Goal: Task Accomplishment & Management: Manage account settings

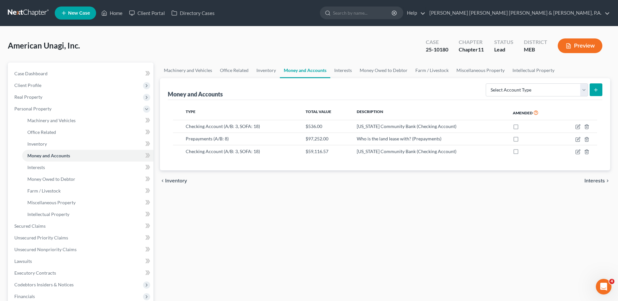
click at [240, 218] on div "Machinery and Vehicles Office Related Inventory Money and Accounts Interests Mo…" at bounding box center [385, 221] width 456 height 317
click at [53, 81] on span "Client Profile" at bounding box center [81, 85] width 144 height 12
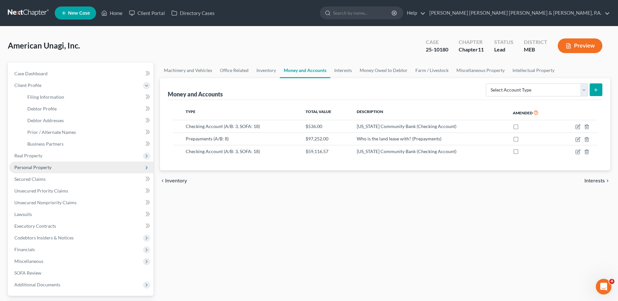
click at [41, 168] on span "Personal Property" at bounding box center [32, 167] width 37 height 6
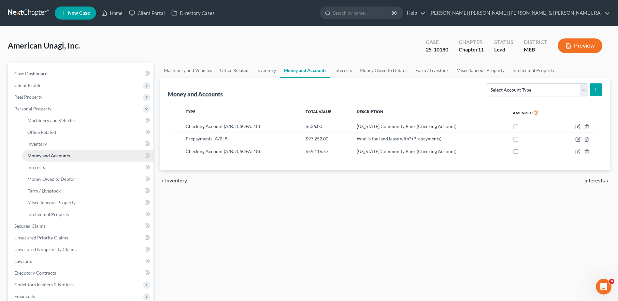
click at [58, 155] on span "Money and Accounts" at bounding box center [48, 156] width 43 height 6
click at [359, 92] on select "Select Account Type Brokerage (A/B: 3, SOFA: 18) Cash on Hand (A/B: 2) Certific…" at bounding box center [536, 89] width 102 height 13
select select "cash_on_hand"
click at [359, 83] on select "Select Account Type Brokerage (A/B: 3, SOFA: 18) Cash on Hand (A/B: 2) Certific…" at bounding box center [536, 89] width 102 height 13
click at [359, 91] on button "submit" at bounding box center [595, 89] width 13 height 13
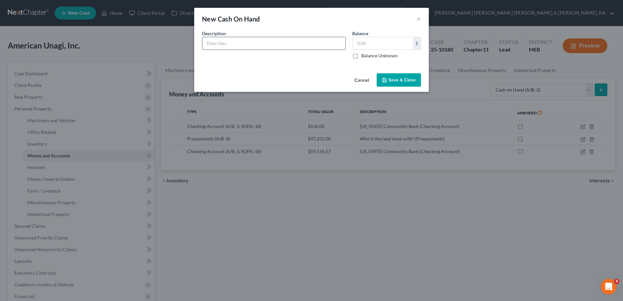
click at [221, 40] on input "text" at bounding box center [273, 43] width 143 height 12
type input "Undeposited Funds"
type input "248.00"
click at [359, 80] on span "Save & Close" at bounding box center [401, 80] width 27 height 6
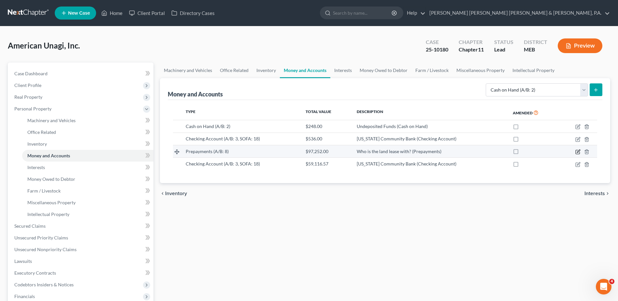
click at [359, 150] on icon "button" at bounding box center [577, 151] width 5 height 5
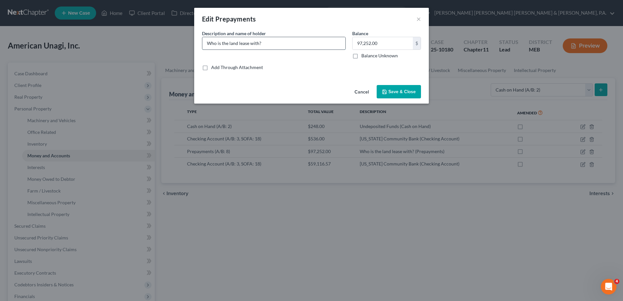
click at [259, 41] on input "Who is the land lease with?" at bounding box center [273, 43] width 143 height 12
type input "[GEOGRAPHIC_DATA]"
click at [359, 88] on button "Save & Close" at bounding box center [398, 92] width 44 height 14
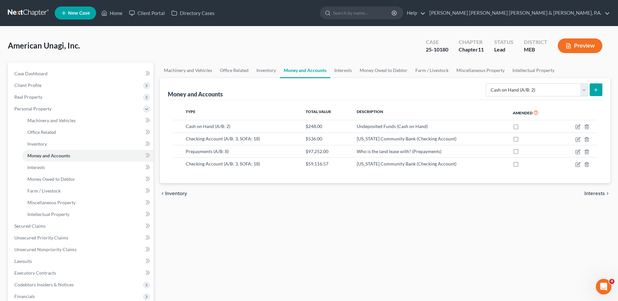
click at [359, 208] on div "Machinery and Vehicles Office Related Inventory Money and Accounts Interests Mo…" at bounding box center [385, 221] width 456 height 317
click at [359, 151] on icon "button" at bounding box center [578, 150] width 3 height 3
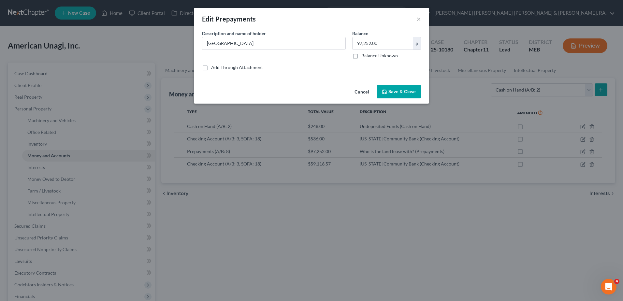
click at [359, 88] on button "Save & Close" at bounding box center [398, 92] width 44 height 14
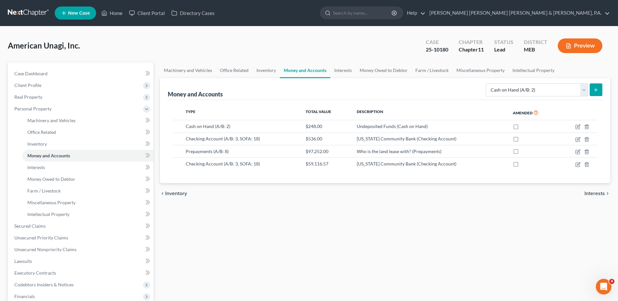
click at [359, 225] on div "Machinery and Vehicles Office Related Inventory Money and Accounts Interests Mo…" at bounding box center [385, 221] width 456 height 317
click at [64, 145] on link "Inventory" at bounding box center [87, 144] width 131 height 12
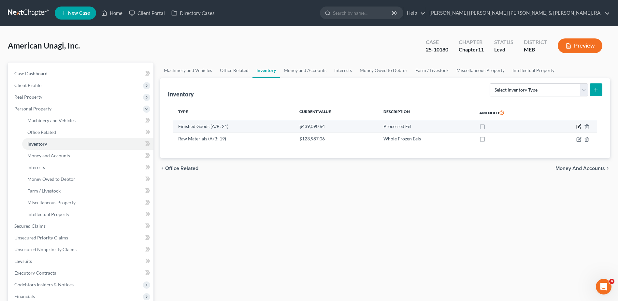
click at [359, 125] on icon "button" at bounding box center [578, 126] width 5 height 5
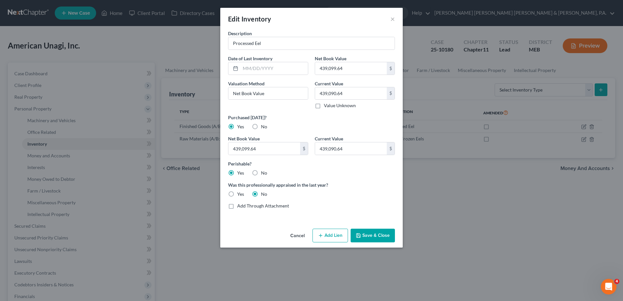
click at [261, 126] on label "No" at bounding box center [264, 126] width 6 height 7
click at [263, 126] on input "No" at bounding box center [265, 125] width 4 height 4
radio input "true"
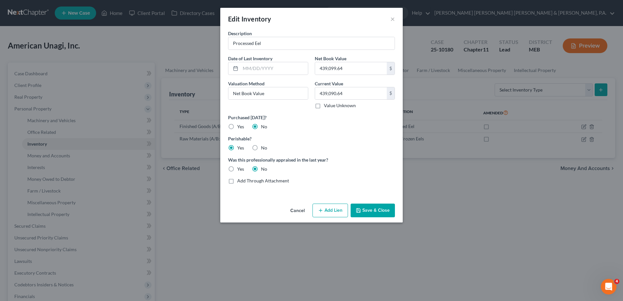
click at [237, 127] on label "Yes" at bounding box center [240, 126] width 7 height 7
click at [240, 127] on input "Yes" at bounding box center [242, 125] width 4 height 4
radio input "true"
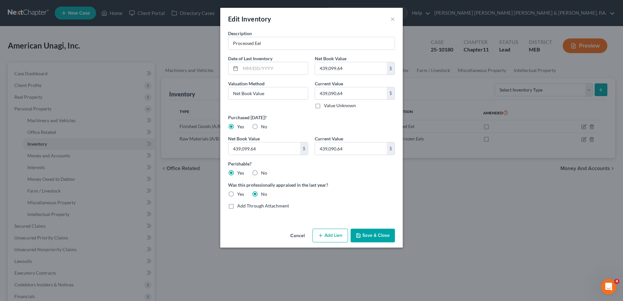
click at [261, 126] on label "No" at bounding box center [264, 126] width 6 height 7
click at [263, 126] on input "No" at bounding box center [265, 125] width 4 height 4
radio input "true"
radio input "false"
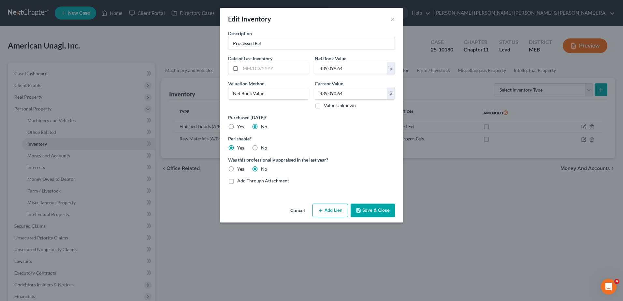
click at [359, 213] on button "Save & Close" at bounding box center [372, 210] width 44 height 14
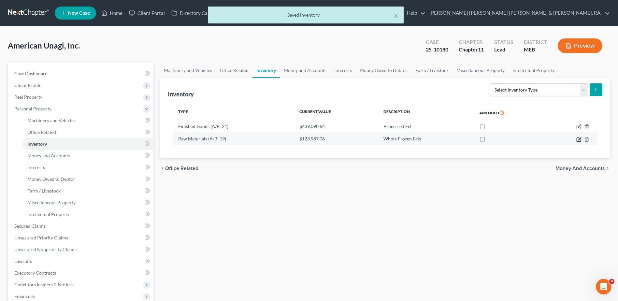
click at [359, 137] on icon "button" at bounding box center [578, 139] width 5 height 5
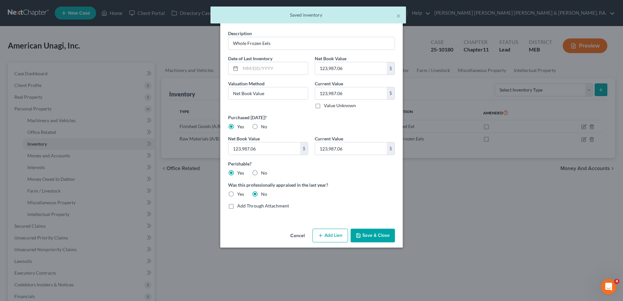
click at [261, 129] on label "No" at bounding box center [264, 126] width 6 height 7
click at [263, 128] on input "No" at bounding box center [265, 125] width 4 height 4
radio input "true"
radio input "false"
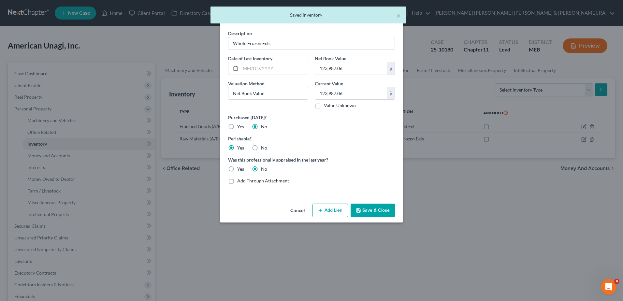
click at [359, 212] on button "Save & Close" at bounding box center [372, 210] width 44 height 14
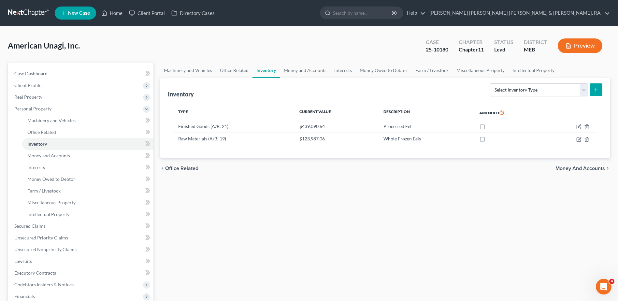
drag, startPoint x: 343, startPoint y: 234, endPoint x: 338, endPoint y: 234, distance: 4.6
click at [343, 225] on div "Machinery and Vehicles Office Related Inventory Money and Accounts Interests Mo…" at bounding box center [385, 221] width 456 height 317
click at [59, 98] on span "Real Property" at bounding box center [81, 97] width 144 height 12
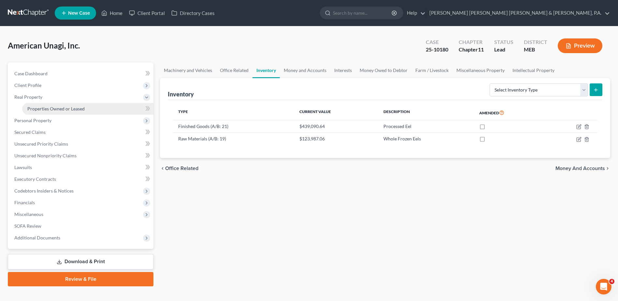
click at [66, 111] on span "Properties Owned or Leased" at bounding box center [55, 109] width 57 height 6
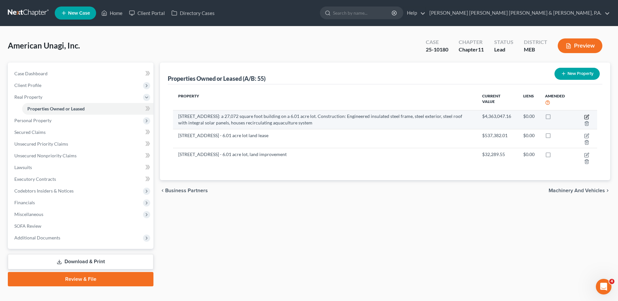
click at [359, 117] on icon "button" at bounding box center [586, 116] width 3 height 3
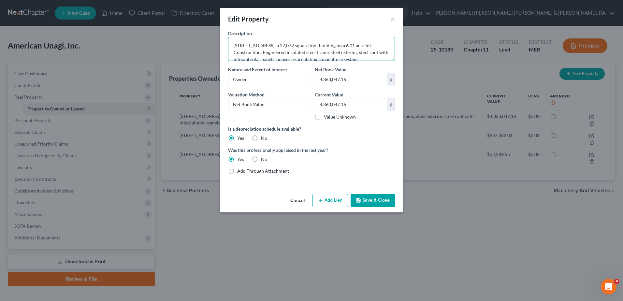
scroll to position [14, 0]
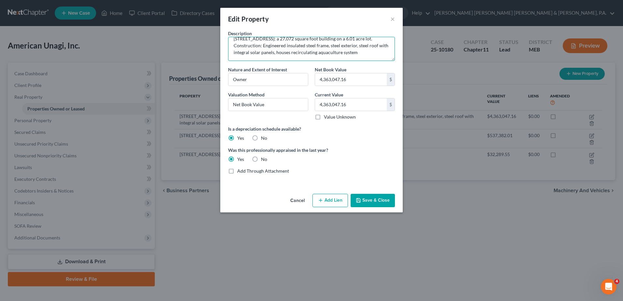
drag, startPoint x: 316, startPoint y: 46, endPoint x: 373, endPoint y: 67, distance: 60.8
click at [359, 67] on div "Description [STREET_ADDRESS]: a 27,072 square foot building on a 6.01 acre lot.…" at bounding box center [311, 104] width 173 height 149
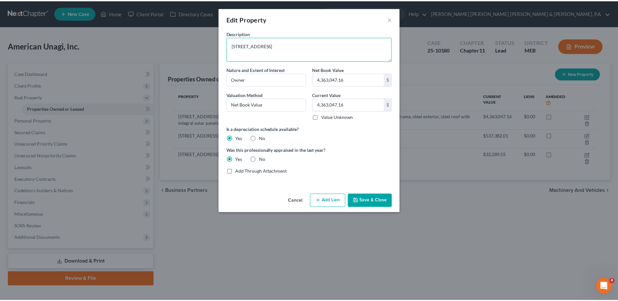
scroll to position [0, 0]
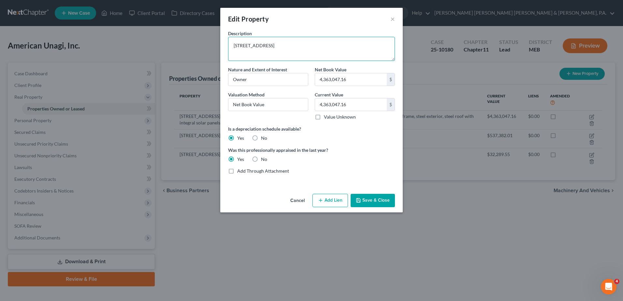
type textarea "[STREET_ADDRESS]"
click at [359, 201] on button "Save & Close" at bounding box center [372, 201] width 44 height 14
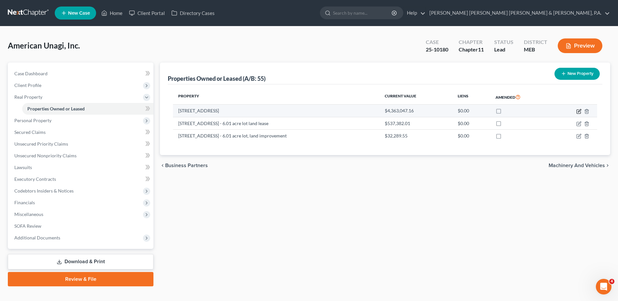
click at [359, 112] on icon "button" at bounding box center [578, 111] width 4 height 4
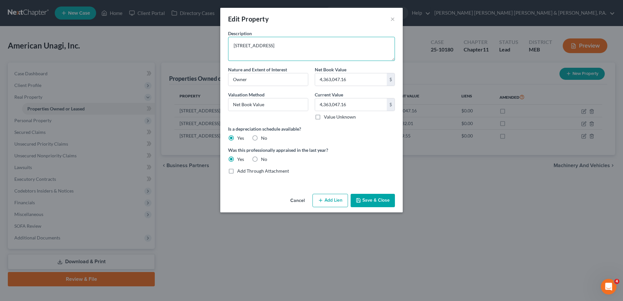
click at [344, 47] on textarea "[STREET_ADDRESS]" at bounding box center [311, 49] width 167 height 24
type textarea "[STREET_ADDRESS]: owner and land lease with purchase option"
click at [354, 83] on input "4,363,047.16" at bounding box center [351, 79] width 72 height 12
type input "4,932,718.72"
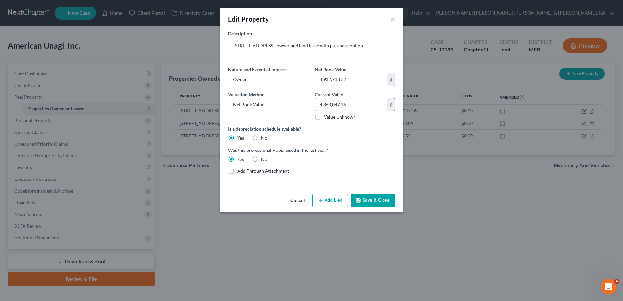
click at [358, 104] on input "4,363,047.16" at bounding box center [351, 104] width 72 height 12
type input "4,932,718.72"
click at [359, 147] on label "Was this professionally appraised in the last year?" at bounding box center [311, 150] width 167 height 7
click at [359, 197] on button "Save & Close" at bounding box center [372, 201] width 44 height 14
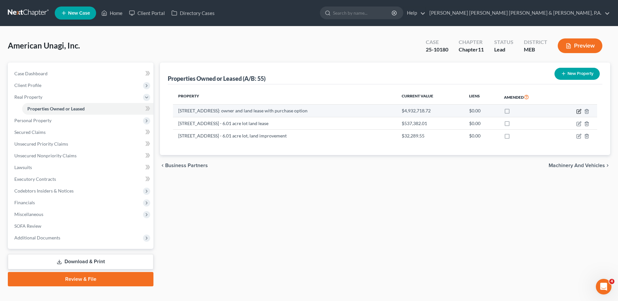
click at [359, 112] on icon "button" at bounding box center [579, 110] width 3 height 3
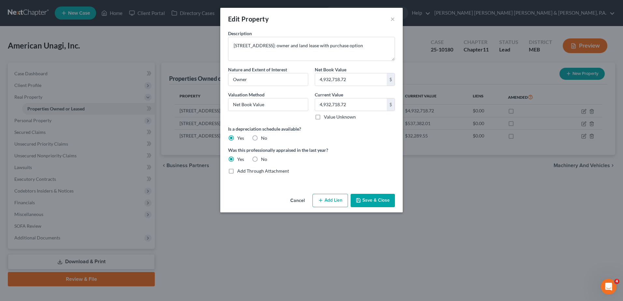
click at [345, 202] on button "Add Lien" at bounding box center [329, 201] width 35 height 14
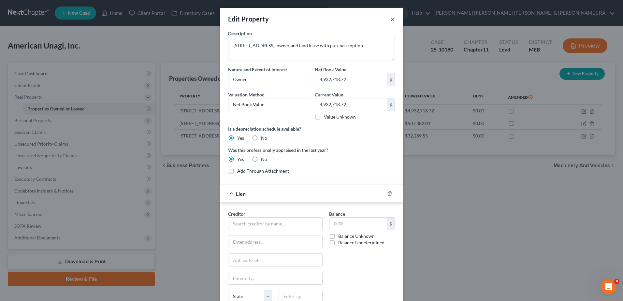
click at [359, 19] on button "×" at bounding box center [392, 19] width 5 height 8
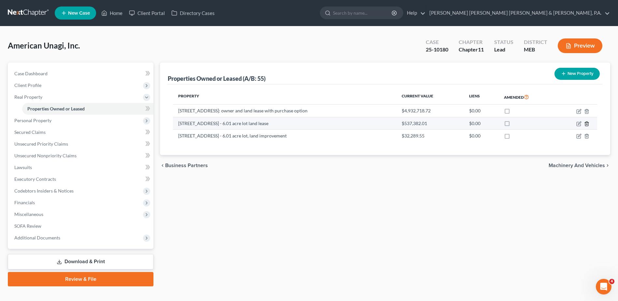
click at [359, 122] on polyline "button" at bounding box center [586, 122] width 4 height 0
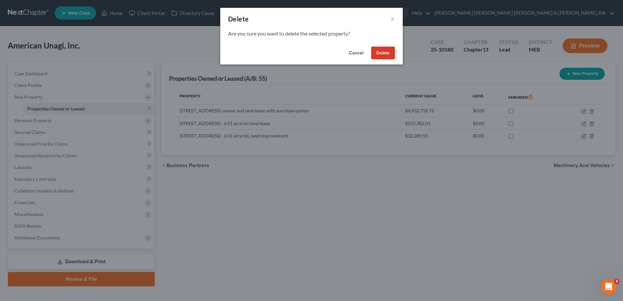
click at [359, 50] on button "Delete" at bounding box center [383, 53] width 24 height 13
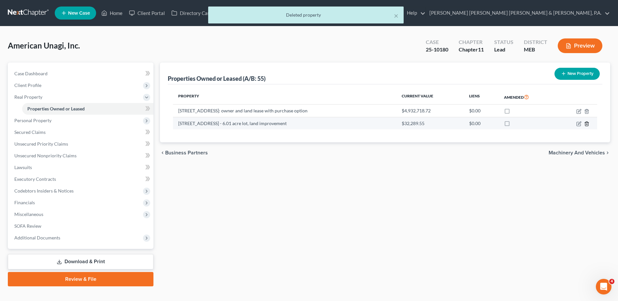
click at [359, 124] on icon "button" at bounding box center [586, 123] width 3 height 4
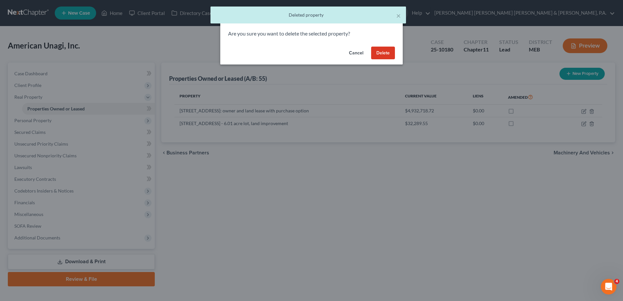
click at [359, 49] on button "Delete" at bounding box center [383, 53] width 24 height 13
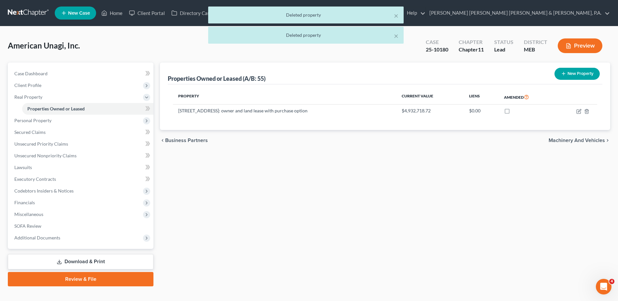
click at [353, 178] on div "Properties Owned or Leased (A/B: 55) New Property Property Current Value Liens …" at bounding box center [385, 175] width 456 height 224
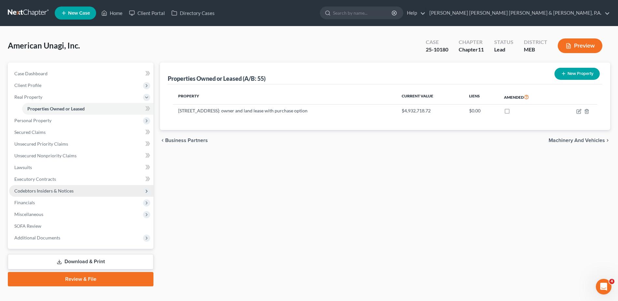
click at [52, 190] on span "Codebtors Insiders & Notices" at bounding box center [43, 191] width 59 height 6
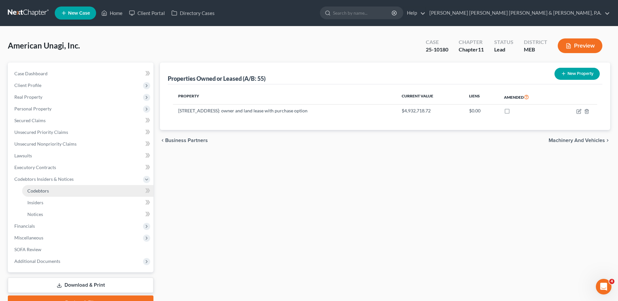
click at [42, 194] on link "Codebtors" at bounding box center [87, 191] width 131 height 12
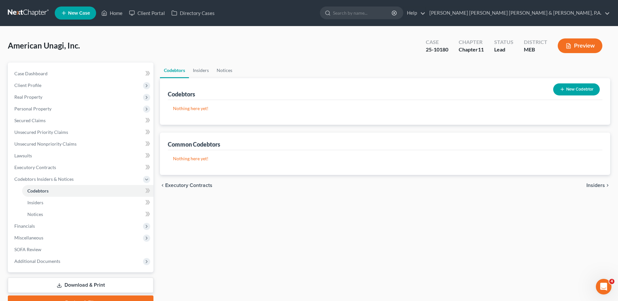
click at [359, 88] on button "New Codebtor" at bounding box center [576, 89] width 47 height 12
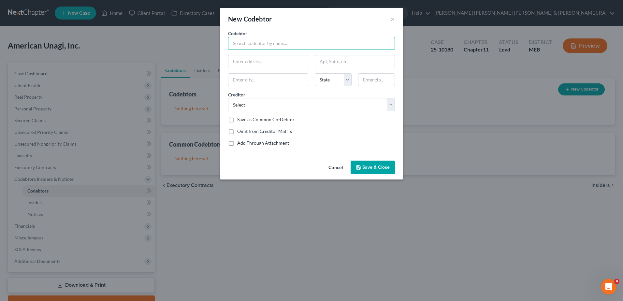
click at [256, 43] on input "text" at bounding box center [311, 43] width 167 height 13
type input "[PERSON_NAME]"
click at [248, 65] on input "text" at bounding box center [267, 61] width 79 height 12
type input "[STREET_ADDRESS]"
type input "Waldoboro"
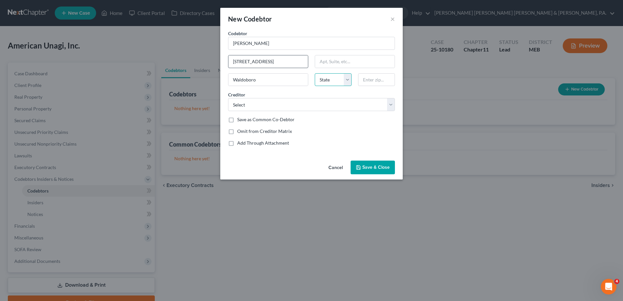
select select "20"
click at [359, 83] on input "text" at bounding box center [376, 79] width 37 height 13
type input "04572"
click at [301, 104] on select "Select A&L Laboratory Beaver Enterprises Inc. Araho Transfer [PERSON_NAME] Inte…" at bounding box center [311, 104] width 167 height 13
select select "19"
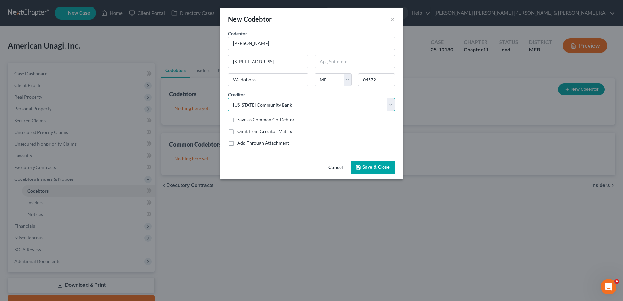
click at [228, 98] on select "Select A&L Laboratory Beaver Enterprises Inc. Araho Transfer [PERSON_NAME] Inte…" at bounding box center [311, 104] width 167 height 13
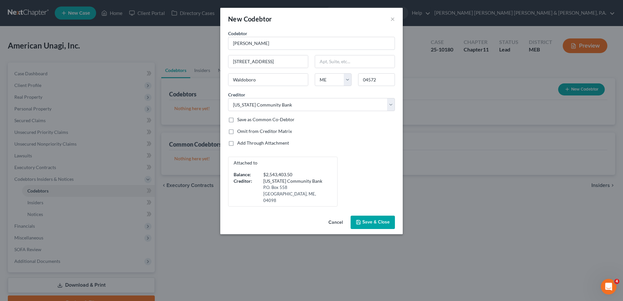
click at [359, 146] on div "Add Through Attachment" at bounding box center [311, 143] width 167 height 7
click at [359, 219] on span "Save & Close" at bounding box center [375, 222] width 27 height 6
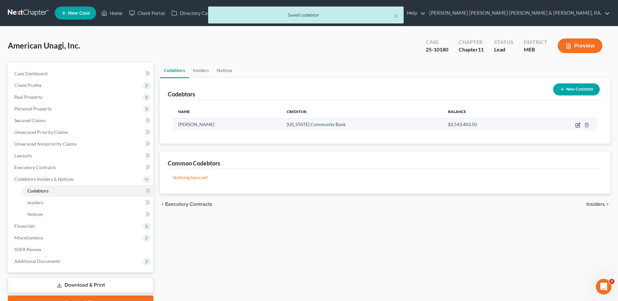
click at [359, 123] on icon "button" at bounding box center [577, 125] width 4 height 4
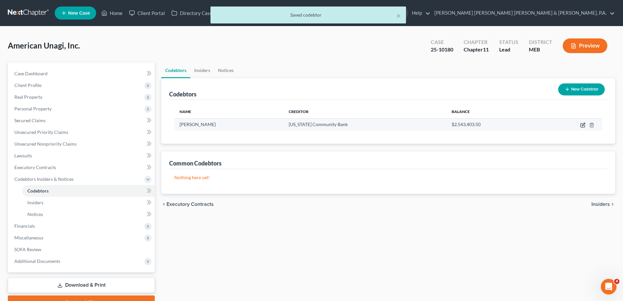
select select "20"
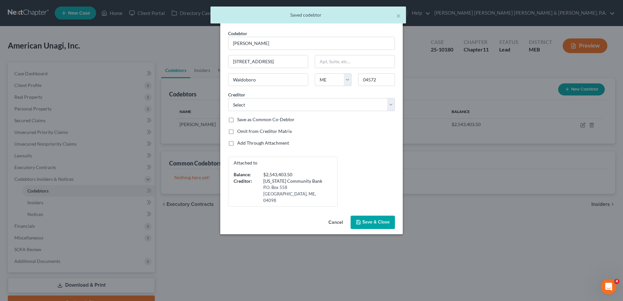
click at [359, 197] on div "Edit Codebtor × Codebtor * [PERSON_NAME] Codebtor * [PERSON_NAME] [GEOGRAPHIC_D…" at bounding box center [311, 150] width 623 height 301
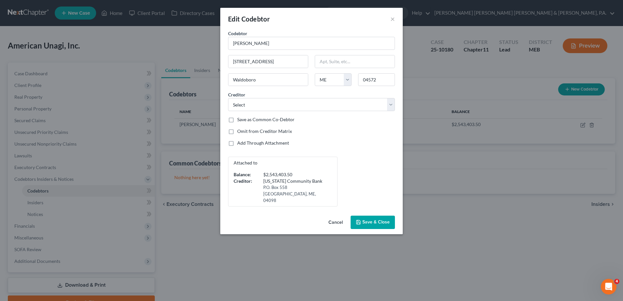
click at [237, 120] on label "Save as Common Co-Debtor" at bounding box center [265, 119] width 57 height 7
click at [240, 120] on input "Save as Common Co-Debtor" at bounding box center [242, 118] width 4 height 4
click at [237, 120] on label "Save as Common Co-Debtor" at bounding box center [265, 119] width 57 height 7
click at [240, 120] on input "Save as Common Co-Debtor" at bounding box center [242, 118] width 4 height 4
checkbox input "false"
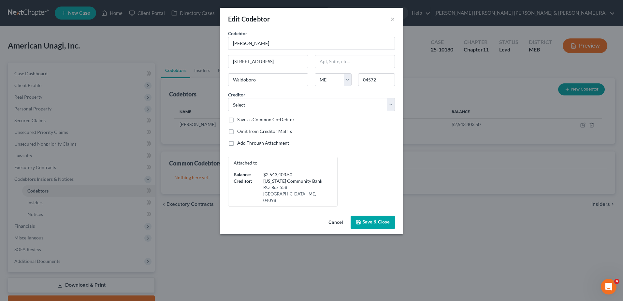
click at [359, 219] on span "Save & Close" at bounding box center [375, 222] width 27 height 6
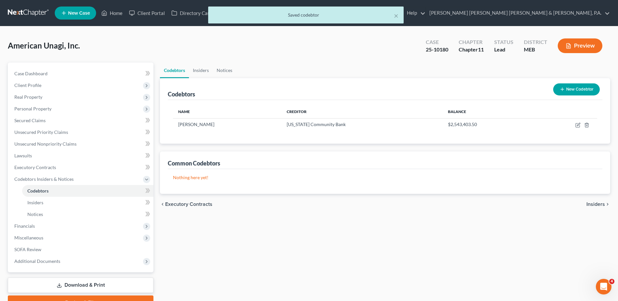
click at [359, 91] on button "New Codebtor" at bounding box center [576, 89] width 47 height 12
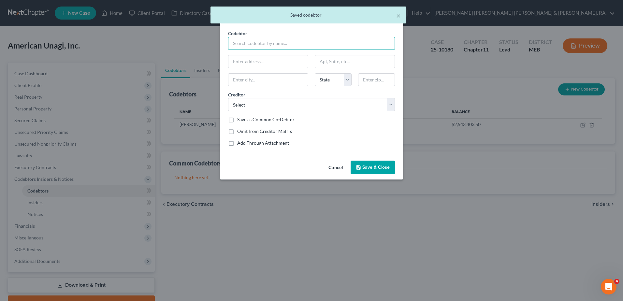
click at [245, 42] on input "text" at bounding box center [311, 43] width 167 height 13
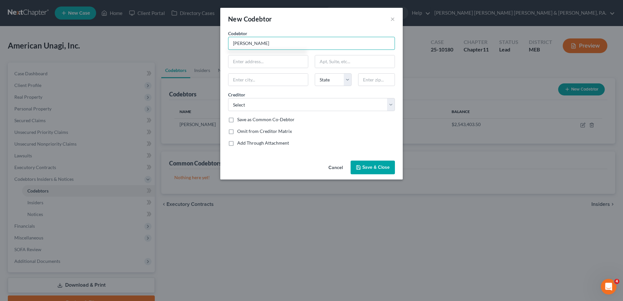
type input "[PERSON_NAME]"
type input "[STREET_ADDRESS]"
type input "Waldoboro"
select select "20"
type input "04572"
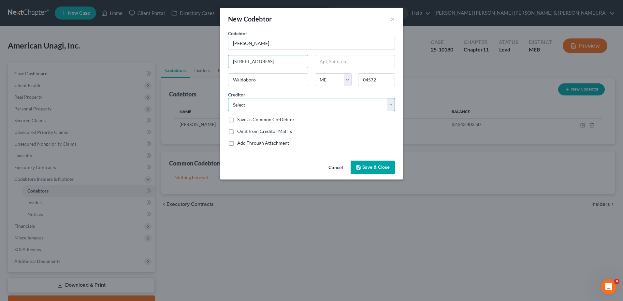
click at [250, 102] on select "Select A&L Laboratory Beaver Enterprises Inc. Araho Transfer [PERSON_NAME] Inte…" at bounding box center [311, 104] width 167 height 13
click at [228, 98] on select "Select A&L Laboratory Beaver Enterprises Inc. Araho Transfer [PERSON_NAME] Inte…" at bounding box center [311, 104] width 167 height 13
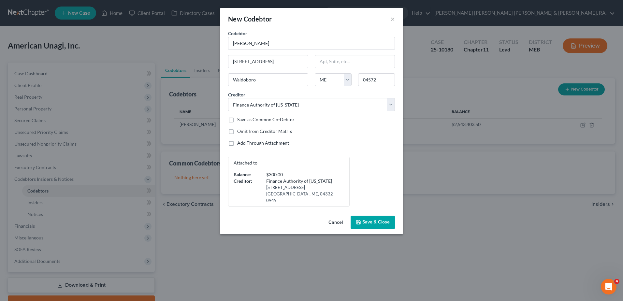
drag, startPoint x: 369, startPoint y: 214, endPoint x: 469, endPoint y: 134, distance: 128.1
click at [359, 134] on div "New Codebtor × Codebtor * [PERSON_NAME] Codebtor * [PERSON_NAME] [GEOGRAPHIC_DA…" at bounding box center [311, 150] width 623 height 301
click at [341, 101] on select "Select A&L Laboratory Beaver Enterprises Inc. Araho Transfer [PERSON_NAME] Inte…" at bounding box center [311, 104] width 167 height 13
select select "87"
click at [228, 98] on select "Select A&L Laboratory Beaver Enterprises Inc. Araho Transfer [PERSON_NAME] Inte…" at bounding box center [311, 104] width 167 height 13
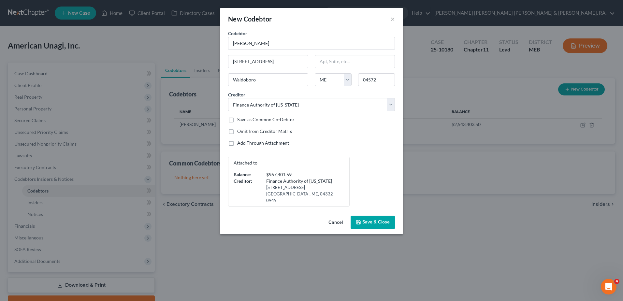
click at [359, 216] on button "Save & Close" at bounding box center [372, 223] width 44 height 14
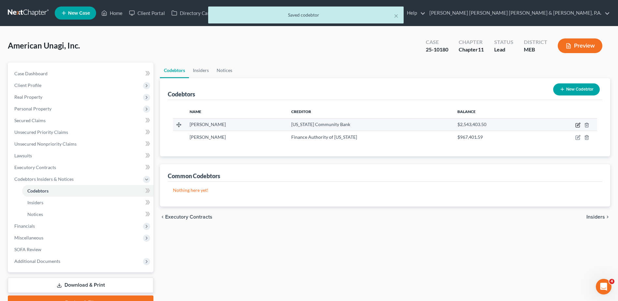
click at [359, 124] on icon "button" at bounding box center [577, 125] width 4 height 4
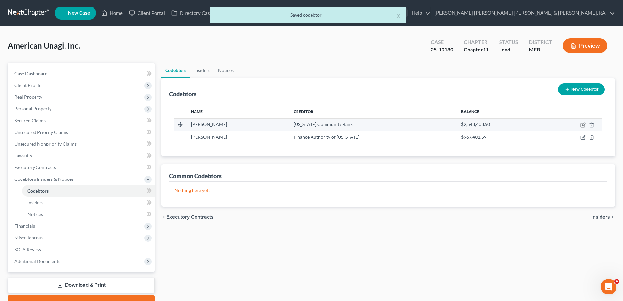
select select "20"
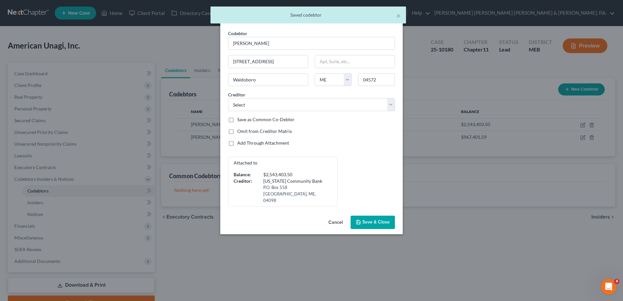
click at [359, 219] on span "Save & Close" at bounding box center [375, 222] width 27 height 6
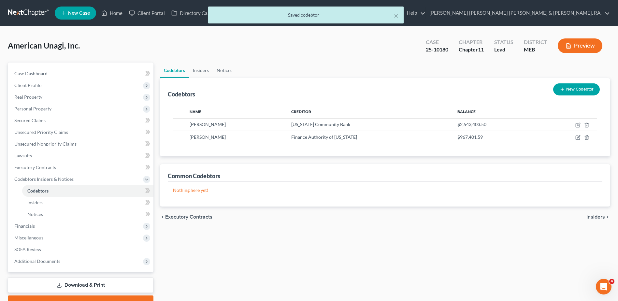
click at [359, 90] on button "New Codebtor" at bounding box center [576, 89] width 47 height 12
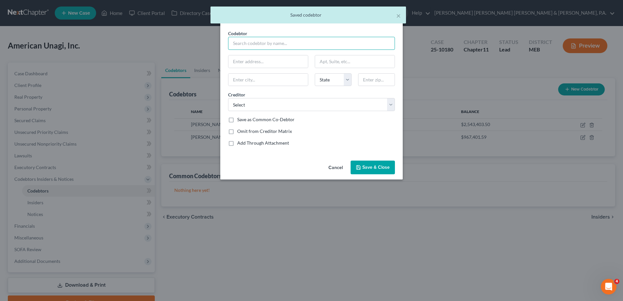
click at [267, 46] on input "text" at bounding box center [311, 43] width 167 height 13
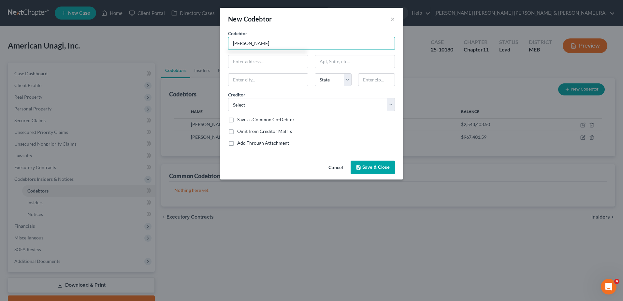
type input "[PERSON_NAME]"
type input "[STREET_ADDRESS]"
type input "Waldoboro"
select select "20"
type input "04572"
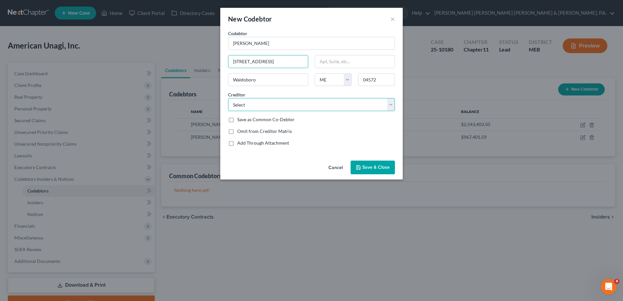
click at [231, 104] on select "Select A&L Laboratory Beaver Enterprises Inc. Araho Transfer [PERSON_NAME] Inte…" at bounding box center [311, 104] width 167 height 13
select select "86"
click at [228, 98] on select "Select A&L Laboratory Beaver Enterprises Inc. Araho Transfer [PERSON_NAME] Inte…" at bounding box center [311, 104] width 167 height 13
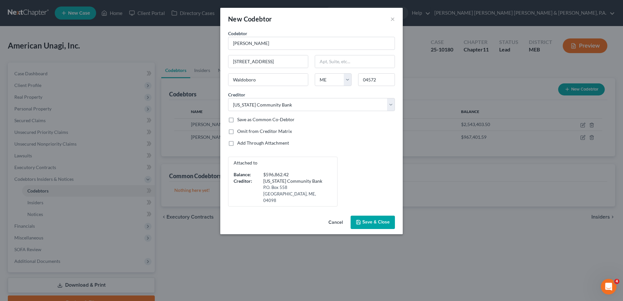
click at [359, 219] on button "Save & Close" at bounding box center [372, 223] width 44 height 14
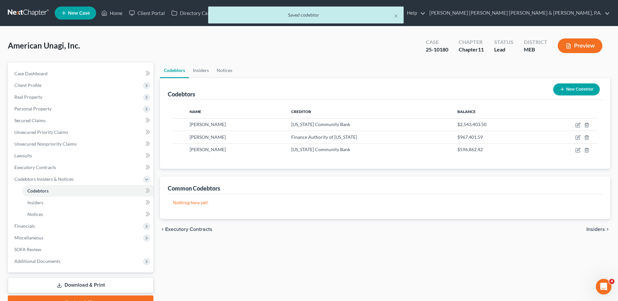
click at [359, 89] on button "New Codebtor" at bounding box center [576, 89] width 47 height 12
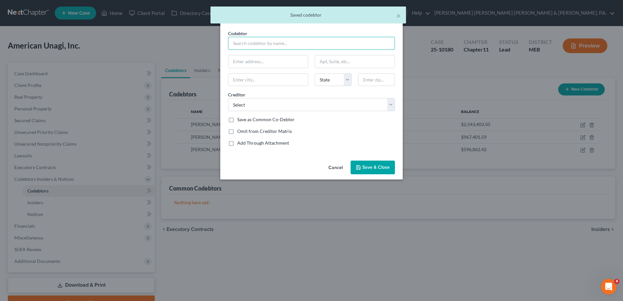
click at [246, 42] on input "text" at bounding box center [311, 43] width 167 height 13
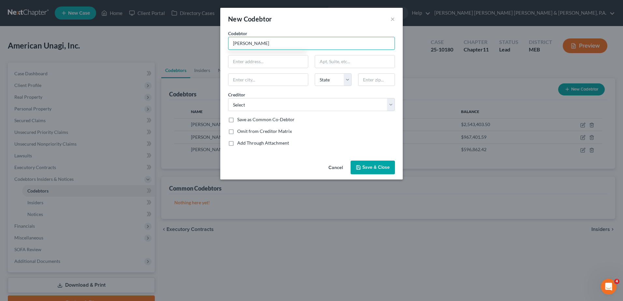
type input "[PERSON_NAME]"
type input "[STREET_ADDRESS]"
type input "Waldoboro"
select select "20"
type input "04572"
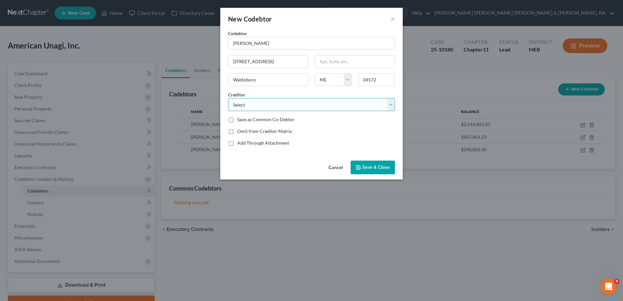
click at [276, 109] on select "Select A&L Laboratory Beaver Enterprises Inc. Araho Transfer [PERSON_NAME] Inte…" at bounding box center [311, 104] width 167 height 13
select select "88"
click at [228, 98] on select "Select A&L Laboratory Beaver Enterprises Inc. Araho Transfer [PERSON_NAME] Inte…" at bounding box center [311, 104] width 167 height 13
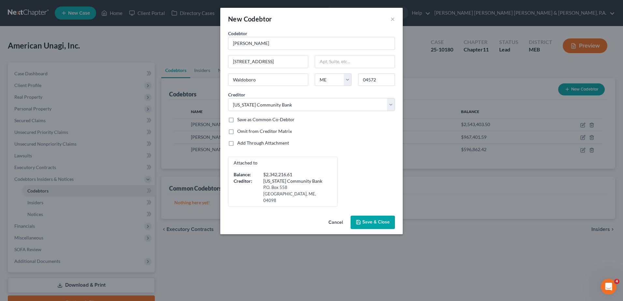
click at [359, 219] on span "Save & Close" at bounding box center [375, 222] width 27 height 6
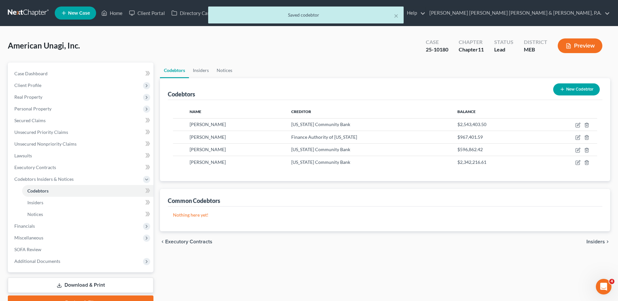
click at [327, 225] on div "Codebtors Insiders Notices Codebtors New Codebtor Name Creditor Balance [PERSON…" at bounding box center [385, 186] width 456 height 247
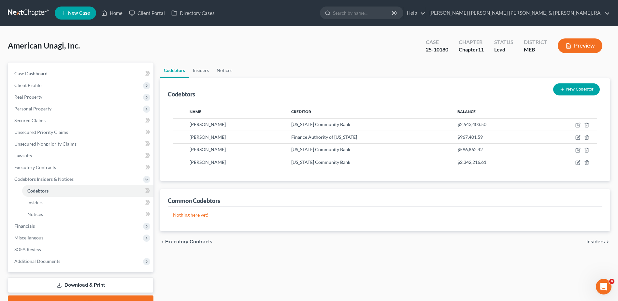
drag, startPoint x: 29, startPoint y: 147, endPoint x: 221, endPoint y: 273, distance: 229.7
click at [221, 225] on div "Codebtors Insiders Notices Codebtors New Codebtor Name Creditor Balance [PERSON…" at bounding box center [385, 186] width 456 height 247
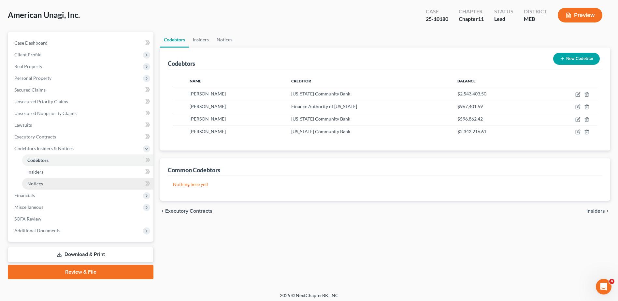
scroll to position [33, 0]
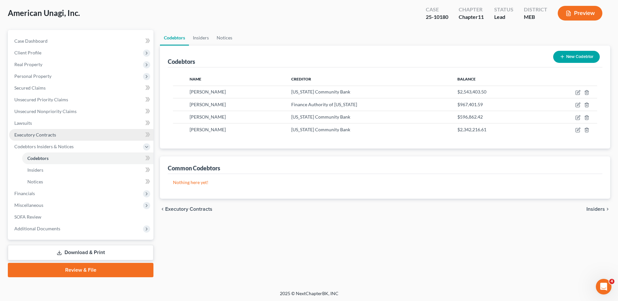
click at [82, 135] on link "Executory Contracts" at bounding box center [81, 135] width 144 height 12
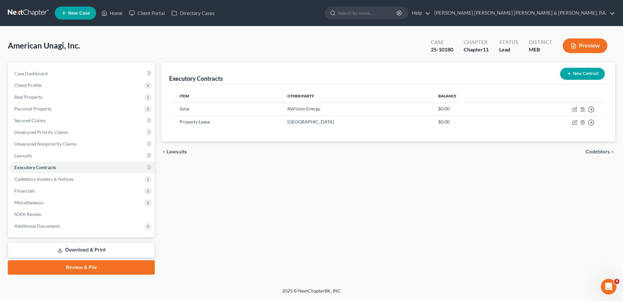
click at [359, 42] on button "Preview" at bounding box center [584, 45] width 45 height 15
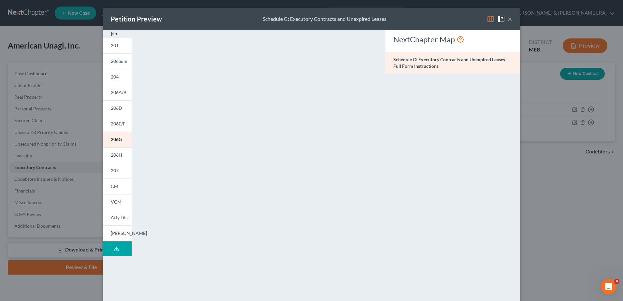
click at [359, 17] on button "×" at bounding box center [509, 19] width 5 height 8
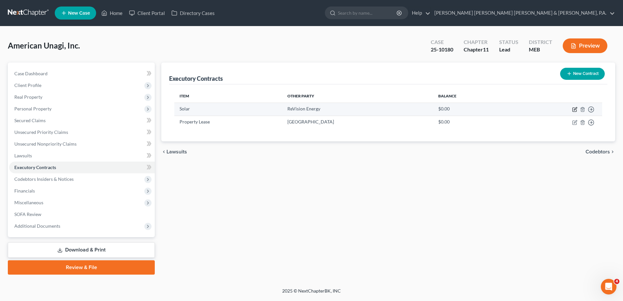
click at [359, 111] on icon "button" at bounding box center [574, 109] width 5 height 5
select select "3"
select select "20"
select select "2"
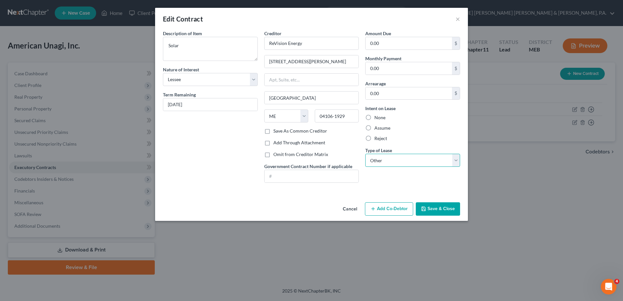
click at [359, 156] on select "Select Real Estate Car Other" at bounding box center [412, 160] width 95 height 13
click at [359, 213] on button "Save & Close" at bounding box center [437, 209] width 44 height 14
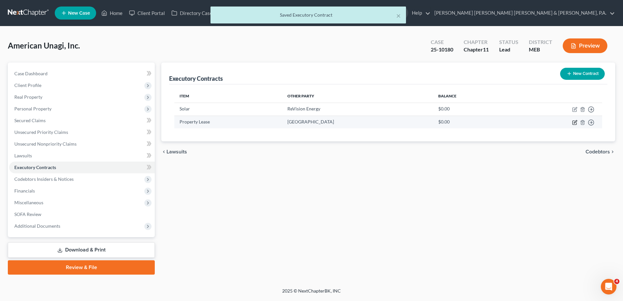
click at [359, 122] on icon "button" at bounding box center [574, 122] width 5 height 5
select select "3"
select select "20"
select select "0"
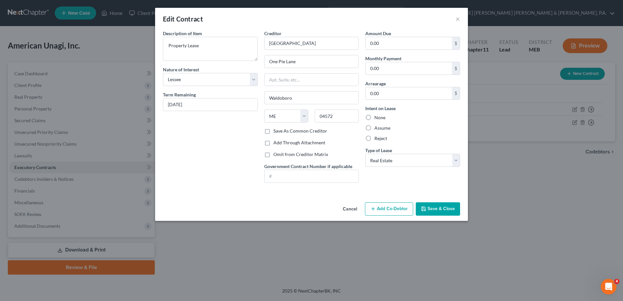
click at [359, 204] on button "Save & Close" at bounding box center [437, 209] width 44 height 14
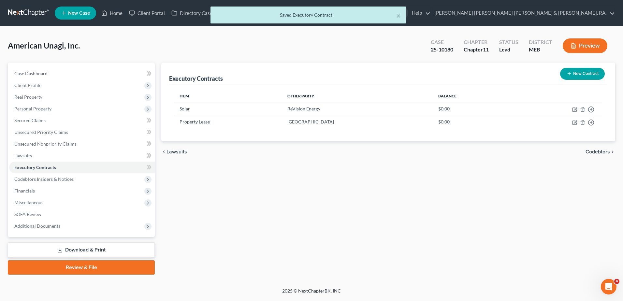
click at [359, 70] on button "New Contract" at bounding box center [582, 74] width 45 height 12
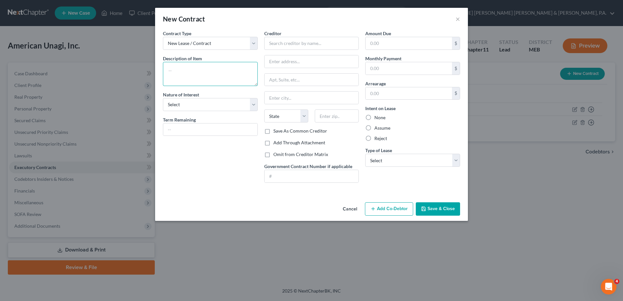
click at [212, 69] on textarea at bounding box center [210, 74] width 95 height 24
type textarea "Co-packing"
click at [216, 109] on select "Select Purchaser Agent Lessor Lessee" at bounding box center [210, 104] width 95 height 13
select select "3"
click at [163, 98] on select "Select Purchaser Agent Lessor Lessee" at bounding box center [210, 104] width 95 height 13
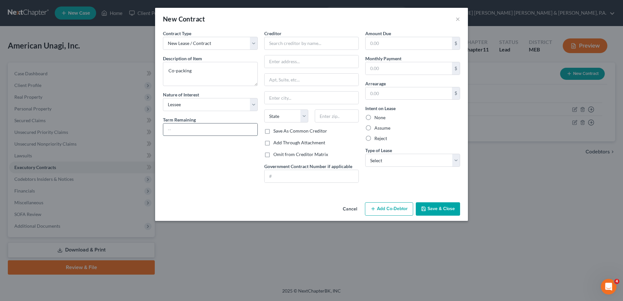
click at [195, 130] on input "text" at bounding box center [210, 129] width 94 height 12
type input "[DATE]"
click at [341, 49] on input "text" at bounding box center [311, 43] width 95 height 13
type input "[PERSON_NAME]-Kilcoy Global Foods"
click at [290, 65] on input "text" at bounding box center [311, 61] width 94 height 12
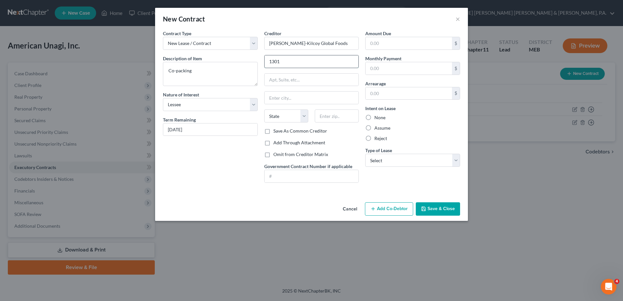
type input "[STREET_ADDRESS]"
click at [295, 99] on input "text" at bounding box center [311, 97] width 94 height 12
type input "Mundelein"
select select "14"
click at [339, 116] on input "text" at bounding box center [337, 115] width 44 height 13
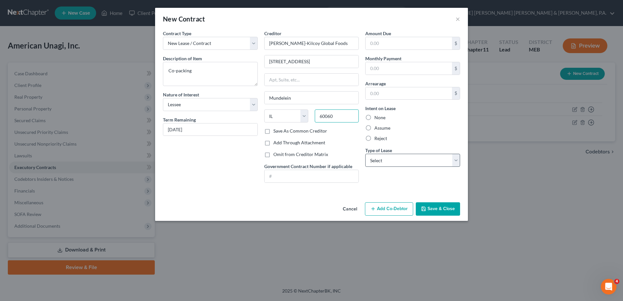
type input "60060"
click at [359, 161] on select "Select Real Estate Car Other" at bounding box center [412, 160] width 95 height 13
select select "2"
click at [359, 154] on select "Select Real Estate Car Other" at bounding box center [412, 160] width 95 height 13
click at [359, 205] on button "Save & Close" at bounding box center [437, 209] width 44 height 14
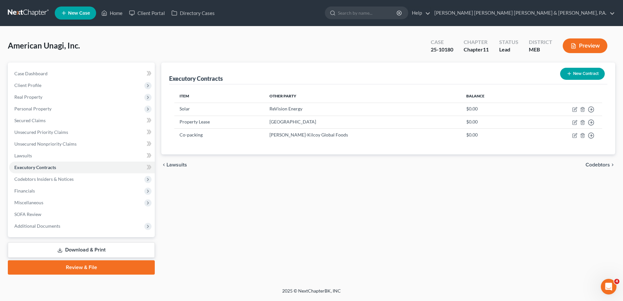
click at [359, 73] on button "New Contract" at bounding box center [582, 74] width 45 height 12
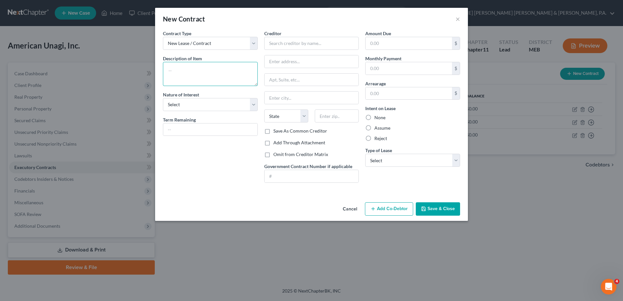
click at [225, 66] on textarea at bounding box center [210, 74] width 95 height 24
type textarea "Use of facilities"
click at [252, 104] on select "Select Purchaser Agent Lessor Lessee" at bounding box center [210, 104] width 95 height 13
select select "3"
click at [163, 98] on select "Select Purchaser Agent Lessor Lessee" at bounding box center [210, 104] width 95 height 13
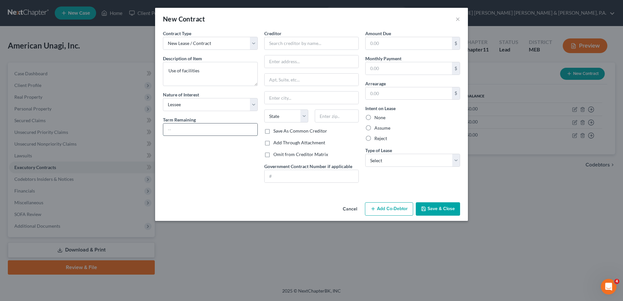
click at [185, 129] on input "text" at bounding box center [210, 129] width 94 height 12
type input "[DATE]"
click at [296, 42] on input "text" at bounding box center [311, 43] width 95 height 13
type input "[US_STATE] Garum Company"
click at [359, 161] on select "Select Real Estate Car Other" at bounding box center [412, 160] width 95 height 13
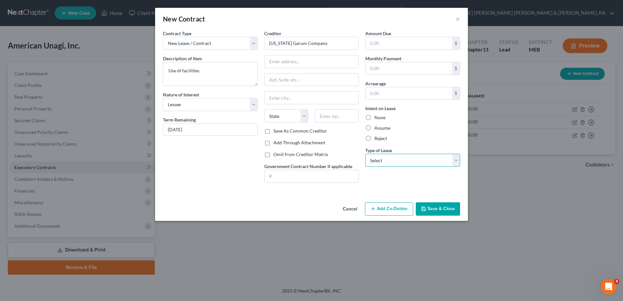
select select "2"
click at [359, 154] on select "Select Real Estate Car Other" at bounding box center [412, 160] width 95 height 13
click at [359, 207] on button "Save & Close" at bounding box center [437, 209] width 44 height 14
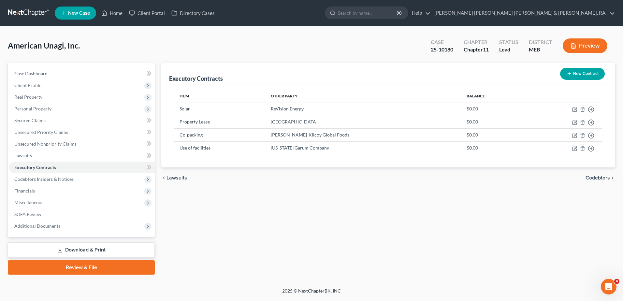
click at [359, 68] on button "New Contract" at bounding box center [582, 74] width 45 height 12
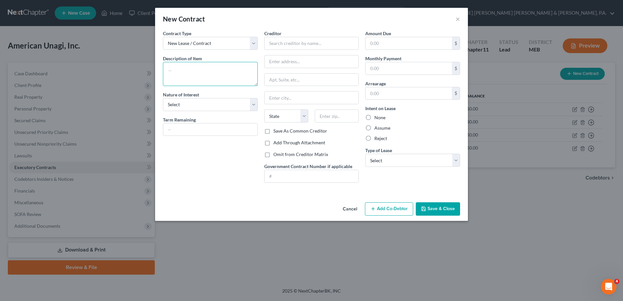
click at [204, 69] on textarea at bounding box center [210, 74] width 95 height 24
type textarea "Generator Maintenance Contract"
click at [200, 110] on select "Select Purchaser Agent Lessor Lessee" at bounding box center [210, 104] width 95 height 13
select select "3"
click at [163, 98] on select "Select Purchaser Agent Lessor Lessee" at bounding box center [210, 104] width 95 height 13
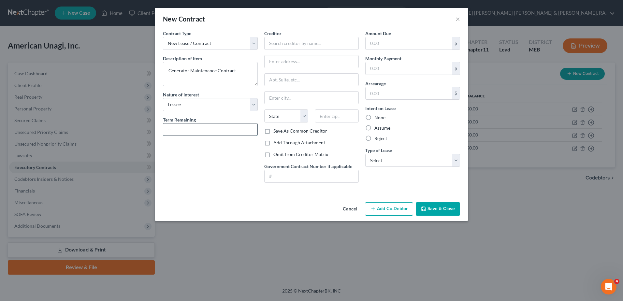
click at [228, 132] on input "text" at bounding box center [210, 129] width 94 height 12
type input "[DATE]"
click at [280, 45] on input "text" at bounding box center [311, 43] width 95 height 13
type input "G"
type input "Cummins"
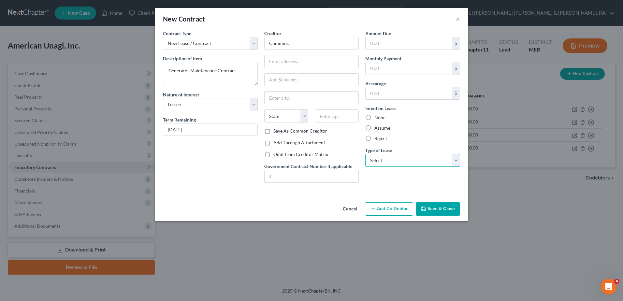
click at [359, 162] on select "Select Real Estate Car Other" at bounding box center [412, 160] width 95 height 13
select select "2"
click at [359, 154] on select "Select Real Estate Car Other" at bounding box center [412, 160] width 95 height 13
click at [359, 210] on button "Save & Close" at bounding box center [437, 209] width 44 height 14
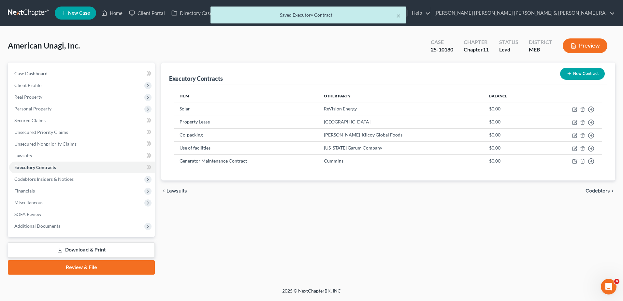
click at [359, 225] on div "Executory Contracts New Contract Item Other Party Balance Solar ReVision Energy…" at bounding box center [388, 169] width 460 height 212
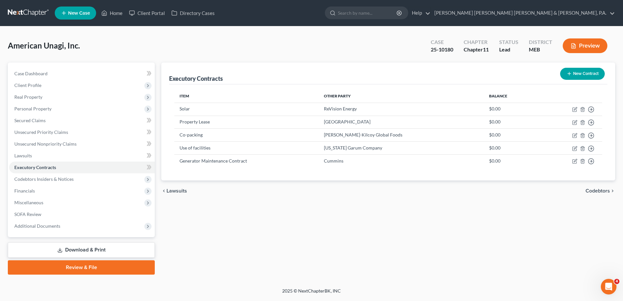
click at [248, 225] on div "Executory Contracts New Contract Item Other Party Balance Solar ReVision Energy…" at bounding box center [388, 169] width 460 height 212
click at [50, 212] on link "SOFA Review" at bounding box center [82, 214] width 146 height 12
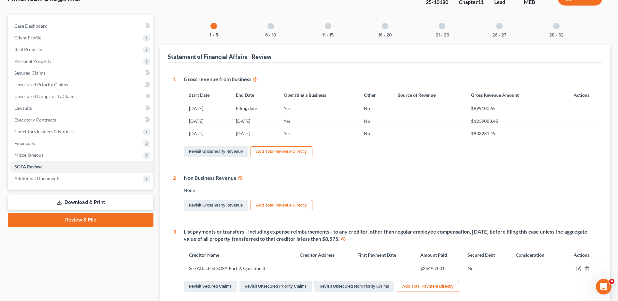
scroll to position [65, 0]
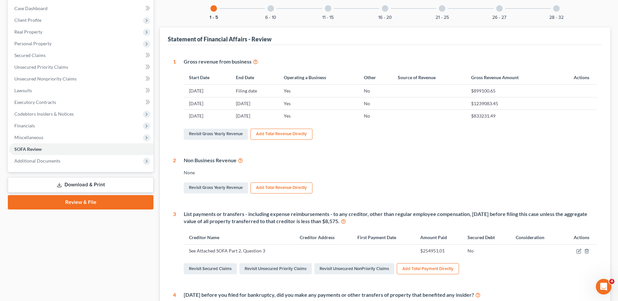
click at [329, 13] on div "11 - 15" at bounding box center [328, 8] width 22 height 22
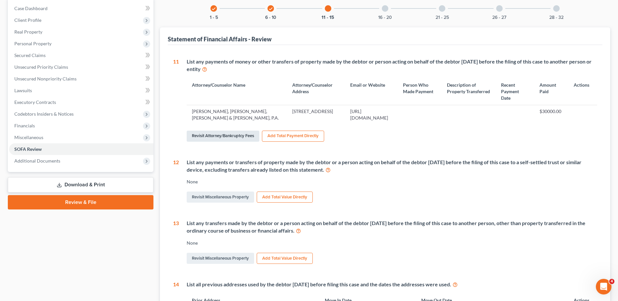
click at [240, 131] on link "Revisit Attorney/Bankruptcy Fees" at bounding box center [223, 136] width 73 height 11
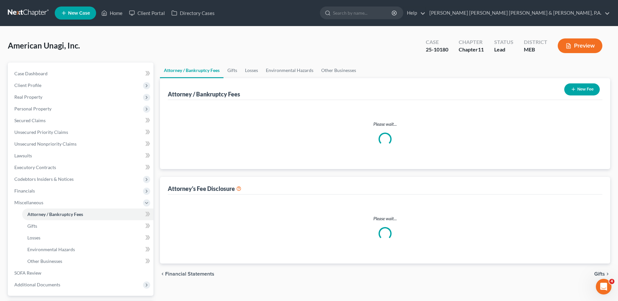
select select "0"
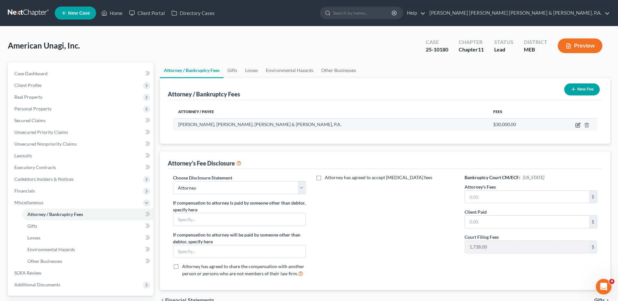
click at [359, 126] on icon "button" at bounding box center [577, 125] width 4 height 4
select select "20"
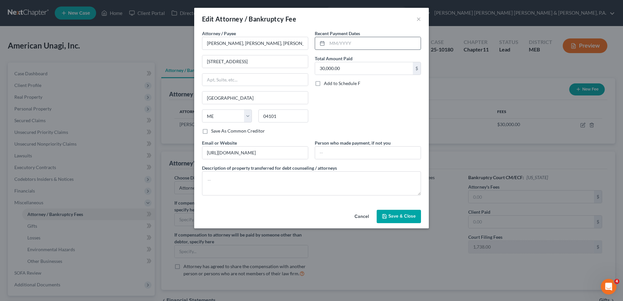
click at [335, 40] on input "text" at bounding box center [373, 43] width 93 height 12
type input "[DATE]"
click at [359, 220] on button "Save & Close" at bounding box center [398, 217] width 44 height 14
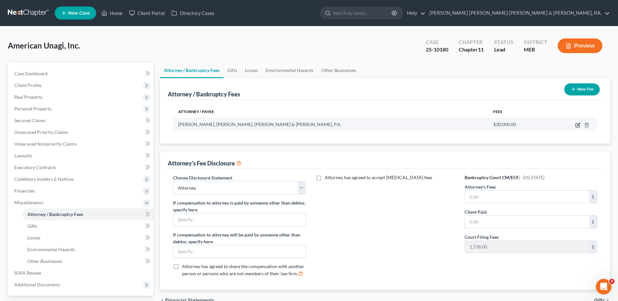
click at [359, 125] on icon "button" at bounding box center [577, 124] width 5 height 5
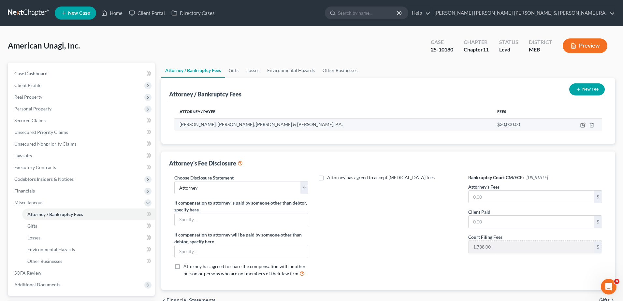
select select "20"
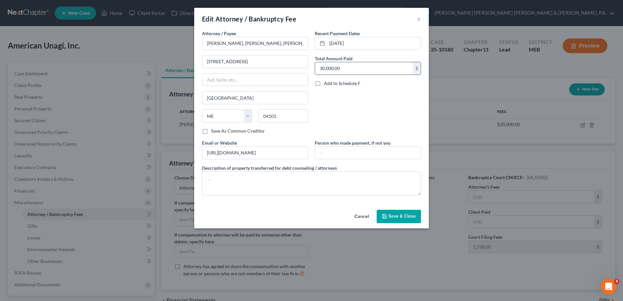
click at [327, 64] on input "30,000.00" at bounding box center [364, 68] width 98 height 12
type input "2"
type input "30,000"
click at [359, 218] on span "Save & Close" at bounding box center [401, 217] width 27 height 6
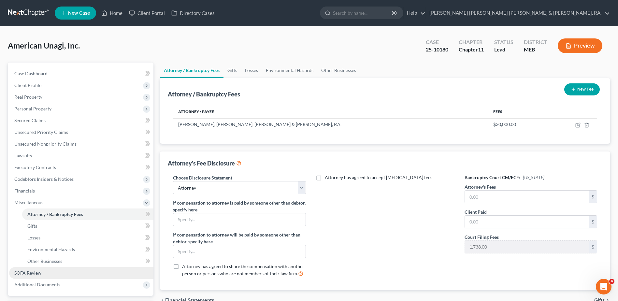
click at [53, 225] on link "SOFA Review" at bounding box center [81, 273] width 144 height 12
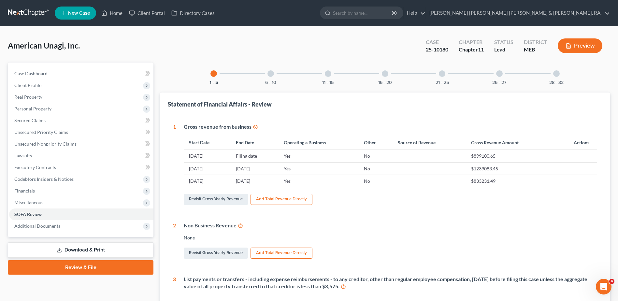
click at [359, 75] on div at bounding box center [442, 73] width 7 height 7
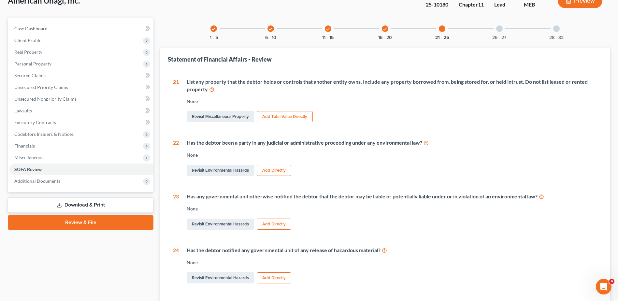
scroll to position [151, 0]
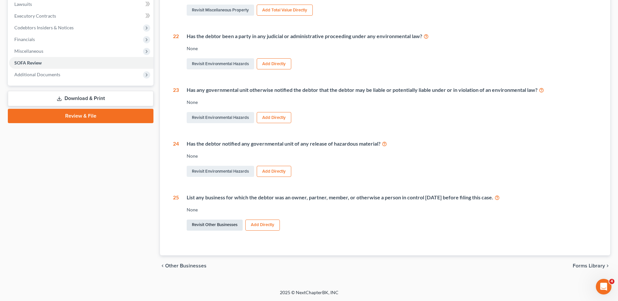
click at [228, 225] on link "Revisit Other Businesses" at bounding box center [215, 224] width 56 height 11
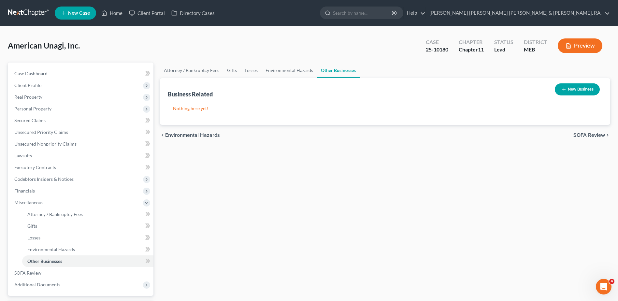
click at [359, 88] on button "New Business" at bounding box center [576, 89] width 45 height 12
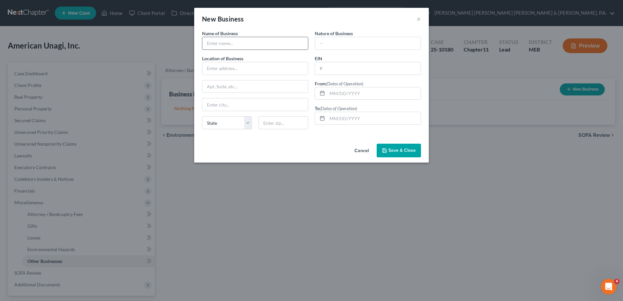
click at [227, 41] on input "text" at bounding box center [254, 43] width 105 height 12
click at [234, 43] on input "text" at bounding box center [254, 43] width 105 height 12
type input "Wabanaki Unagi, Inc."
type input "?"
click at [340, 41] on input "text" at bounding box center [367, 43] width 105 height 12
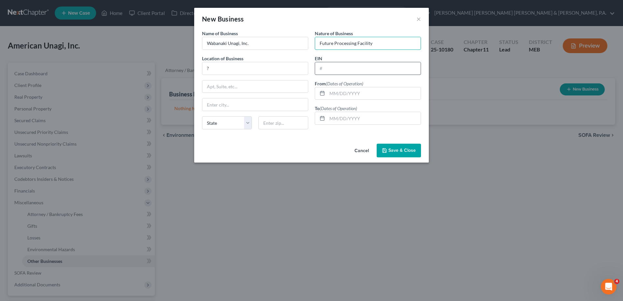
type input "Future Processing Facility"
click at [334, 66] on input "text" at bounding box center [367, 68] width 105 height 12
click at [348, 94] on input "text" at bounding box center [373, 93] width 93 height 12
click at [232, 115] on div "Name of Business * Wabanaki Unagi, Inc. Location of Business ? State [US_STATE]…" at bounding box center [255, 82] width 113 height 105
click at [232, 119] on select "State [US_STATE] AK AR AZ CA CO CT DE DC [GEOGRAPHIC_DATA] [GEOGRAPHIC_DATA] GU…" at bounding box center [227, 122] width 50 height 13
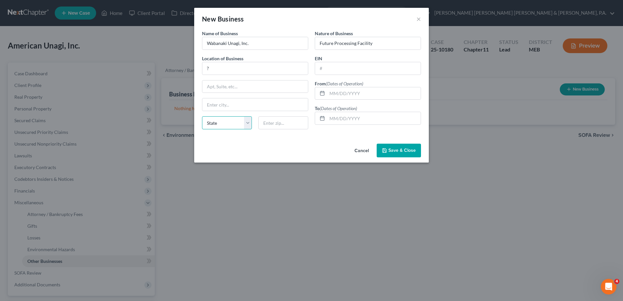
select select "20"
click at [202, 116] on select "State [US_STATE] AK AR AZ CA CO CT DE DC [GEOGRAPHIC_DATA] [GEOGRAPHIC_DATA] GU…" at bounding box center [227, 122] width 50 height 13
click at [359, 44] on input "Future Processing Facility" at bounding box center [367, 43] width 105 height 12
click at [359, 16] on div "New Business ×" at bounding box center [311, 19] width 234 height 22
click at [359, 18] on div "New Business ×" at bounding box center [311, 19] width 234 height 22
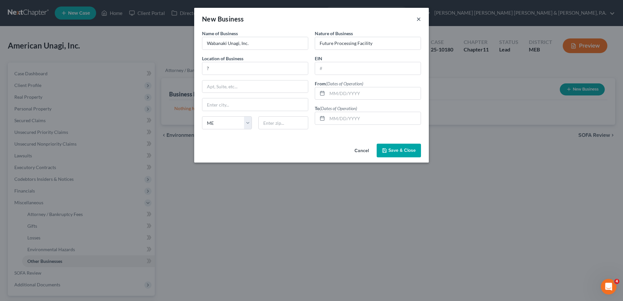
click at [359, 20] on button "×" at bounding box center [418, 19] width 5 height 8
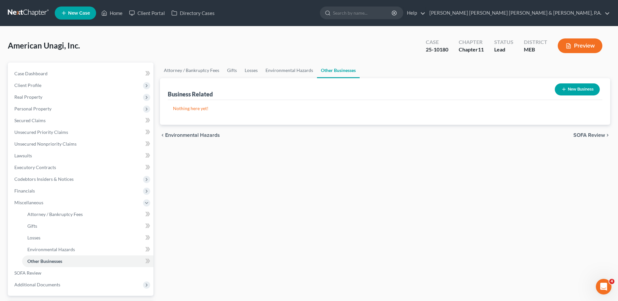
click at [313, 169] on div "Attorney / Bankruptcy Fees Gifts Losses Environmental Hazards Other Businesses …" at bounding box center [385, 198] width 456 height 271
click at [60, 225] on link "SOFA Review" at bounding box center [81, 273] width 144 height 12
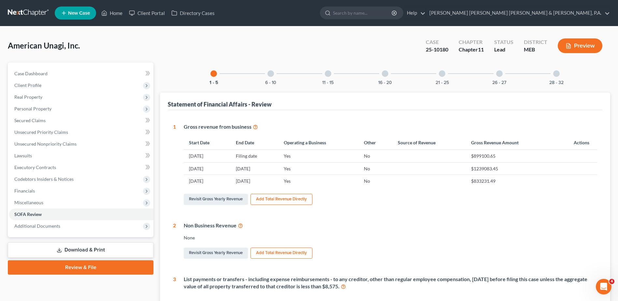
click at [359, 75] on div at bounding box center [442, 73] width 7 height 7
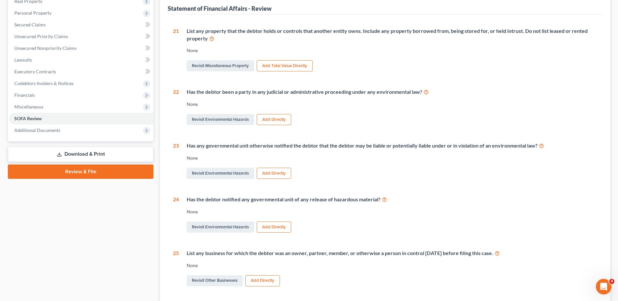
scroll to position [98, 0]
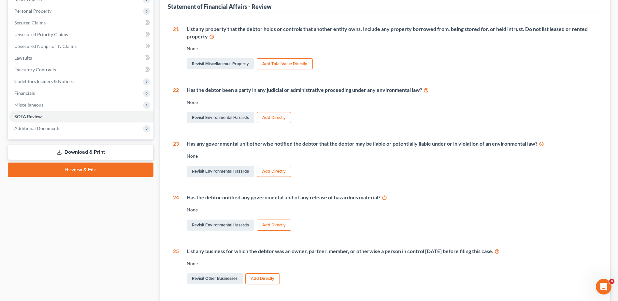
click at [261, 225] on button "Add Directly" at bounding box center [262, 278] width 35 height 11
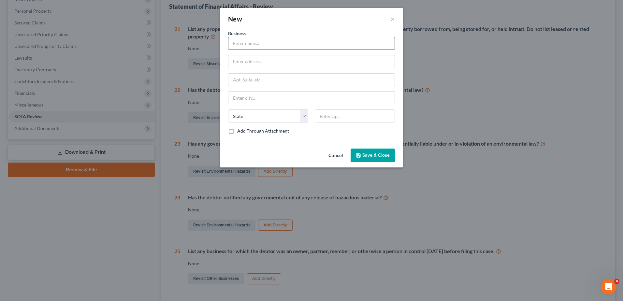
click at [243, 49] on div at bounding box center [311, 43] width 167 height 13
click at [244, 45] on input "text" at bounding box center [311, 43] width 166 height 12
type input "Wabanaki Unagi, Inc."
type input "?"
select select "20"
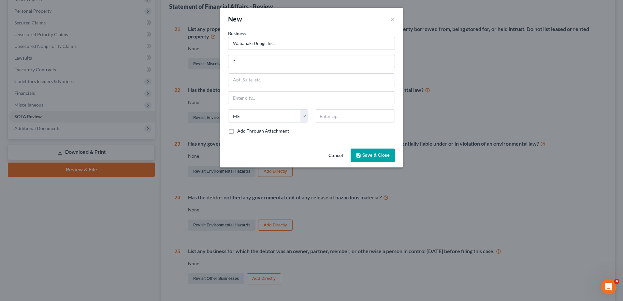
click at [359, 153] on span "Save & Close" at bounding box center [375, 155] width 27 height 6
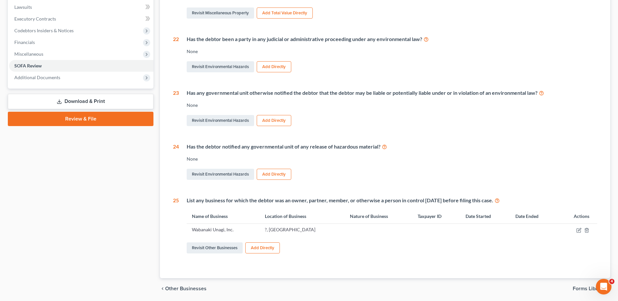
scroll to position [171, 0]
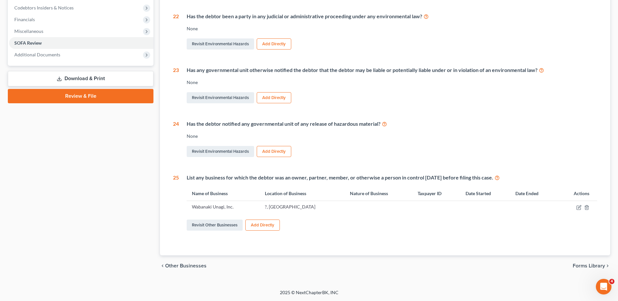
click at [359, 225] on div "1 Gross revenue from business Start Date End Date Operating a Business Other So…" at bounding box center [385, 97] width 434 height 316
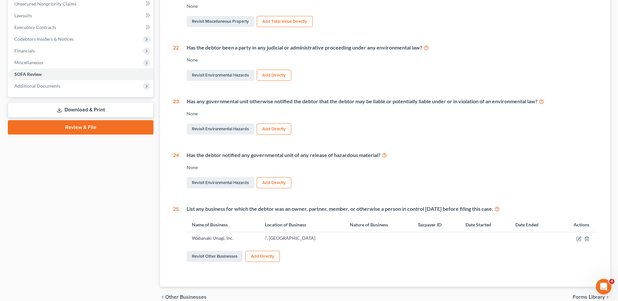
scroll to position [0, 0]
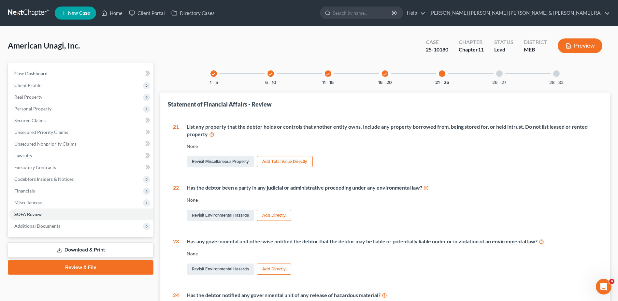
click at [359, 75] on div at bounding box center [499, 73] width 7 height 7
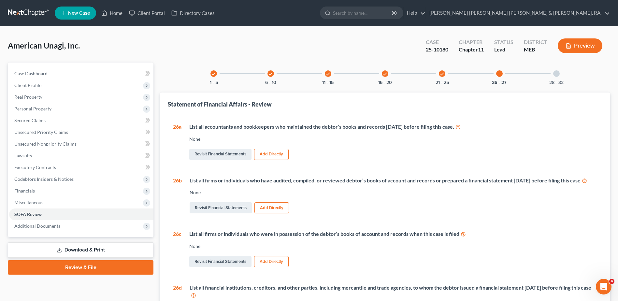
click at [267, 150] on button "Add Directly" at bounding box center [271, 154] width 35 height 11
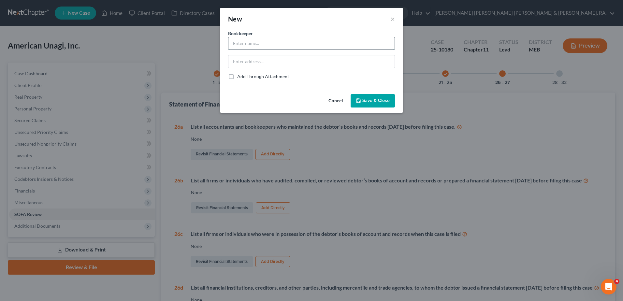
click at [259, 47] on input "text" at bounding box center [311, 43] width 166 height 12
type input "A"
type input "E"
type input "Ripcord Consulting"
click at [293, 61] on input "text" at bounding box center [311, 61] width 166 height 12
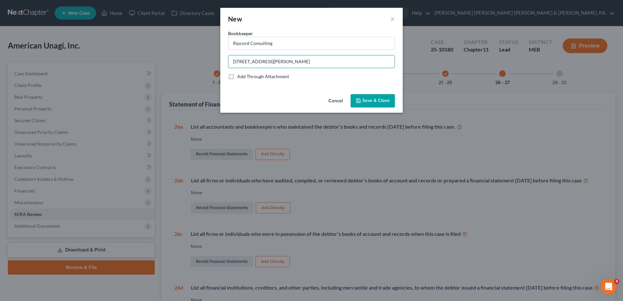
type input "[STREET_ADDRESS][PERSON_NAME]"
click at [359, 97] on button "Save & Close" at bounding box center [372, 101] width 44 height 14
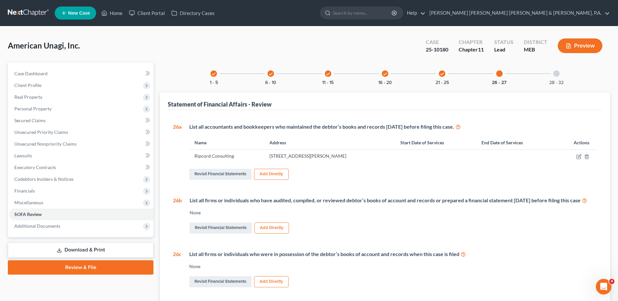
click at [280, 225] on button "Add Directly" at bounding box center [271, 227] width 35 height 11
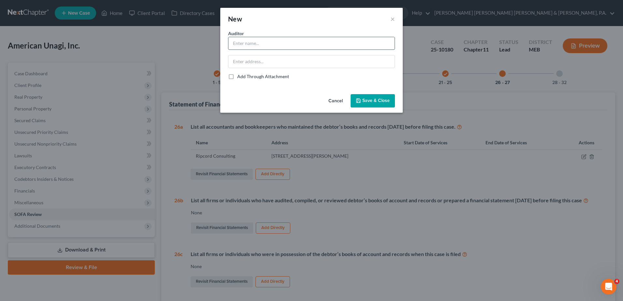
click at [269, 46] on input "text" at bounding box center [311, 43] width 166 height 12
click at [279, 48] on input "Ripcord Consulting" at bounding box center [311, 43] width 166 height 12
click at [276, 45] on input "Ripcord Consulting" at bounding box center [311, 43] width 166 height 12
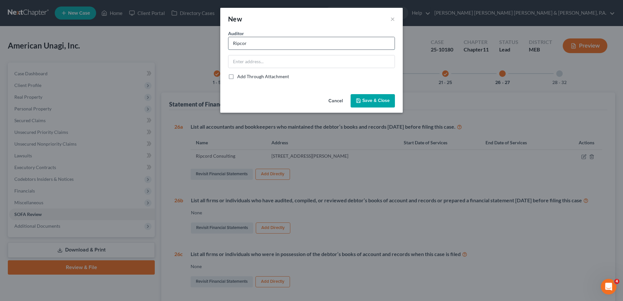
type input "Ripcord Consulting"
type input "[STREET_ADDRESS][PERSON_NAME]"
click at [359, 103] on span "Save & Close" at bounding box center [375, 101] width 27 height 6
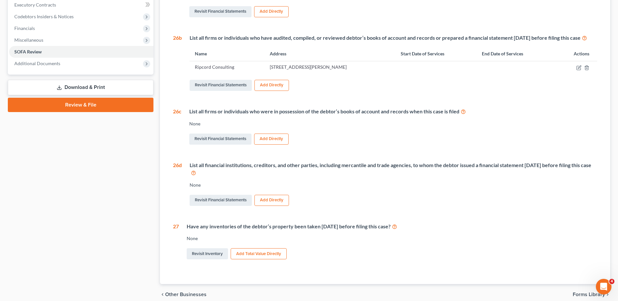
scroll to position [163, 0]
click at [266, 144] on button "Add Directly" at bounding box center [271, 138] width 35 height 11
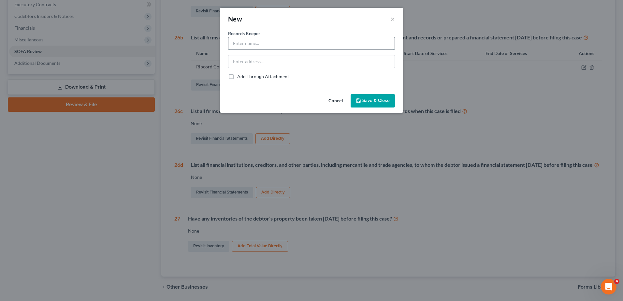
click at [273, 41] on input "text" at bounding box center [311, 43] width 166 height 12
type input "Ripcord Consulting"
type input "[STREET_ADDRESS][PERSON_NAME]"
click at [359, 99] on span "Save & Close" at bounding box center [375, 101] width 27 height 6
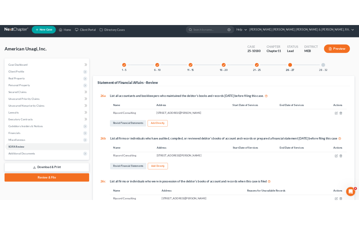
scroll to position [0, 0]
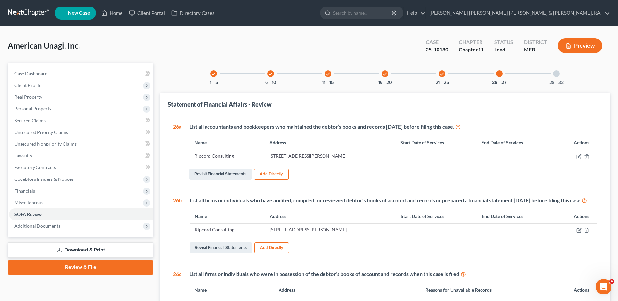
click at [359, 77] on div "28 - 32" at bounding box center [556, 74] width 22 height 22
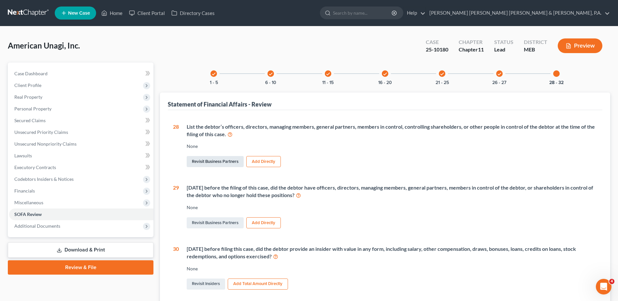
click at [220, 163] on link "Revisit Business Partners" at bounding box center [215, 161] width 57 height 11
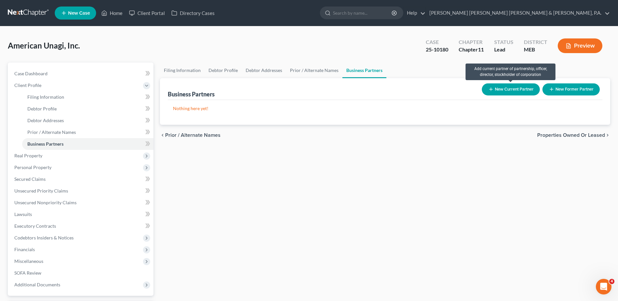
click at [359, 87] on button "New Current Partner" at bounding box center [511, 89] width 58 height 12
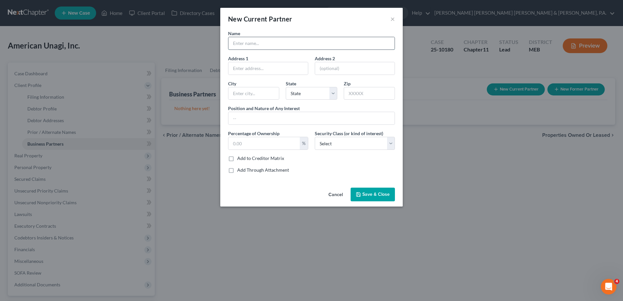
click at [253, 42] on input "text" at bounding box center [311, 43] width 166 height 12
type input "[PERSON_NAME]"
type input "[STREET_ADDRESS]"
type input "Waldoboro"
select select "20"
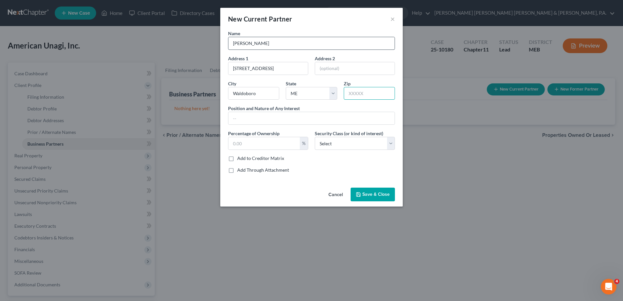
type input "04572"
click at [271, 119] on input "text" at bounding box center [311, 118] width 166 height 12
type input "Chief Executive Officer"
click at [359, 148] on select "Select Select Common Stockholder General Partner Limited Partner Managing Membe…" at bounding box center [355, 143] width 80 height 13
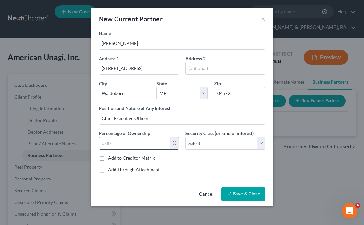
click at [144, 144] on input "text" at bounding box center [134, 143] width 71 height 12
type input "50"
click at [245, 149] on select "Select Select Common Stockholder General Partner Limited Partner Managing Membe…" at bounding box center [226, 143] width 80 height 13
click at [243, 142] on select "Select Select Common Stockholder General Partner Limited Partner Managing Membe…" at bounding box center [226, 143] width 80 height 13
click at [245, 190] on button "Save & Close" at bounding box center [243, 195] width 44 height 14
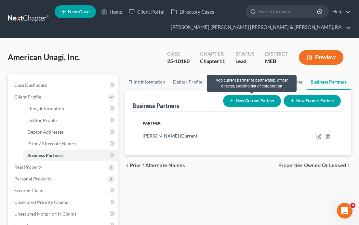
click at [271, 96] on button "New Current Partner" at bounding box center [252, 101] width 58 height 12
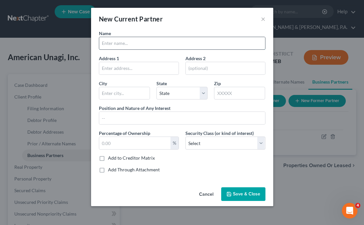
click at [127, 47] on input "text" at bounding box center [182, 43] width 166 height 12
type input "Indian Township Enterprises, LLC"
click at [55, 74] on div "New Current Partner × Name Indian Township Enterprises, LLC Address 1 Address 2…" at bounding box center [182, 112] width 364 height 225
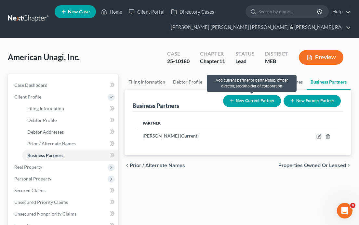
click at [252, 99] on button "New Current Partner" at bounding box center [252, 101] width 58 height 12
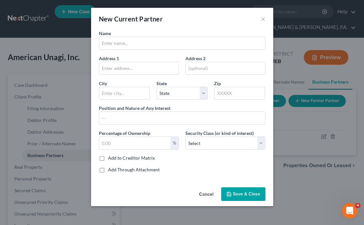
click at [113, 31] on div "New Current Partner × Name Address 1 Address 2 [GEOGRAPHIC_DATA][US_STATE] CO […" at bounding box center [182, 107] width 182 height 199
drag, startPoint x: 113, startPoint y: 33, endPoint x: 116, endPoint y: 43, distance: 10.3
click at [116, 43] on input "text" at bounding box center [182, 43] width 166 height 12
type input "Indian Township Enterprises, LLC"
click at [128, 68] on input "text" at bounding box center [138, 68] width 79 height 12
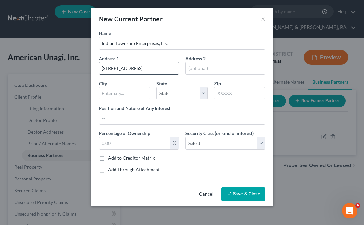
type input "[STREET_ADDRESS]"
type input "[GEOGRAPHIC_DATA]"
select select "20"
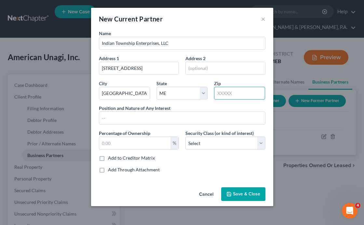
click at [236, 91] on input "text" at bounding box center [239, 93] width 51 height 13
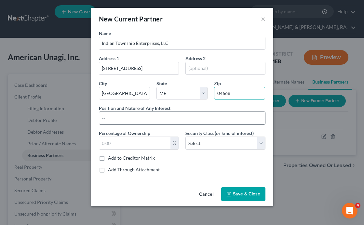
type input "04668"
click at [231, 115] on input "text" at bounding box center [182, 118] width 166 height 12
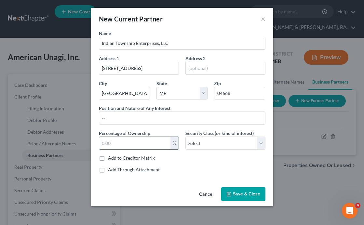
click at [114, 144] on input "text" at bounding box center [134, 143] width 71 height 12
click at [139, 145] on input "text" at bounding box center [134, 143] width 71 height 12
type input "10.9"
click at [243, 193] on span "Save & Close" at bounding box center [246, 194] width 27 height 6
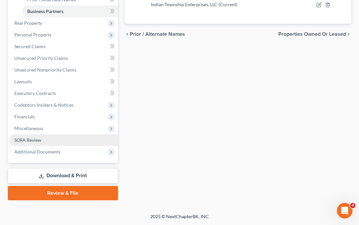
click at [42, 141] on link "SOFA Review" at bounding box center [63, 140] width 109 height 12
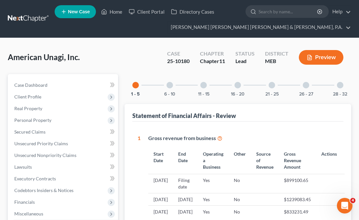
click at [344, 83] on div "28 - 32" at bounding box center [340, 85] width 22 height 22
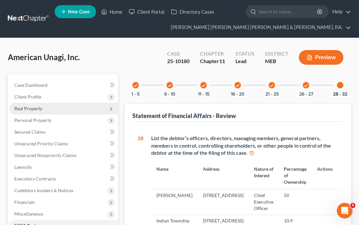
click at [37, 108] on span "Real Property" at bounding box center [28, 109] width 28 height 6
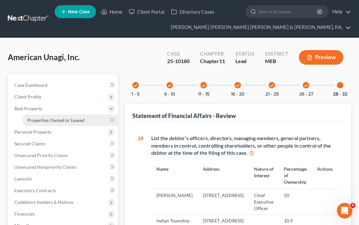
click at [50, 120] on span "Properties Owned or Leased" at bounding box center [55, 121] width 57 height 6
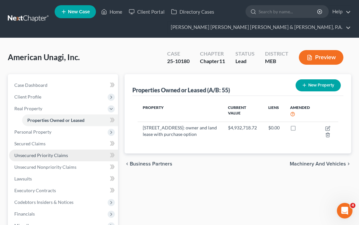
click at [27, 160] on link "Unsecured Priority Claims" at bounding box center [63, 156] width 109 height 12
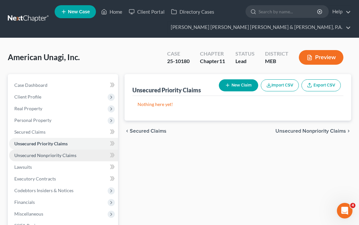
click at [29, 157] on span "Unsecured Nonpriority Claims" at bounding box center [45, 156] width 62 height 6
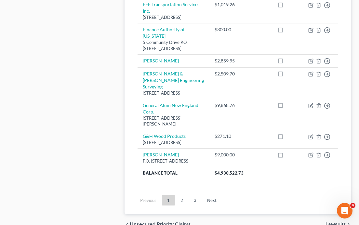
scroll to position [763, 0]
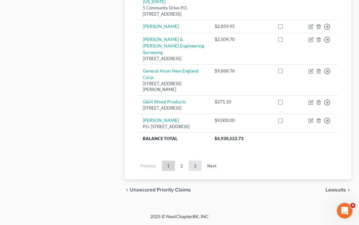
click at [199, 166] on link "3" at bounding box center [195, 166] width 13 height 10
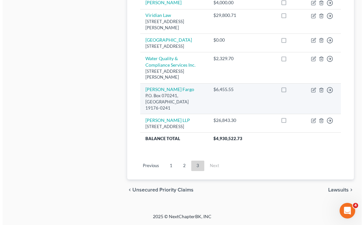
scroll to position [545, 0]
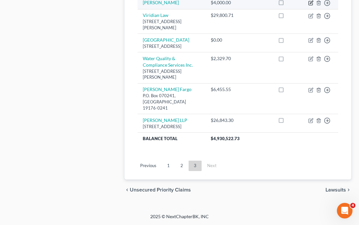
click at [313, 6] on icon "button" at bounding box center [311, 2] width 5 height 5
select select "14"
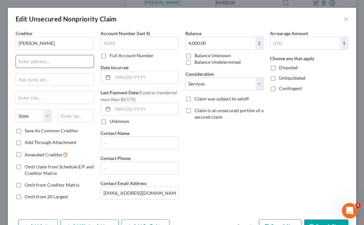
click at [45, 62] on input "text" at bounding box center [55, 61] width 78 height 12
type input "[STREET_ADDRESS][PERSON_NAME]"
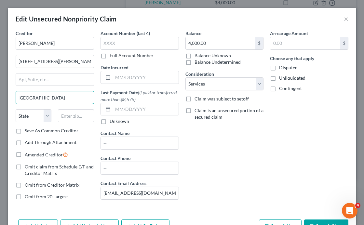
type input "[GEOGRAPHIC_DATA]"
select select "20"
type input "04668"
click at [307, 157] on div "Arrearage Amount $ Choose any that apply Disputed Unliquidated Contingent" at bounding box center [309, 117] width 85 height 175
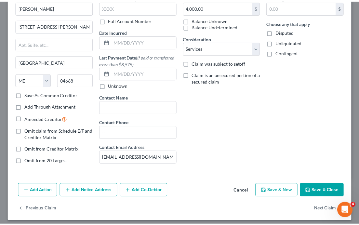
scroll to position [40, 0]
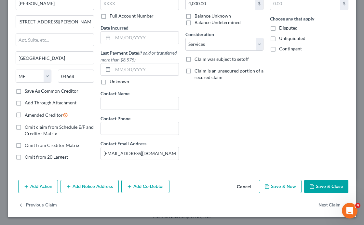
click at [331, 187] on button "Save & Close" at bounding box center [326, 187] width 44 height 14
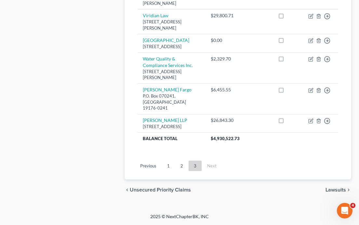
click at [168, 171] on link "1" at bounding box center [168, 166] width 13 height 10
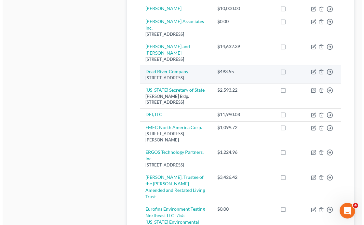
scroll to position [405, 0]
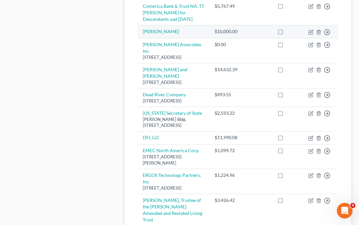
click at [314, 38] on td "Move to D Move to E Move to G Move to Notice Only" at bounding box center [320, 31] width 35 height 13
click at [311, 33] on icon "button" at bounding box center [311, 31] width 3 height 3
select select "14"
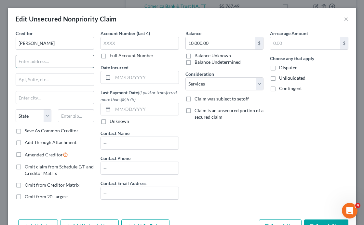
click at [46, 64] on input "text" at bounding box center [55, 61] width 78 height 12
type input "P.O. Box 534"
type input "[GEOGRAPHIC_DATA]"
select select "20"
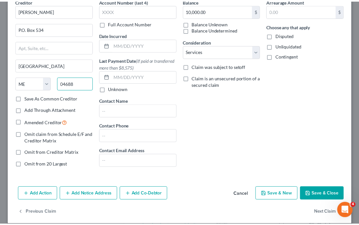
scroll to position [40, 0]
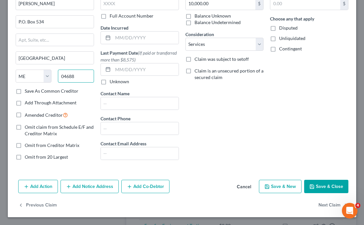
type input "04688"
click at [315, 186] on button "Save & Close" at bounding box center [326, 187] width 44 height 14
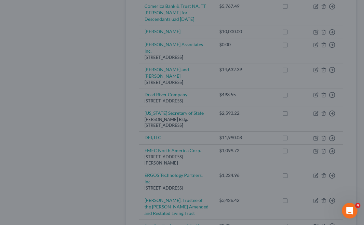
type input "0"
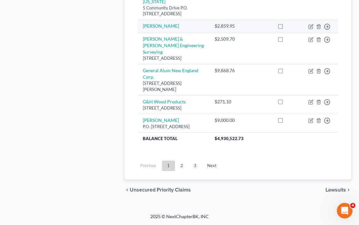
scroll to position [763, 0]
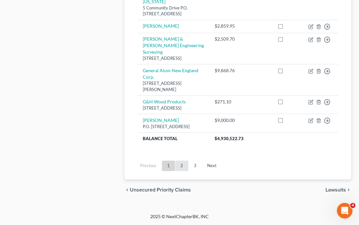
click at [186, 171] on link "2" at bounding box center [181, 166] width 13 height 10
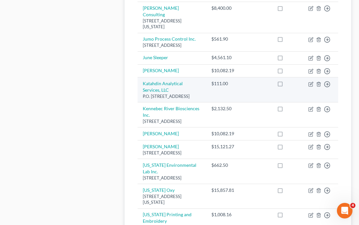
scroll to position [332, 0]
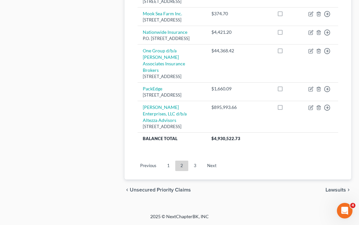
click at [195, 171] on link "3" at bounding box center [195, 166] width 13 height 10
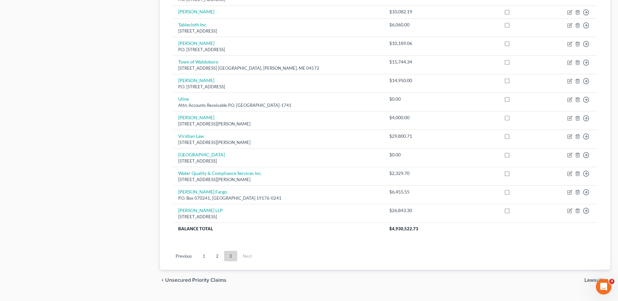
scroll to position [314, 0]
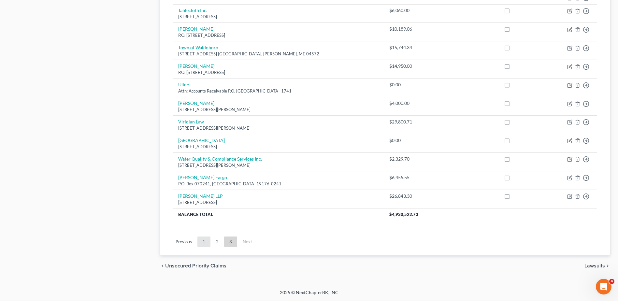
click at [208, 225] on link "1" at bounding box center [203, 241] width 13 height 10
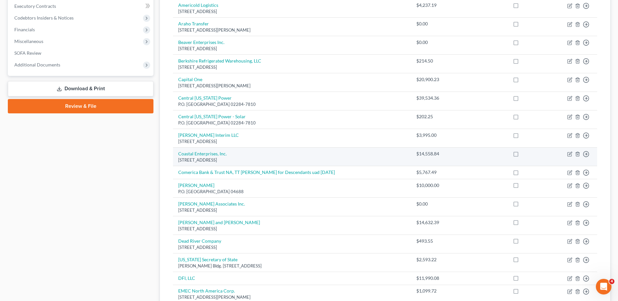
scroll to position [163, 0]
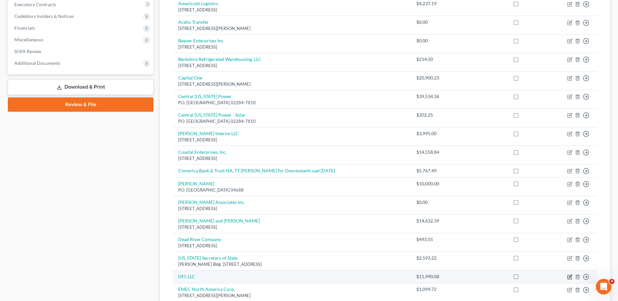
click at [359, 225] on icon "button" at bounding box center [569, 276] width 5 height 5
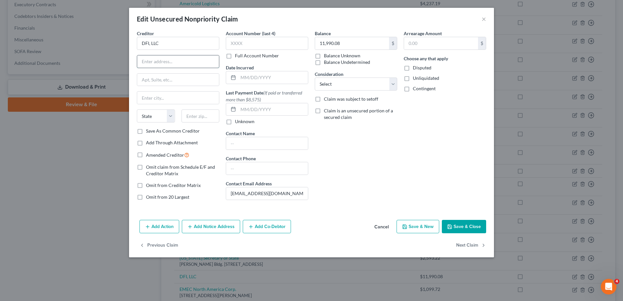
click at [171, 62] on input "text" at bounding box center [178, 61] width 82 height 12
type input "[STREET_ADDRESS][PERSON_NAME]"
type input "Wayland"
select select "22"
type input "01778"
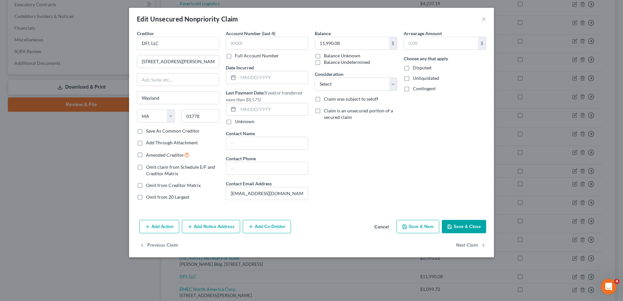
click at [359, 222] on button "Save & Close" at bounding box center [463, 227] width 44 height 14
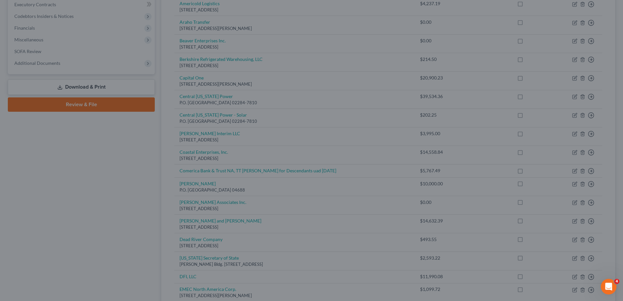
type input "0"
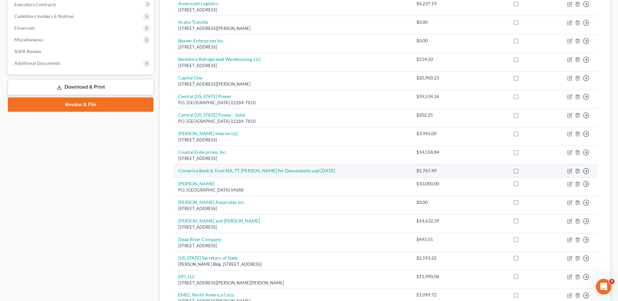
drag, startPoint x: 537, startPoint y: 171, endPoint x: 559, endPoint y: 173, distance: 22.6
click at [359, 173] on td "Move to D Move to E Move to G Move to Notice Only" at bounding box center [574, 170] width 45 height 13
click at [359, 170] on icon "button" at bounding box center [569, 170] width 5 height 5
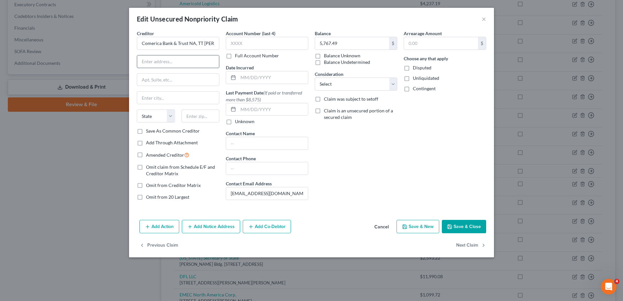
click at [183, 60] on input "text" at bounding box center [178, 61] width 82 height 12
type input "P.O. Box 598"
type input "[GEOGRAPHIC_DATA]"
select select "20"
type input "04662"
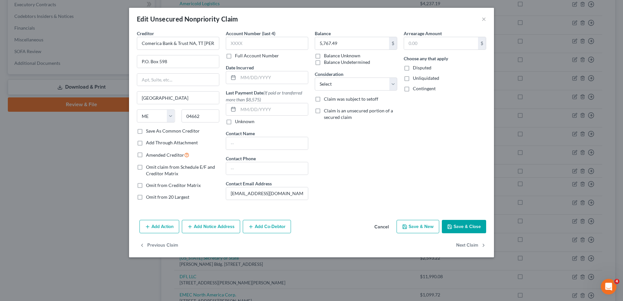
click at [359, 161] on div "Edit Unsecured Nonpriority Claim × Creditor * Comerica Bank & Trust NA, TT [PER…" at bounding box center [311, 150] width 623 height 301
click at [359, 221] on button "Save & Close" at bounding box center [463, 227] width 44 height 14
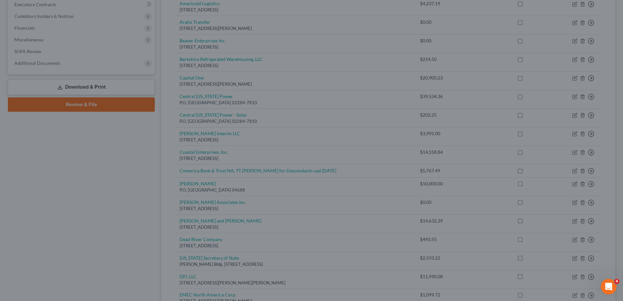
type input "0"
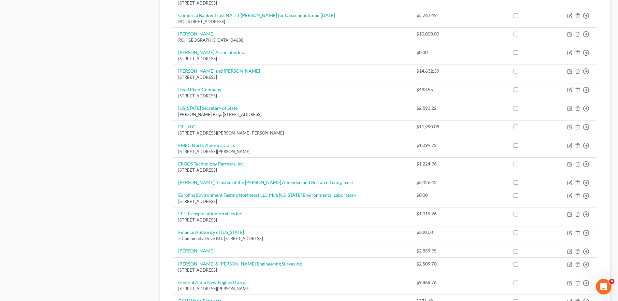
scroll to position [326, 0]
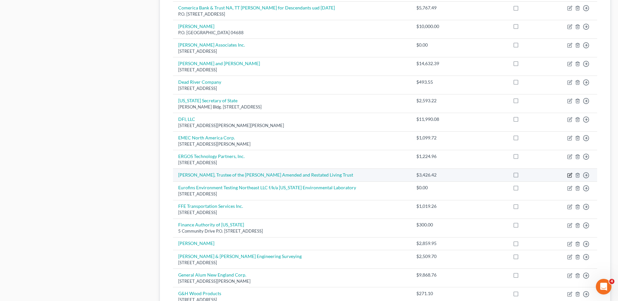
click at [359, 175] on icon "button" at bounding box center [569, 175] width 5 height 5
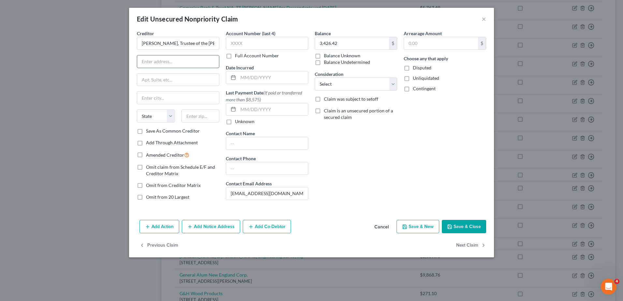
click at [155, 61] on input "text" at bounding box center [178, 61] width 82 height 12
type input "40 Eastern Promenade"
type input "[GEOGRAPHIC_DATA]"
select select "20"
type input "04101"
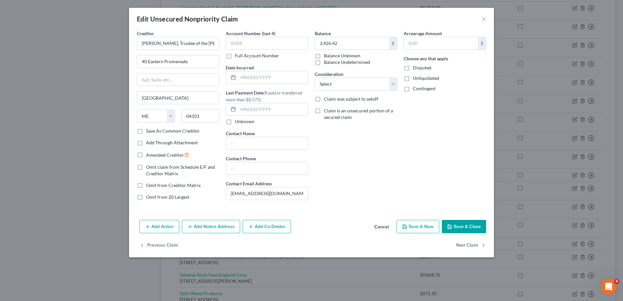
click at [335, 152] on div "Balance 3,426.42 $ Balance Unknown Balance Undetermined 3,426.42 $ Balance Unkn…" at bounding box center [355, 117] width 89 height 175
click at [359, 225] on icon "button" at bounding box center [449, 226] width 5 height 5
type input "0"
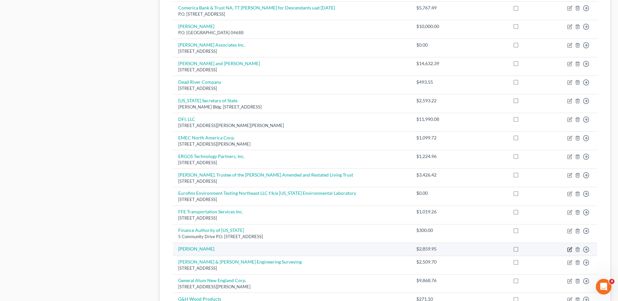
click at [359, 225] on icon "button" at bounding box center [569, 249] width 5 height 5
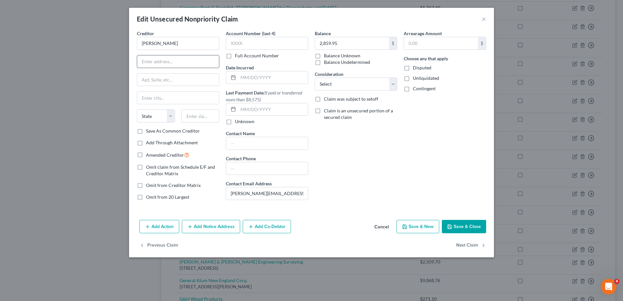
click at [173, 63] on input "text" at bounding box center [178, 61] width 82 height 12
type input "[STREET_ADDRESS][PERSON_NAME]"
type input "Hope"
select select "20"
type input "04847"
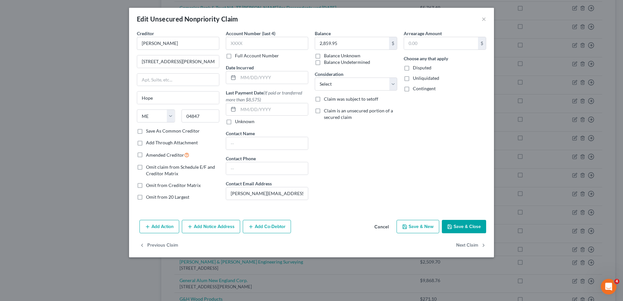
click at [359, 144] on div "Balance 2,859.95 $ Balance Unknown Balance Undetermined 2,859.95 $ Balance Unkn…" at bounding box center [355, 117] width 89 height 175
click at [359, 225] on button "Save & Close" at bounding box center [463, 227] width 44 height 14
type input "0"
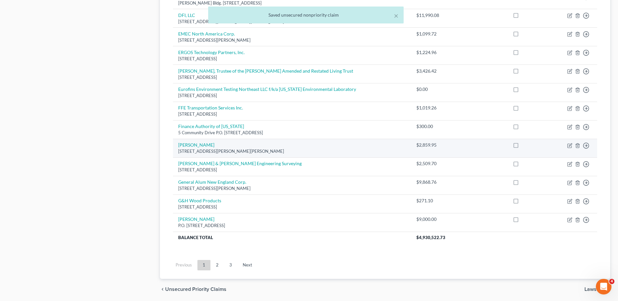
scroll to position [453, 0]
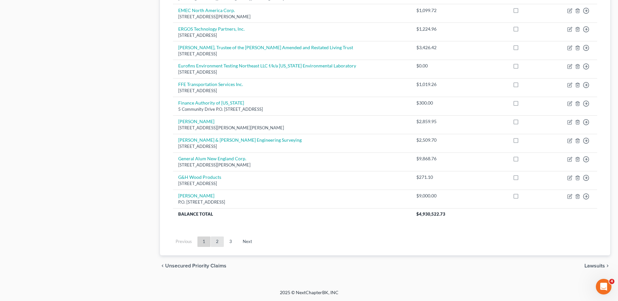
click at [218, 225] on link "2" at bounding box center [217, 241] width 13 height 10
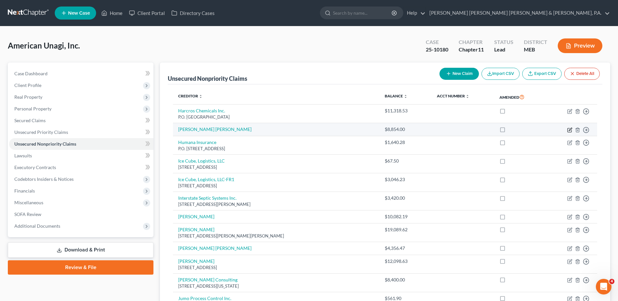
click at [359, 129] on icon "button" at bounding box center [569, 129] width 3 height 3
select select "14"
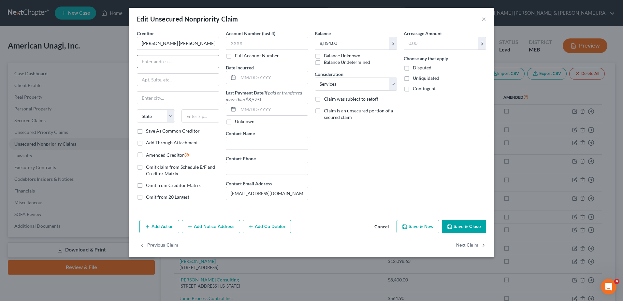
click at [192, 66] on input "text" at bounding box center [178, 61] width 82 height 12
type input "[STREET_ADDRESS]"
type input "[GEOGRAPHIC_DATA]"
select select "20"
type input "04668"
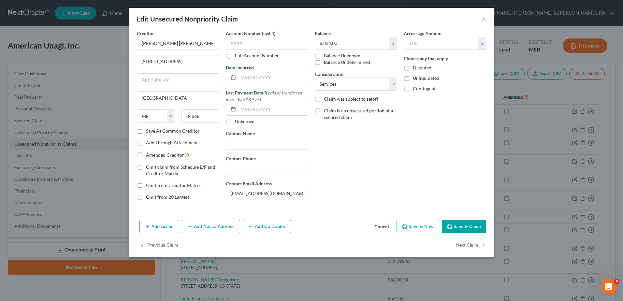
click at [359, 225] on button "Save & Close" at bounding box center [463, 227] width 44 height 14
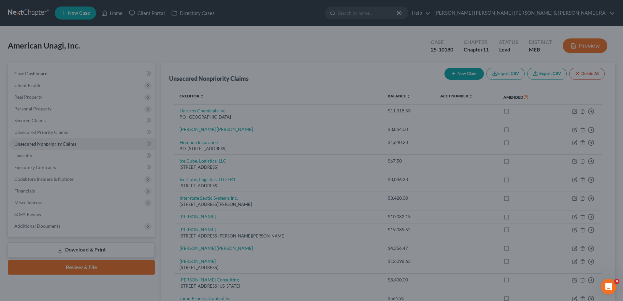
type input "0"
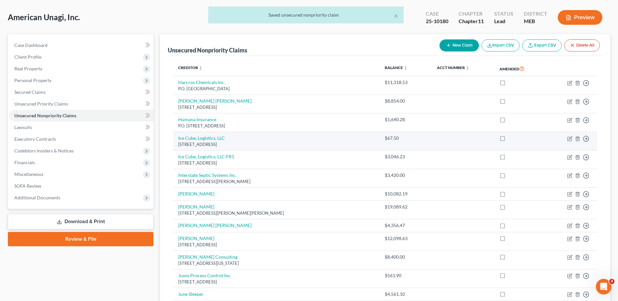
scroll to position [33, 0]
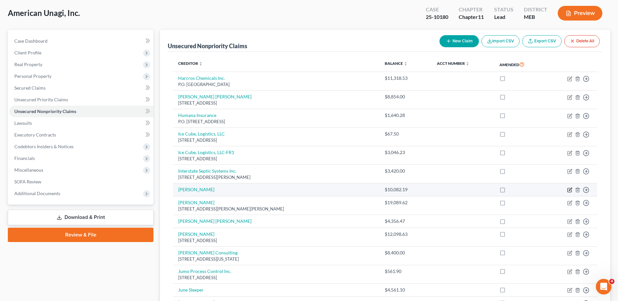
click at [359, 190] on icon "button" at bounding box center [569, 189] width 3 height 3
select select "14"
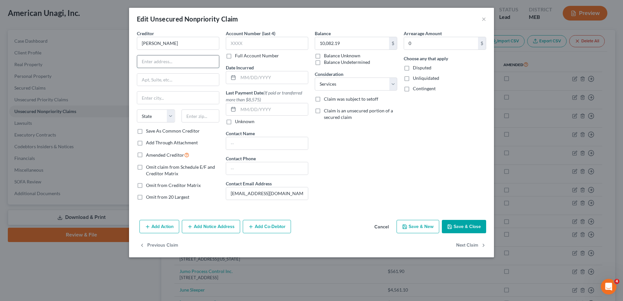
click at [155, 60] on input "text" at bounding box center [178, 61] width 82 height 12
type input "P.O. Box 633"
type input "[GEOGRAPHIC_DATA]"
select select "20"
type input "04668"
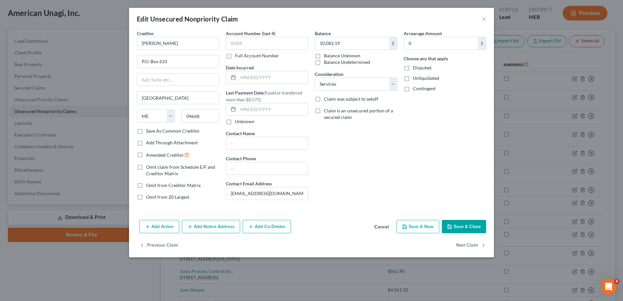
click at [359, 222] on button "Save & Close" at bounding box center [463, 227] width 44 height 14
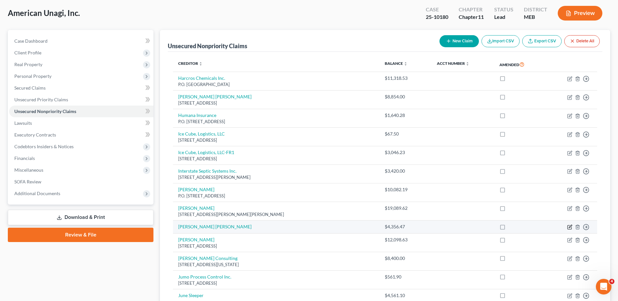
click at [359, 225] on icon "button" at bounding box center [569, 226] width 5 height 5
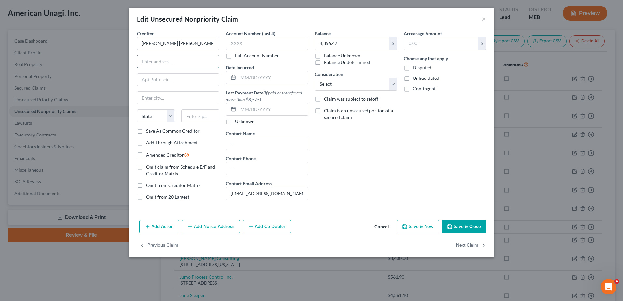
click at [177, 58] on input "text" at bounding box center [178, 61] width 82 height 12
type input "[STREET_ADDRESS]"
type input "Ridgefield"
select select "6"
type input "06871"
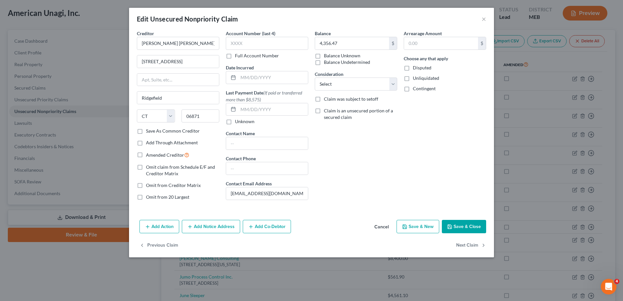
click at [359, 157] on div "Balance 4,356.47 $ Balance Unknown Balance Undetermined 4,356.47 $ Balance Unkn…" at bounding box center [355, 117] width 89 height 175
click at [359, 225] on icon "button" at bounding box center [449, 226] width 5 height 5
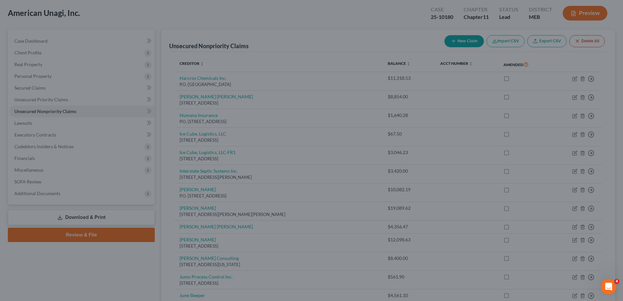
type input "0"
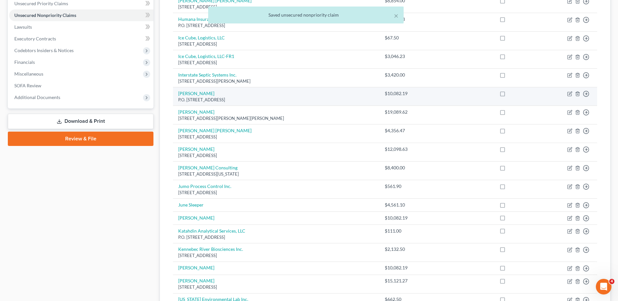
scroll to position [130, 0]
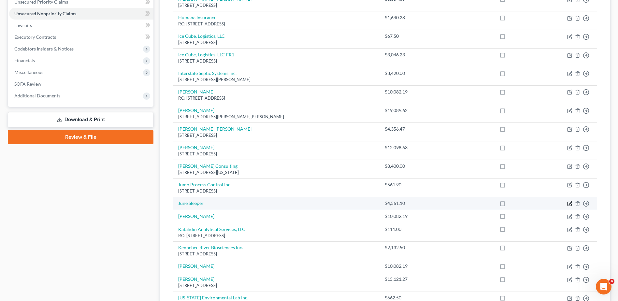
click at [359, 204] on icon "button" at bounding box center [569, 203] width 3 height 3
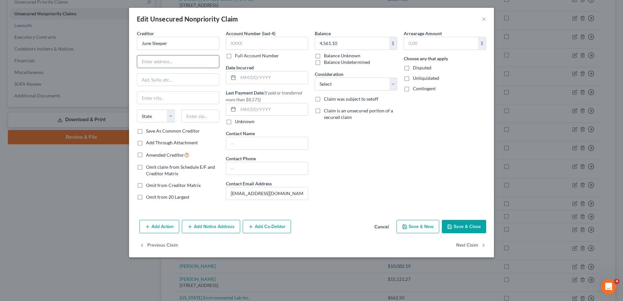
click at [176, 60] on input "text" at bounding box center [178, 61] width 82 height 12
type input "97 [PERSON_NAME][GEOGRAPHIC_DATA]"
type input "Bridgton"
select select "20"
type input "04062"
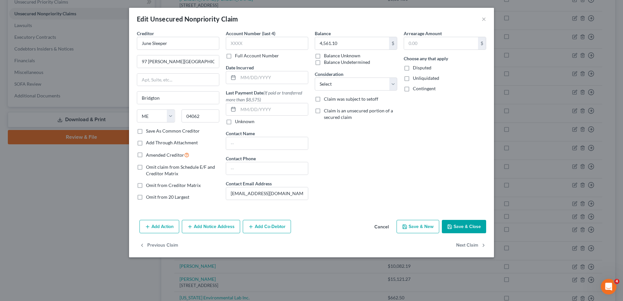
type input "[PERSON_NAME]"
click at [359, 224] on button "Save & Close" at bounding box center [463, 227] width 44 height 14
type input "0"
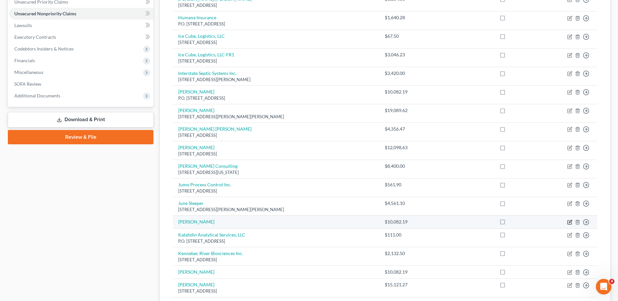
click at [359, 220] on icon "button" at bounding box center [569, 221] width 5 height 5
select select "14"
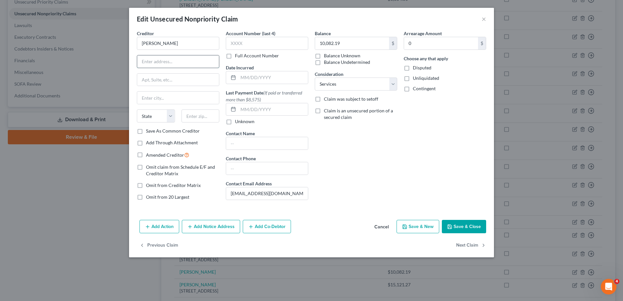
click at [188, 66] on input "text" at bounding box center [178, 61] width 82 height 12
type input "P.O. Box 672"
type input "[GEOGRAPHIC_DATA]"
select select "20"
type input "04668"
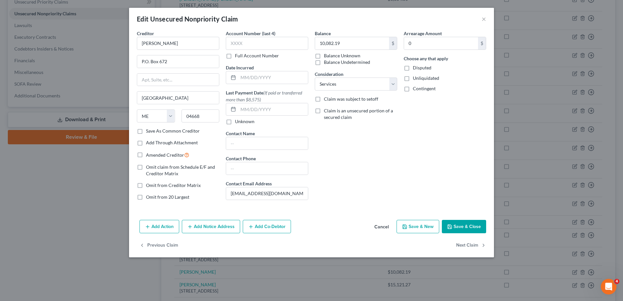
click at [359, 153] on div "Balance 10,082.19 $ Balance Unknown Balance Undetermined 10,082.19 $ Balance Un…" at bounding box center [355, 117] width 89 height 175
click at [359, 225] on button "Save & Close" at bounding box center [463, 227] width 44 height 14
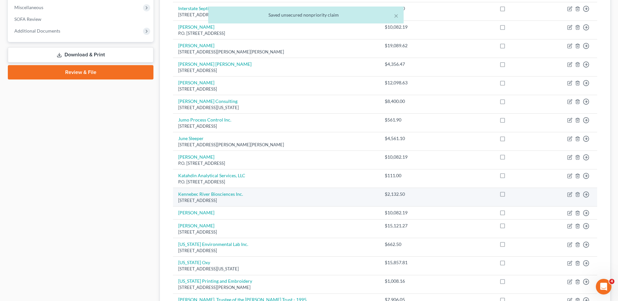
scroll to position [195, 0]
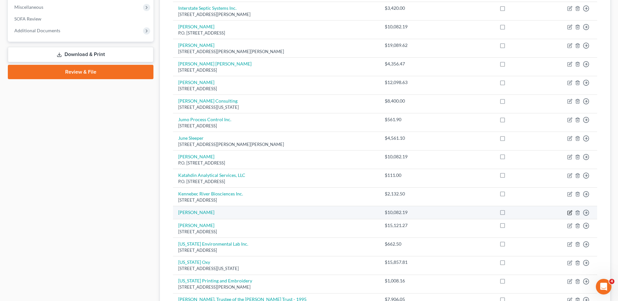
click at [359, 213] on icon "button" at bounding box center [569, 211] width 3 height 3
select select "14"
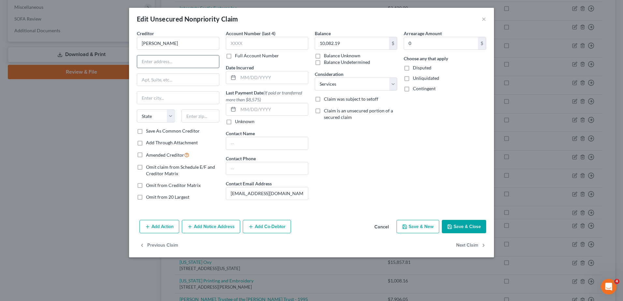
click at [171, 57] on input "text" at bounding box center [178, 61] width 82 height 12
type input "f"
type input "[STREET_ADDRESS][PERSON_NAME]"
type input "Norridgewock"
select select "20"
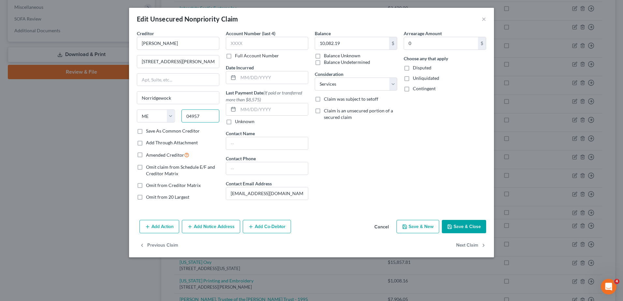
type input "04957"
click at [359, 224] on button "Save & Close" at bounding box center [463, 227] width 44 height 14
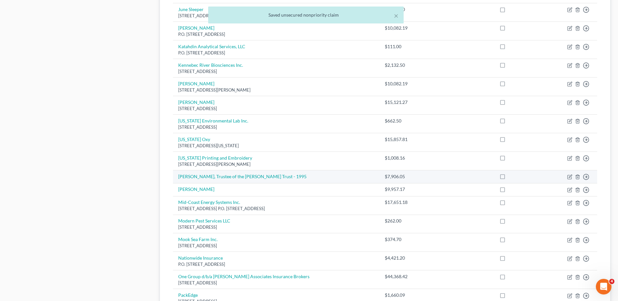
scroll to position [326, 0]
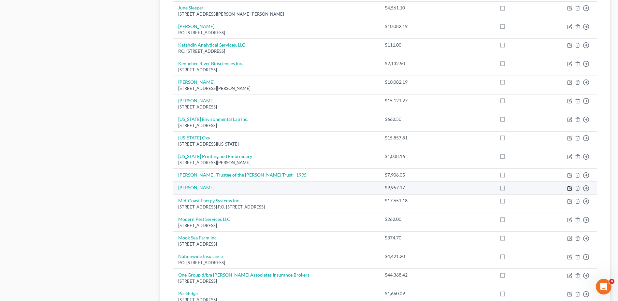
click at [359, 190] on icon "button" at bounding box center [569, 188] width 5 height 5
select select "14"
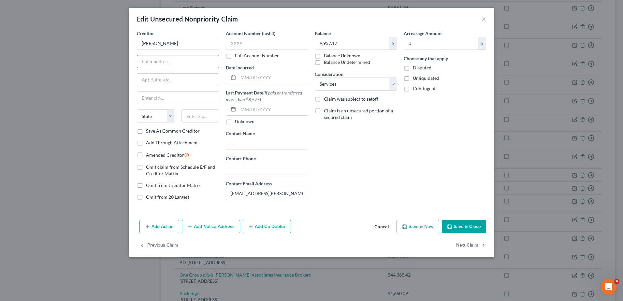
click at [167, 59] on input "text" at bounding box center [178, 61] width 82 height 12
type input "P.O. Box 533"
type input "[GEOGRAPHIC_DATA]"
select select "20"
type input "04668"
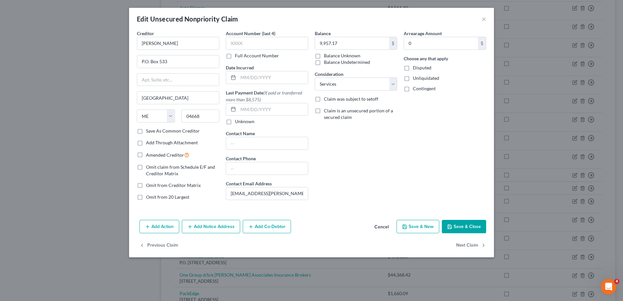
click at [359, 153] on div "Balance 9,957.17 $ Balance Unknown Balance Undetermined 9,957.17 $ Balance Unkn…" at bounding box center [355, 117] width 89 height 175
click at [359, 225] on icon "button" at bounding box center [449, 226] width 5 height 5
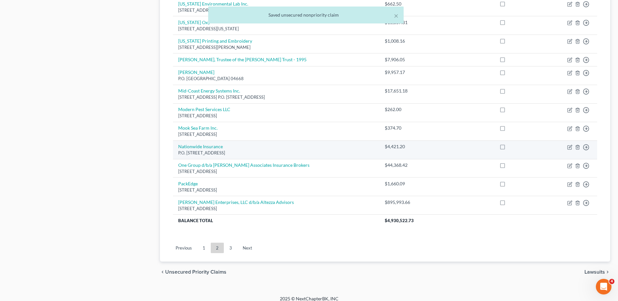
scroll to position [447, 0]
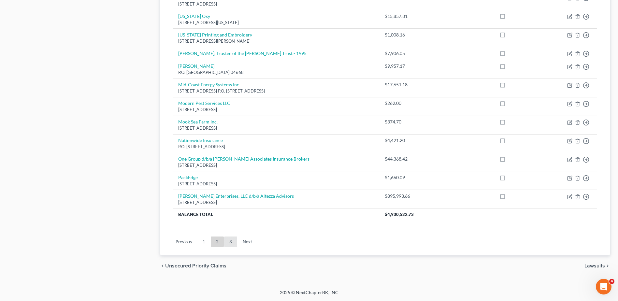
click at [229, 225] on link "3" at bounding box center [230, 241] width 13 height 10
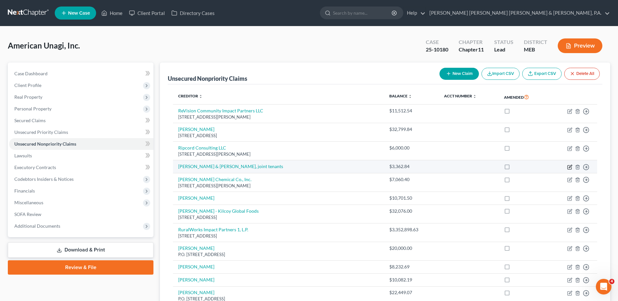
click at [359, 166] on icon "button" at bounding box center [569, 167] width 4 height 4
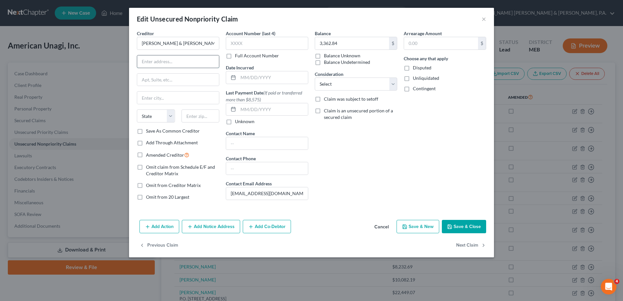
click at [197, 59] on input "text" at bounding box center [178, 61] width 82 height 12
type input "[STREET_ADDRESS][PERSON_NAME]"
type input "Owls Head"
select select "20"
type input "04854"
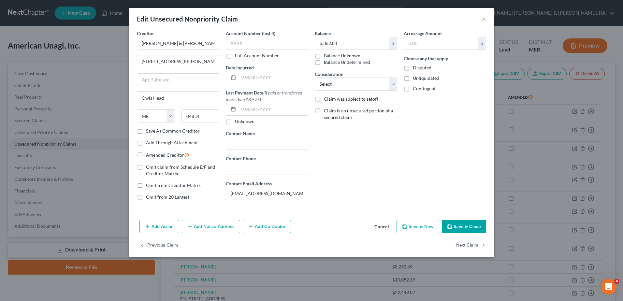
click at [359, 154] on div "Balance 3,362.84 $ Balance Unknown Balance Undetermined 3,362.84 $ Balance Unkn…" at bounding box center [355, 117] width 89 height 175
click at [359, 225] on button "Save & Close" at bounding box center [463, 227] width 44 height 14
type input "0"
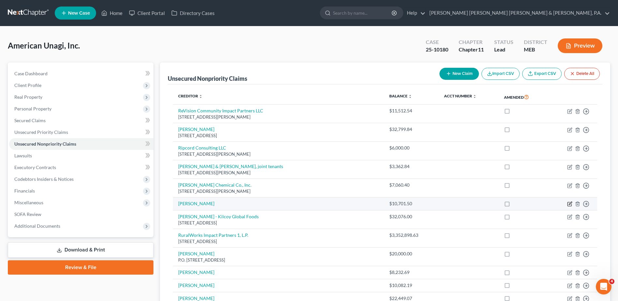
click at [359, 203] on icon "button" at bounding box center [569, 203] width 3 height 3
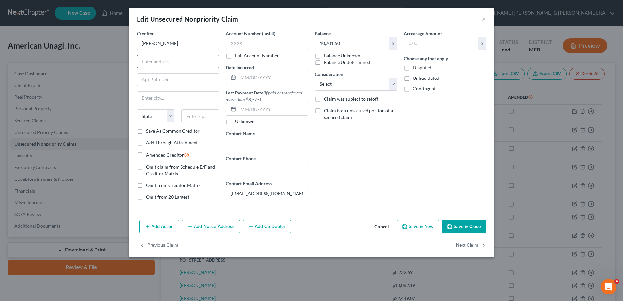
click at [172, 63] on input "text" at bounding box center [178, 61] width 82 height 12
type input "P.O. Box 285"
click at [149, 90] on div "Creditor * [PERSON_NAME] [GEOGRAPHIC_DATA][US_STATE] AZ CA CO CT DE DC [GEOGRAP…" at bounding box center [178, 79] width 82 height 98
drag, startPoint x: 147, startPoint y: 96, endPoint x: 142, endPoint y: 93, distance: 5.7
click at [147, 96] on input "text" at bounding box center [178, 97] width 82 height 12
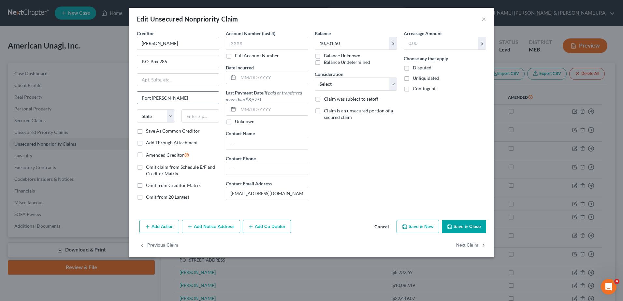
type input "Port [PERSON_NAME]"
select select "20"
type input "04855"
click at [359, 222] on button "Save & Close" at bounding box center [463, 227] width 44 height 14
type input "0"
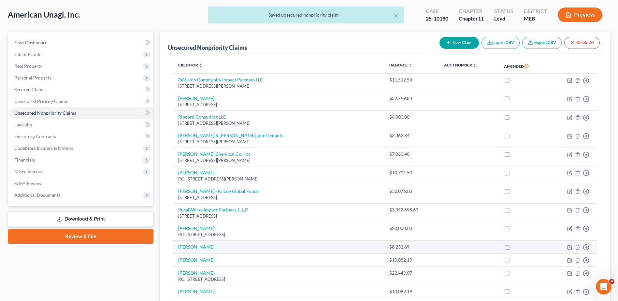
scroll to position [33, 0]
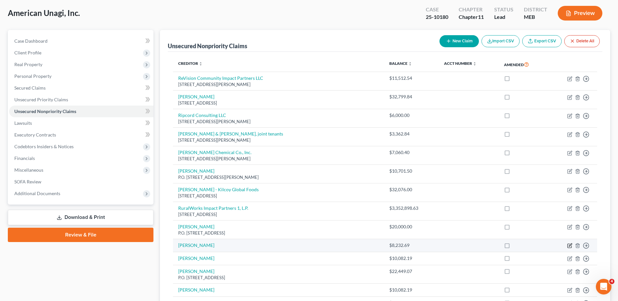
click at [359, 225] on icon "button" at bounding box center [569, 245] width 5 height 5
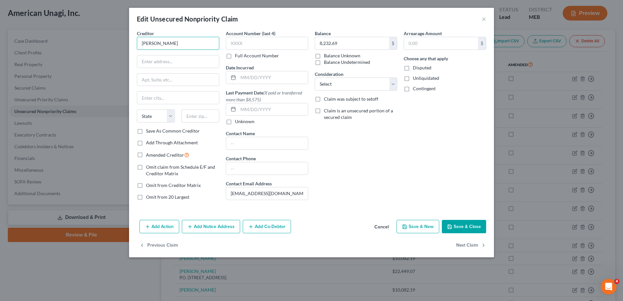
drag, startPoint x: 171, startPoint y: 48, endPoint x: 172, endPoint y: 54, distance: 6.3
click at [171, 48] on input "[PERSON_NAME]" at bounding box center [178, 43] width 82 height 13
click at [174, 61] on input "text" at bounding box center [178, 61] width 82 height 12
type input "[STREET_ADDRESS]"
type input "Cumberland Foreside"
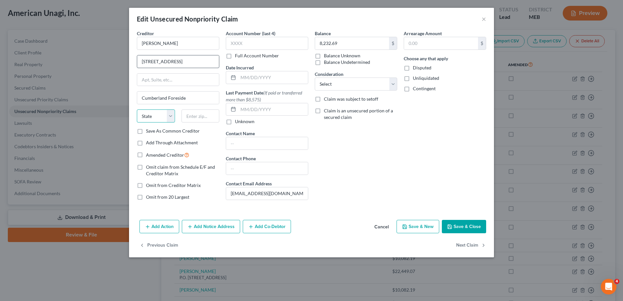
select select "20"
type input "04110"
click at [359, 225] on icon "button" at bounding box center [449, 227] width 4 height 4
type input "0"
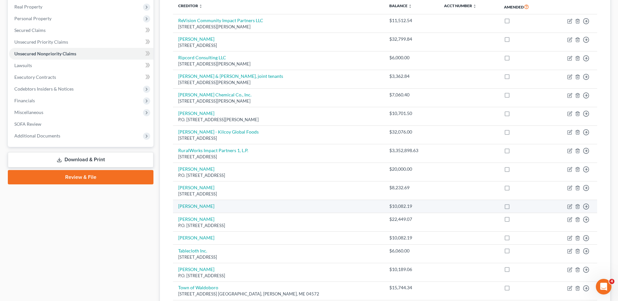
scroll to position [98, 0]
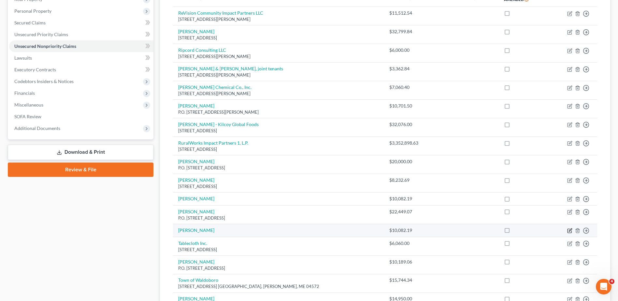
click at [359, 225] on icon "button" at bounding box center [569, 230] width 5 height 5
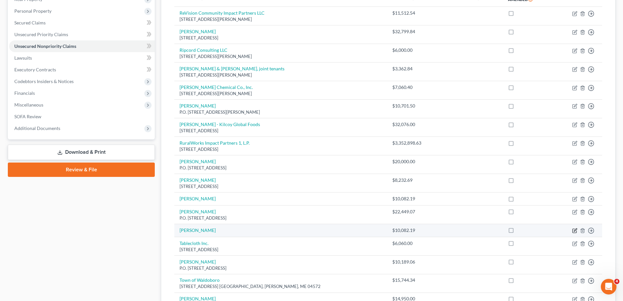
select select "14"
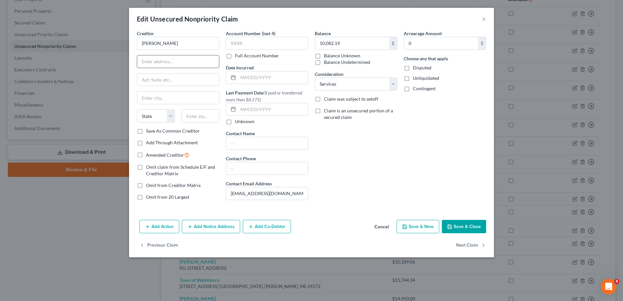
click at [177, 60] on input "text" at bounding box center [178, 61] width 82 height 12
type input "[STREET_ADDRESS][PERSON_NAME][PERSON_NAME]"
type input "[GEOGRAPHIC_DATA]"
select select "20"
type input "04539"
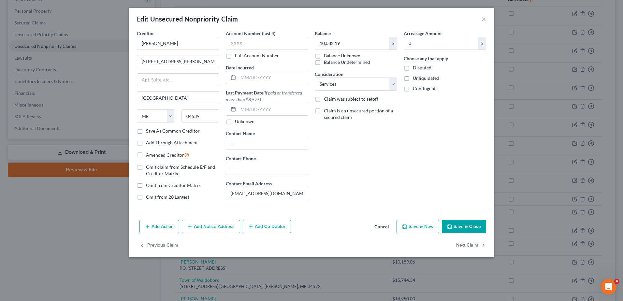
click at [359, 225] on button "Save & Close" at bounding box center [463, 227] width 44 height 14
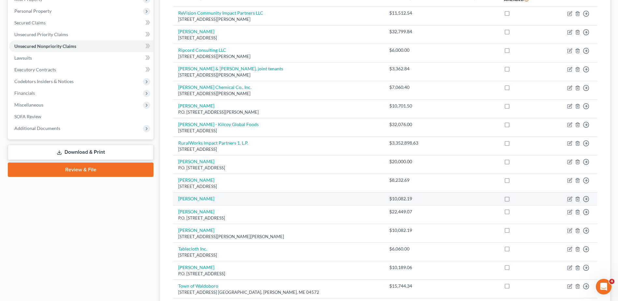
click at [359, 197] on td "Move to D Move to E Move to G Move to Notice Only" at bounding box center [572, 198] width 49 height 13
click at [359, 198] on icon "button" at bounding box center [569, 199] width 4 height 4
select select "14"
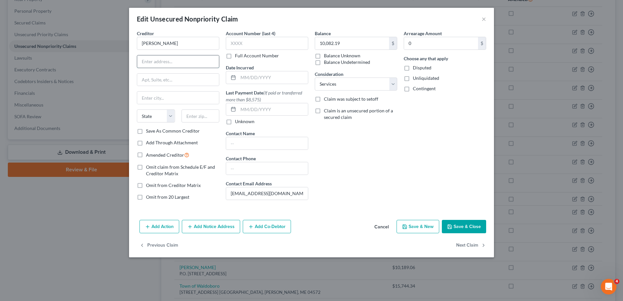
click at [141, 63] on input "text" at bounding box center [178, 61] width 82 height 12
type input "[STREET_ADDRESS][PERSON_NAME]"
type input "Norridgewock"
select select "20"
type input "04957"
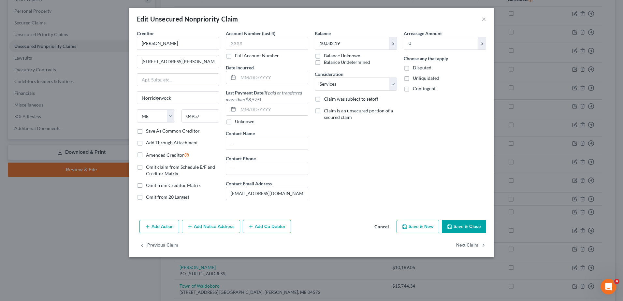
click at [359, 181] on div "Arrearage Amount 0 $ Choose any that apply Disputed Unliquidated Contingent" at bounding box center [444, 117] width 89 height 175
click at [359, 225] on button "Save & Close" at bounding box center [463, 227] width 44 height 14
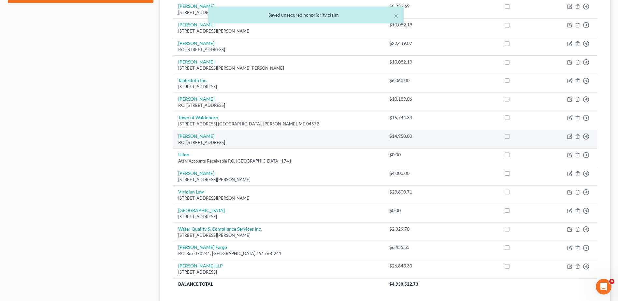
scroll to position [326, 0]
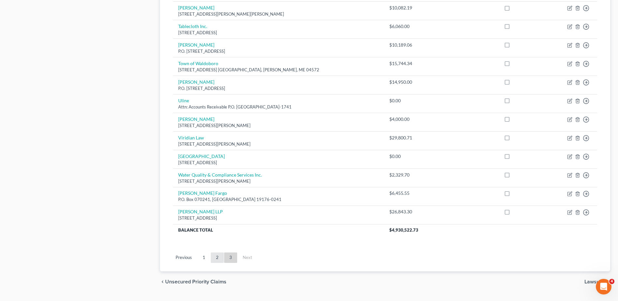
click at [217, 225] on link "2" at bounding box center [217, 257] width 13 height 10
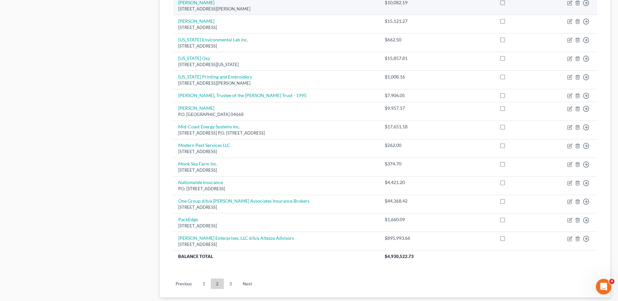
scroll to position [423, 0]
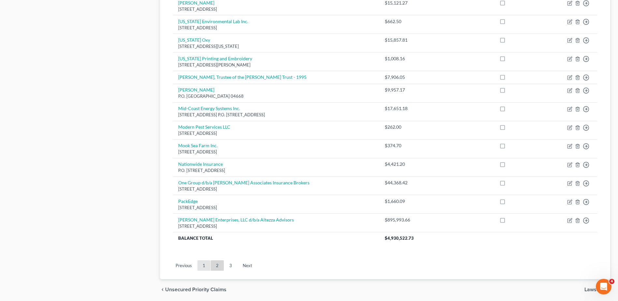
click at [205, 225] on link "1" at bounding box center [203, 265] width 13 height 10
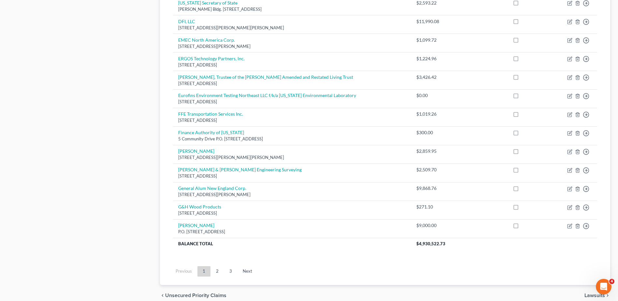
drag, startPoint x: 54, startPoint y: 168, endPoint x: 45, endPoint y: 168, distance: 9.1
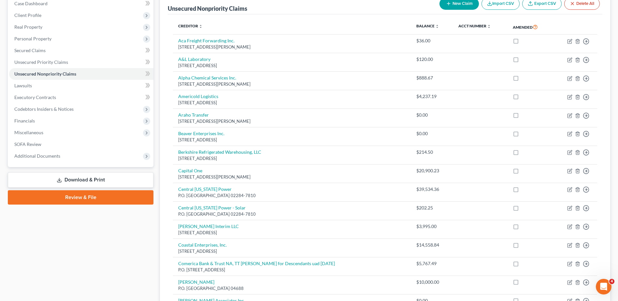
scroll to position [0, 0]
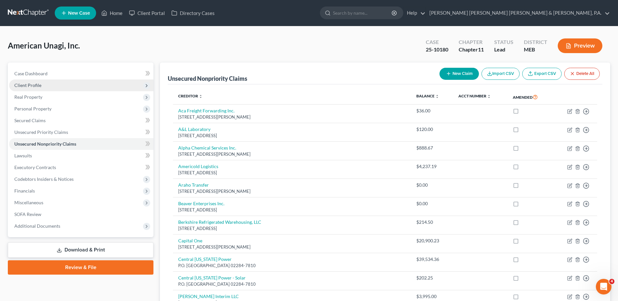
click at [21, 87] on span "Client Profile" at bounding box center [27, 85] width 27 height 6
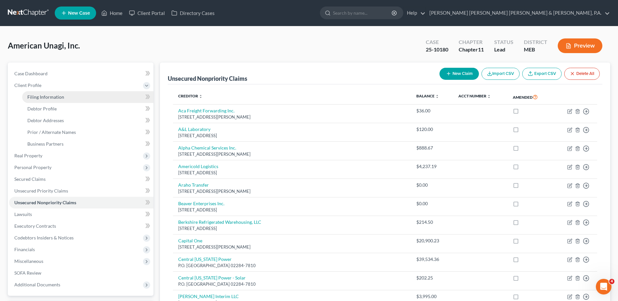
click at [54, 97] on span "Filing Information" at bounding box center [45, 97] width 37 height 6
select select "3"
select select "1"
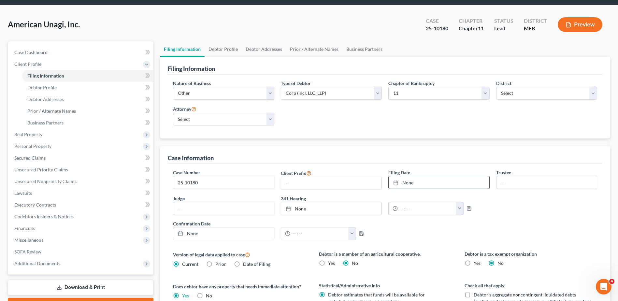
scroll to position [19, 0]
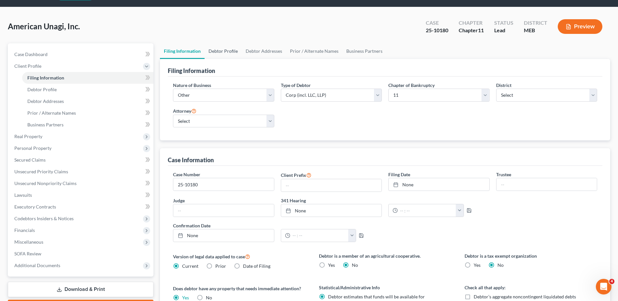
click at [227, 52] on link "Debtor Profile" at bounding box center [222, 51] width 37 height 16
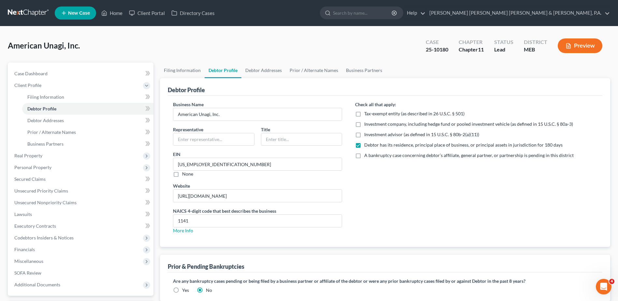
click at [221, 53] on div "American Unagi, Inc. Upgraded Case 25-10180 Chapter Chapter 11 Status Lead Dist…" at bounding box center [309, 48] width 602 height 28
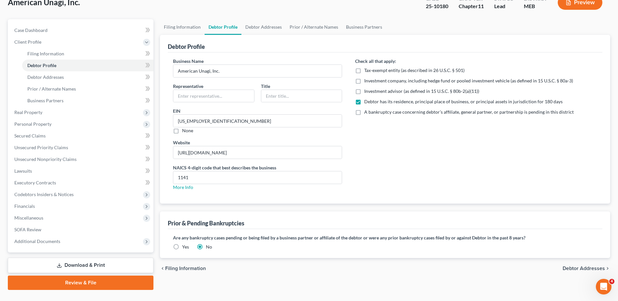
scroll to position [57, 0]
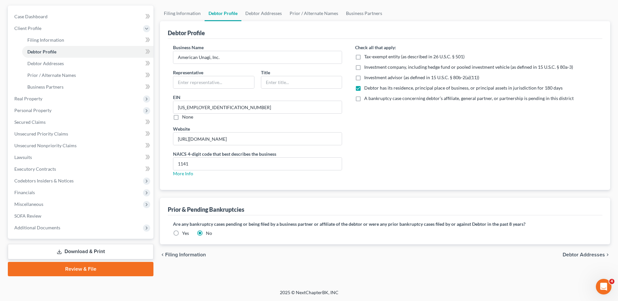
click at [64, 225] on link "Download & Print" at bounding box center [81, 251] width 146 height 15
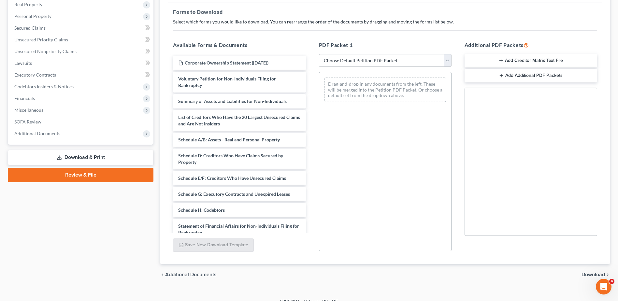
scroll to position [98, 0]
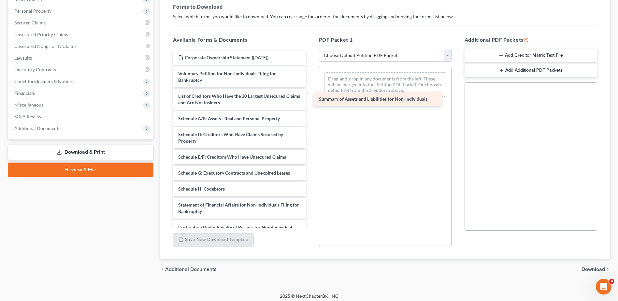
drag, startPoint x: 265, startPoint y: 93, endPoint x: 406, endPoint y: 96, distance: 140.7
click at [311, 96] on div "Summary of Assets and Liabilities for Non-Individuals Corporate Ownership State…" at bounding box center [239, 177] width 143 height 254
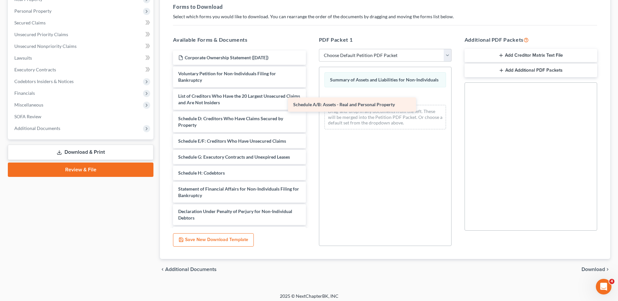
drag, startPoint x: 268, startPoint y: 118, endPoint x: 382, endPoint y: 104, distance: 115.5
click at [311, 104] on div "Schedule A/B: Assets - Real and Personal Property Corporate Ownership Statement…" at bounding box center [239, 169] width 143 height 238
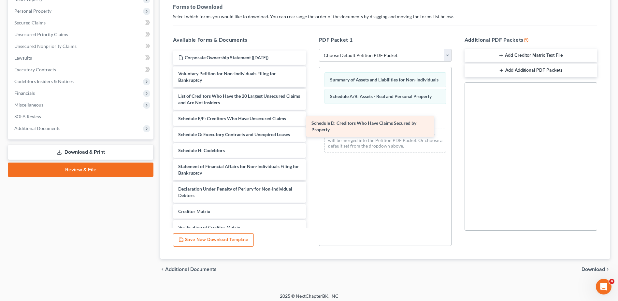
drag, startPoint x: 232, startPoint y: 124, endPoint x: 396, endPoint y: 124, distance: 164.4
click at [311, 124] on div "Schedule D: Creditors Who Have Claims Secured by Property Corporate Ownership S…" at bounding box center [239, 158] width 143 height 216
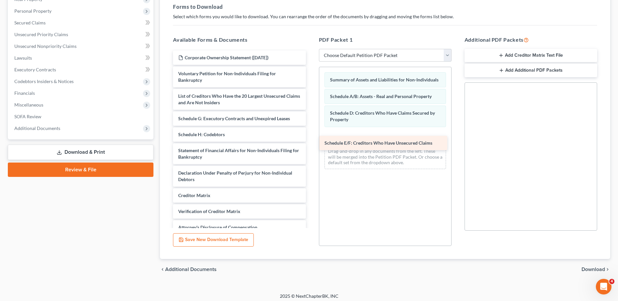
drag, startPoint x: 241, startPoint y: 120, endPoint x: 387, endPoint y: 144, distance: 148.2
click at [311, 144] on div "Schedule E/F: Creditors Who Have Unsecured Claims Corporate Ownership Statement…" at bounding box center [239, 150] width 143 height 200
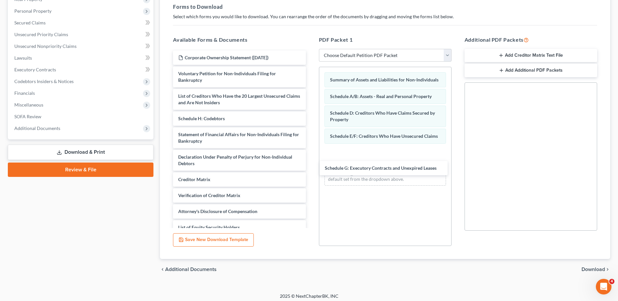
drag, startPoint x: 244, startPoint y: 119, endPoint x: 381, endPoint y: 157, distance: 142.3
click at [311, 163] on div "Schedule G: Executory Contracts and Unexpired Leases Corporate Ownership Statem…" at bounding box center [239, 142] width 143 height 184
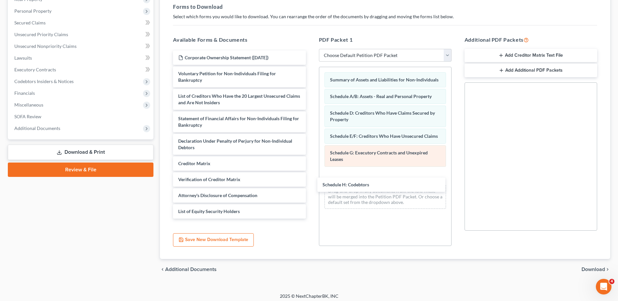
drag, startPoint x: 240, startPoint y: 124, endPoint x: 360, endPoint y: 161, distance: 125.8
click at [311, 180] on div "Schedule H: Codebtors Corporate Ownership Statement ([DATE]) Voluntary Petition…" at bounding box center [239, 134] width 143 height 168
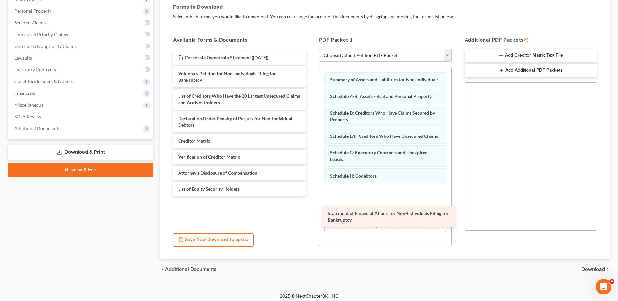
drag, startPoint x: 250, startPoint y: 116, endPoint x: 392, endPoint y: 207, distance: 168.4
click at [311, 196] on div "Statement of Financial Affairs for Non-Individuals Filing for Bankruptcy Corpor…" at bounding box center [239, 123] width 143 height 146
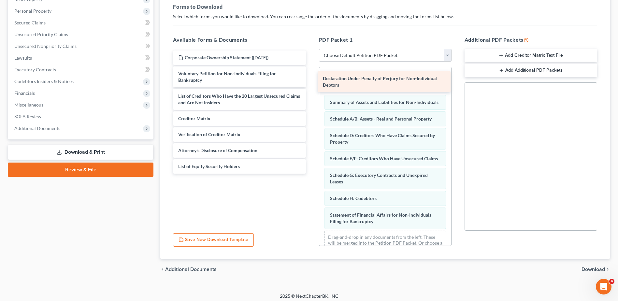
drag, startPoint x: 231, startPoint y: 111, endPoint x: 375, endPoint y: 77, distance: 148.1
click at [311, 77] on div "Declaration Under Penalty of Perjury for Non-Individual Debtors Corporate Owner…" at bounding box center [239, 111] width 143 height 123
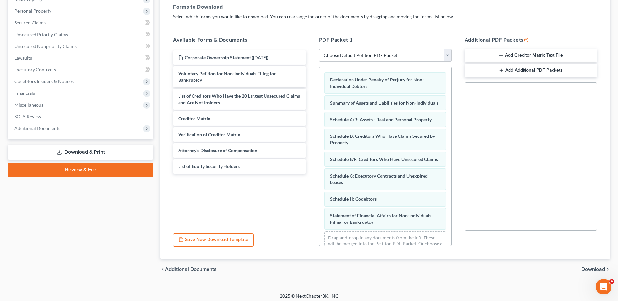
click at [359, 225] on span "Download" at bounding box center [592, 269] width 23 height 5
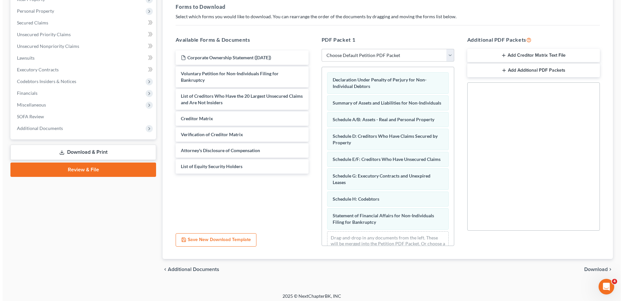
scroll to position [0, 0]
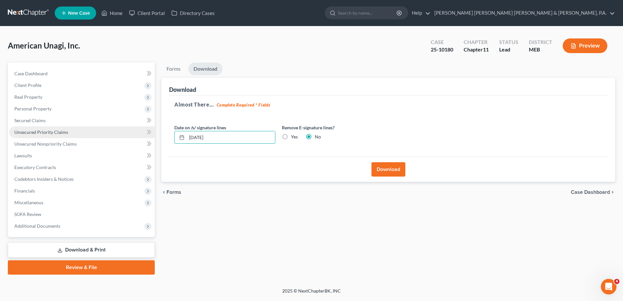
drag, startPoint x: 228, startPoint y: 135, endPoint x: 134, endPoint y: 127, distance: 93.7
click at [134, 127] on div "Petition Navigation Case Dashboard Payments Invoices Payments Payments Credit R…" at bounding box center [311, 169] width 613 height 212
click at [291, 136] on label "Yes" at bounding box center [294, 136] width 7 height 7
click at [293, 136] on input "Yes" at bounding box center [295, 135] width 4 height 4
click at [359, 163] on div "Download" at bounding box center [388, 169] width 438 height 25
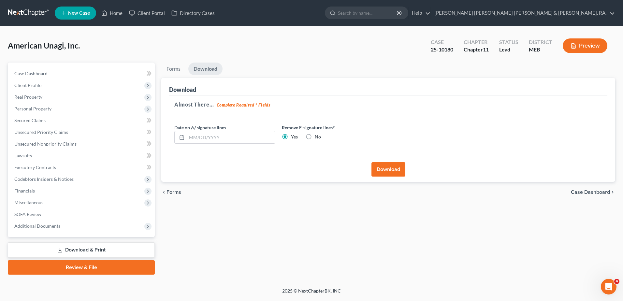
click at [359, 167] on button "Download" at bounding box center [388, 169] width 34 height 14
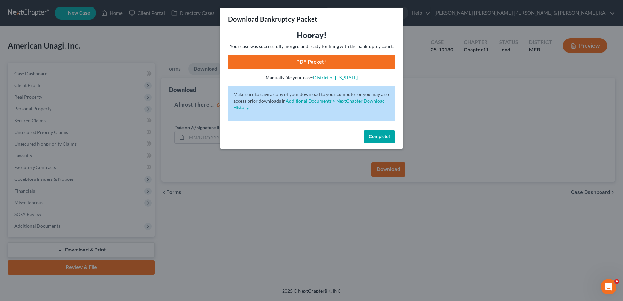
click at [253, 58] on link "PDF Packet 1" at bounding box center [311, 62] width 167 height 14
click at [359, 135] on span "Complete!" at bounding box center [379, 137] width 21 height 6
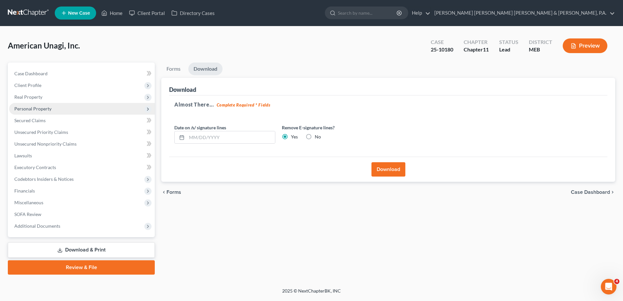
click at [37, 105] on span "Personal Property" at bounding box center [82, 109] width 146 height 12
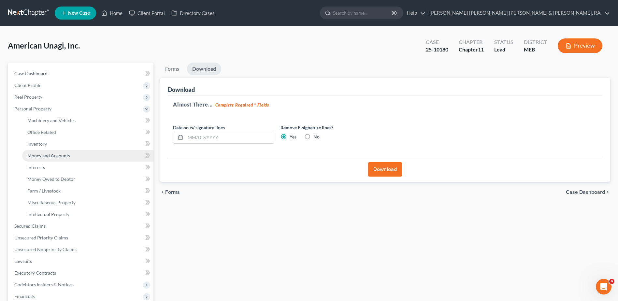
click at [55, 154] on span "Money and Accounts" at bounding box center [48, 156] width 43 height 6
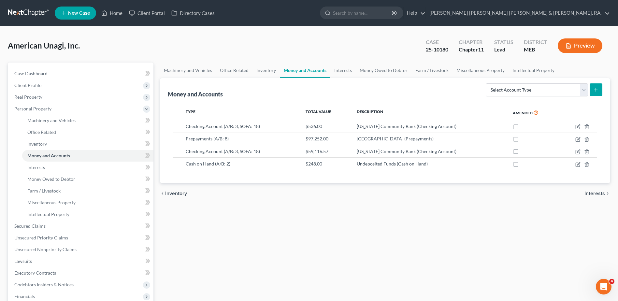
click at [95, 49] on div "American Unagi, Inc. Upgraded Case 25-10180 Chapter Chapter 11 Status Lead Dist…" at bounding box center [309, 48] width 602 height 28
click at [29, 98] on span "Real Property" at bounding box center [28, 97] width 28 height 6
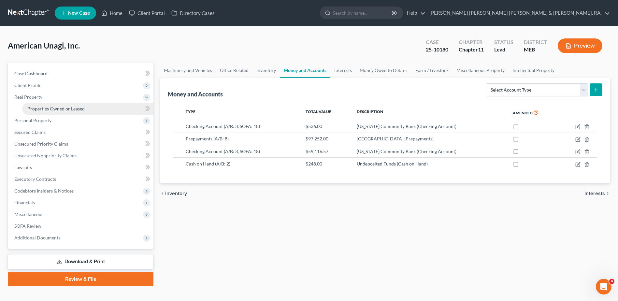
click at [40, 106] on span "Properties Owned or Leased" at bounding box center [55, 109] width 57 height 6
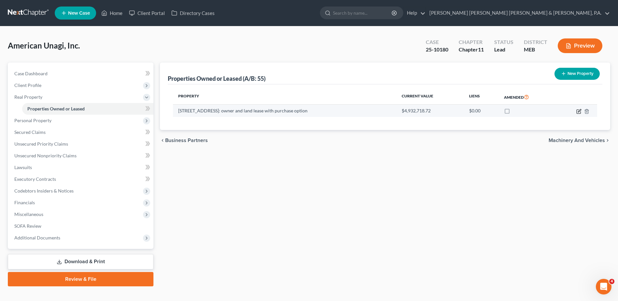
click at [359, 110] on icon "button" at bounding box center [579, 110] width 3 height 3
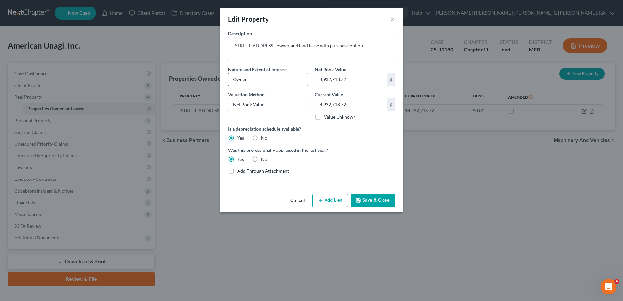
click at [252, 79] on input "Owner" at bounding box center [267, 79] width 79 height 12
click at [359, 199] on button "Save & Close" at bounding box center [372, 201] width 44 height 14
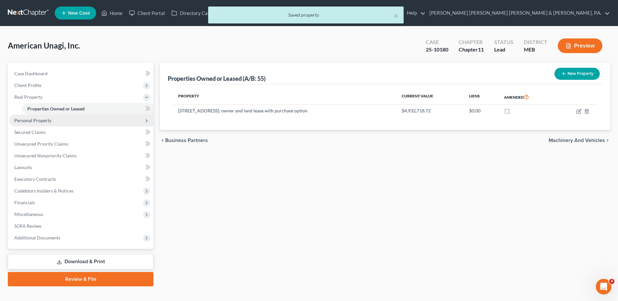
click at [29, 122] on span "Personal Property" at bounding box center [32, 121] width 37 height 6
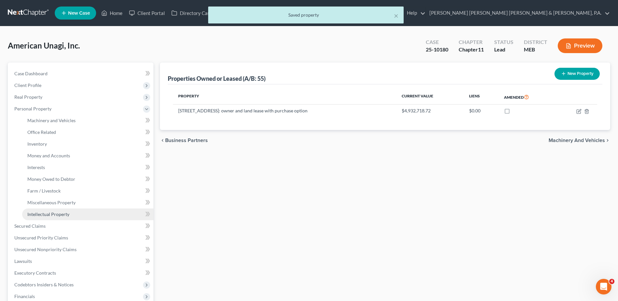
click at [102, 214] on link "Intellectual Property" at bounding box center [87, 214] width 131 height 12
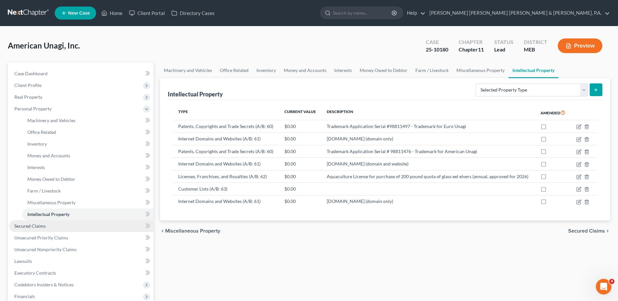
click at [39, 225] on span "Secured Claims" at bounding box center [29, 226] width 31 height 6
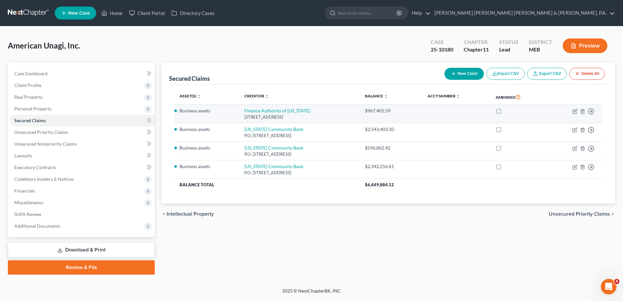
click at [359, 110] on td "Move to E Move to F Move to G Move to Notice Only" at bounding box center [574, 114] width 56 height 19
click at [359, 111] on icon "button" at bounding box center [574, 111] width 5 height 5
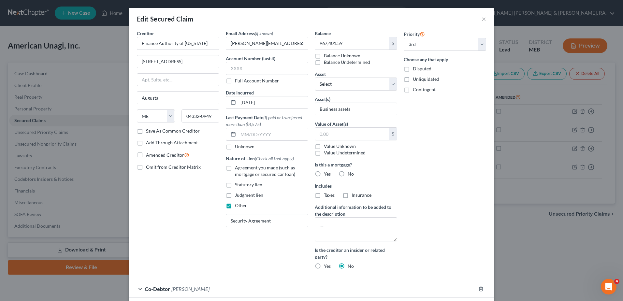
click at [182, 208] on div "Creditor * Finance Authority of [US_STATE] [GEOGRAPHIC_DATA][US_STATE] [GEOGRAP…" at bounding box center [177, 152] width 89 height 245
click at [324, 130] on input "text" at bounding box center [352, 134] width 74 height 12
click at [337, 111] on input "Business assets" at bounding box center [356, 109] width 82 height 12
click at [336, 84] on select "Select Other Multiple Assets [STREET_ADDRESS]: owner and land lease with purcha…" at bounding box center [356, 83] width 82 height 13
click at [322, 109] on input "Business assets" at bounding box center [356, 109] width 82 height 12
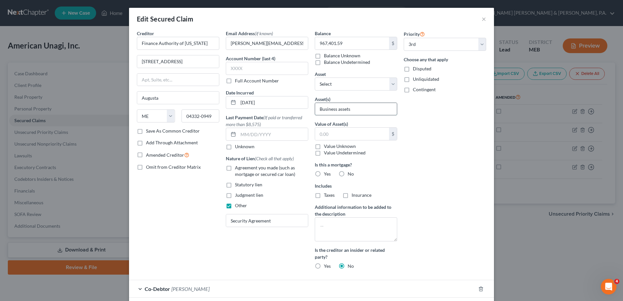
click at [321, 109] on input "Business assets" at bounding box center [356, 109] width 82 height 12
click at [328, 133] on input "text" at bounding box center [352, 134] width 74 height 12
click at [343, 132] on input "12,473,399.30" at bounding box center [352, 134] width 74 height 12
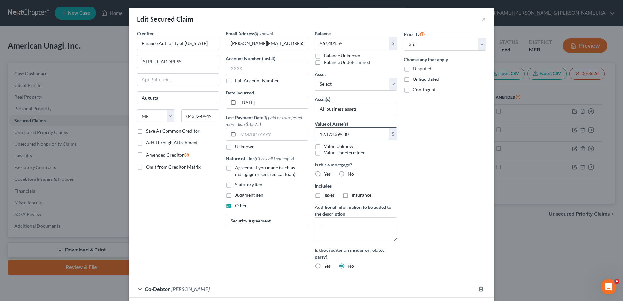
click at [343, 132] on input "12,473,399.30" at bounding box center [352, 134] width 74 height 12
click at [359, 158] on div "Priority Select 1st 2nd 3rd 4th 5th 6th 7th 8th 9th 10th 11th 12th 13th 14th 15…" at bounding box center [444, 152] width 89 height 245
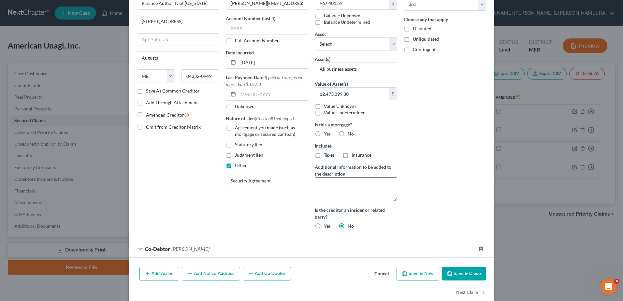
scroll to position [51, 0]
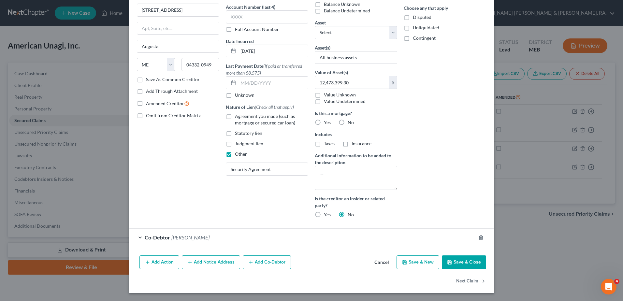
click at [359, 225] on button "Save & Close" at bounding box center [463, 262] width 44 height 14
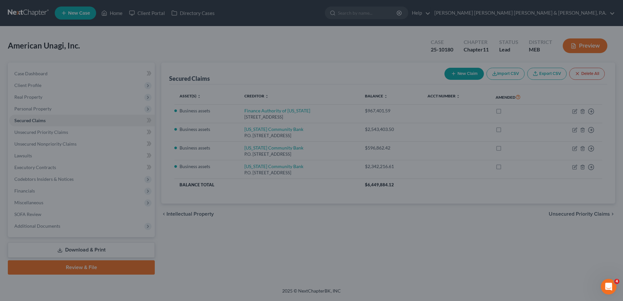
scroll to position [9, 0]
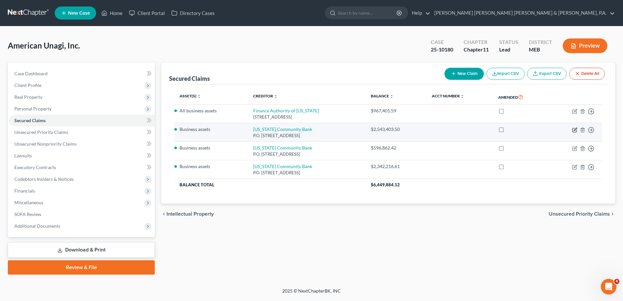
click at [359, 130] on icon "button" at bounding box center [574, 129] width 3 height 3
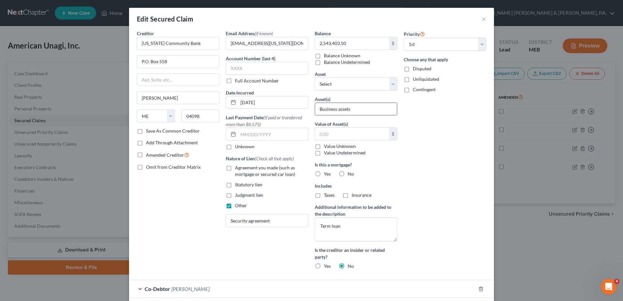
click at [338, 110] on input "Business assets" at bounding box center [356, 109] width 82 height 12
click at [339, 130] on input "text" at bounding box center [352, 134] width 74 height 12
paste input "12,473,399.30"
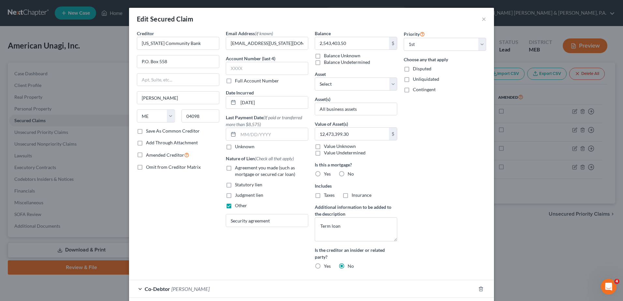
click at [359, 210] on div "Priority Select 1st 2nd 3rd 4th 5th 6th 7th 8th 9th 10th 11th 12th 13th 14th 15…" at bounding box center [444, 152] width 89 height 245
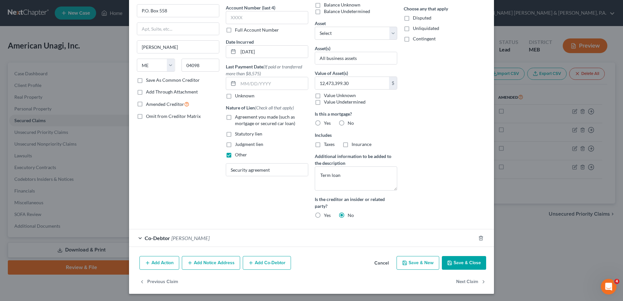
scroll to position [51, 0]
click at [359, 225] on button "Save & Close" at bounding box center [463, 262] width 44 height 14
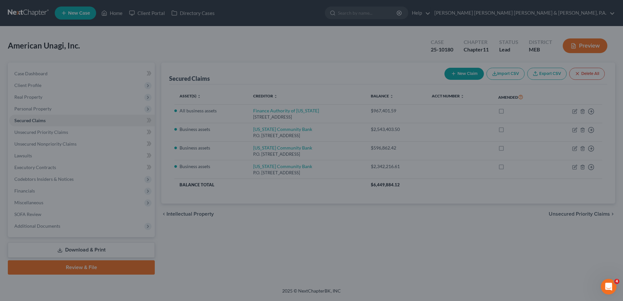
scroll to position [9, 0]
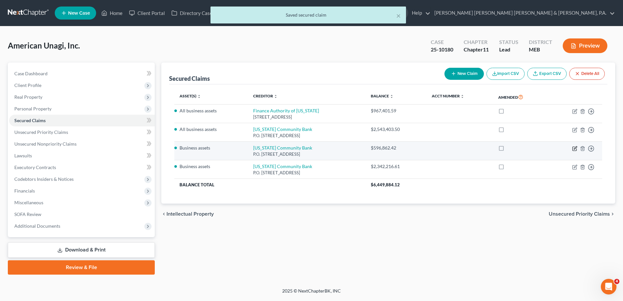
click at [359, 149] on icon "button" at bounding box center [574, 148] width 5 height 5
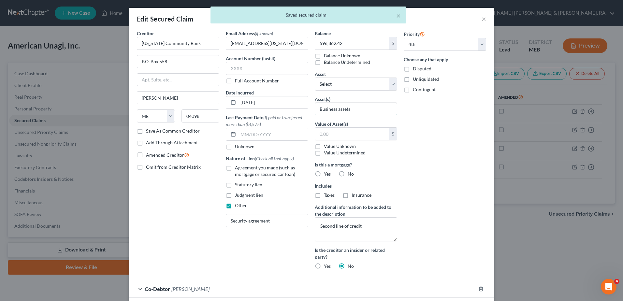
click at [355, 112] on input "Business assets" at bounding box center [356, 109] width 82 height 12
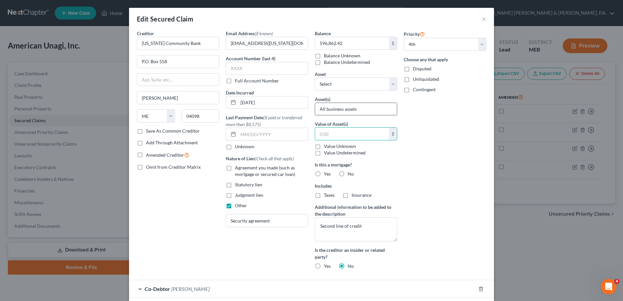
paste input "12,473,399.30"
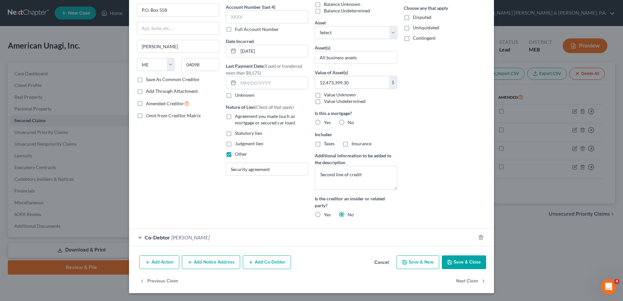
click at [359, 225] on button "Save & Close" at bounding box center [463, 262] width 44 height 14
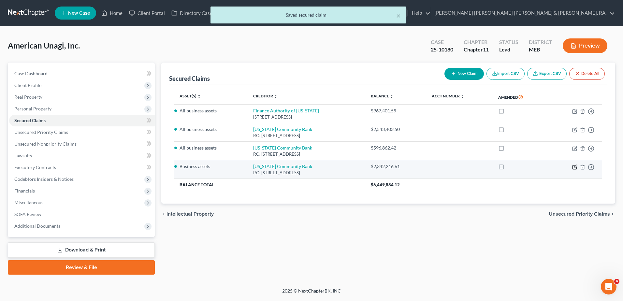
click at [359, 166] on icon "button" at bounding box center [574, 166] width 3 height 3
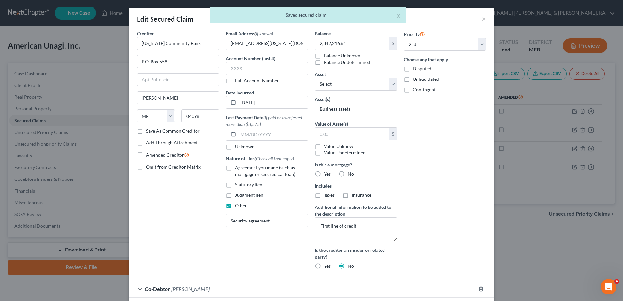
click at [326, 106] on input "Business assets" at bounding box center [356, 109] width 82 height 12
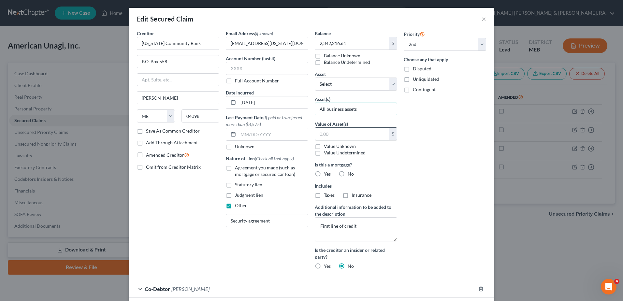
click at [334, 137] on input "text" at bounding box center [352, 134] width 74 height 12
paste input "12,473,399.30"
click at [359, 175] on div "Priority Select 1st 2nd 3rd 4th 5th 6th 7th 8th 9th 10th 11th 12th 13th 14th 15…" at bounding box center [444, 152] width 89 height 245
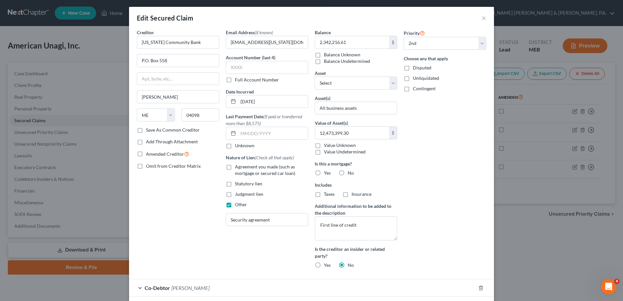
scroll to position [0, 0]
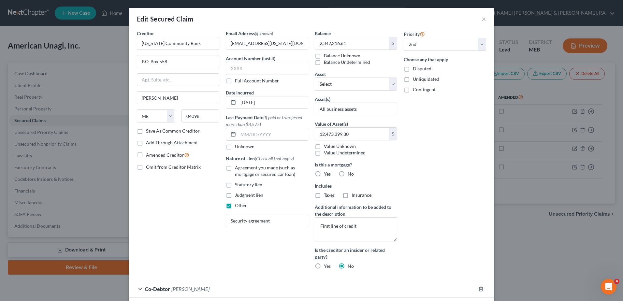
click at [359, 209] on div "Priority Select 1st 2nd 3rd 4th 5th 6th 7th 8th 9th 10th 11th 12th 13th 14th 15…" at bounding box center [444, 152] width 89 height 245
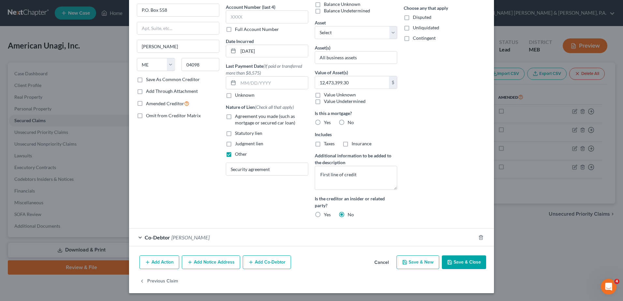
click at [359, 225] on button "Save & Close" at bounding box center [463, 262] width 44 height 14
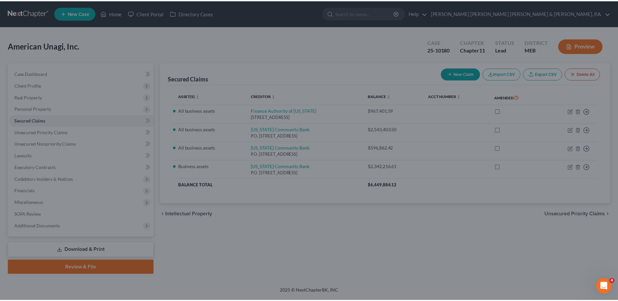
scroll to position [9, 0]
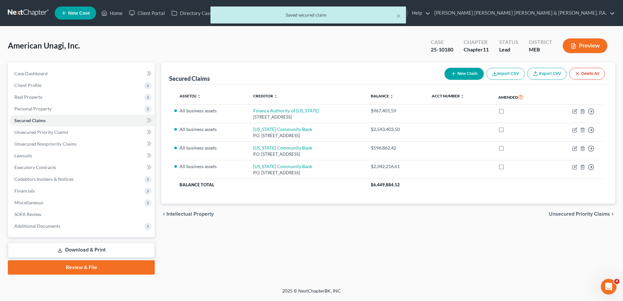
click at [359, 225] on div "Secured Claims New Claim Import CSV Export CSV Delete All Asset(s) expand_more …" at bounding box center [388, 169] width 460 height 212
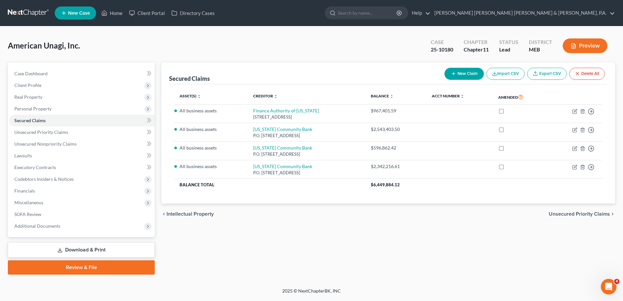
click at [64, 225] on link "Download & Print" at bounding box center [81, 249] width 147 height 15
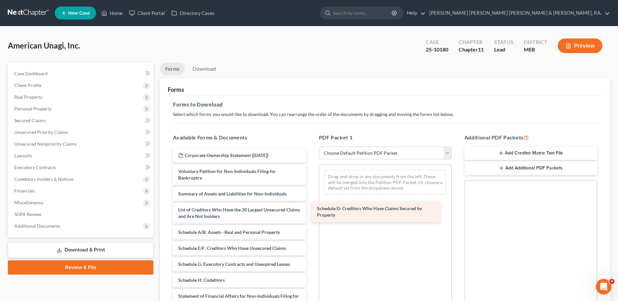
drag, startPoint x: 225, startPoint y: 246, endPoint x: 370, endPoint y: 199, distance: 152.0
click at [311, 199] on div "Schedule D: Creditors Who Have Claims Secured by Property Corporate Ownership S…" at bounding box center [239, 272] width 143 height 248
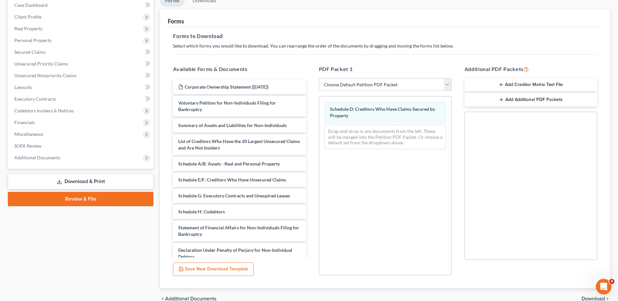
scroll to position [101, 0]
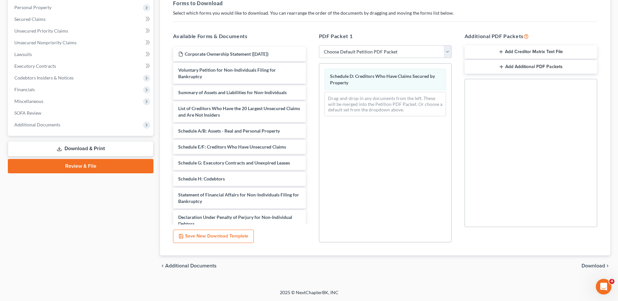
click at [359, 225] on div "chevron_left Additional Documents Download chevron_right" at bounding box center [385, 265] width 450 height 21
click at [359, 225] on span "Download" at bounding box center [592, 265] width 23 height 5
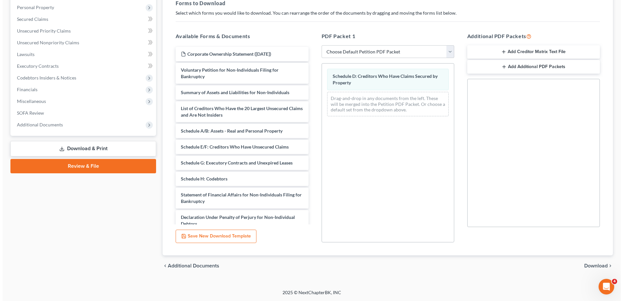
scroll to position [0, 0]
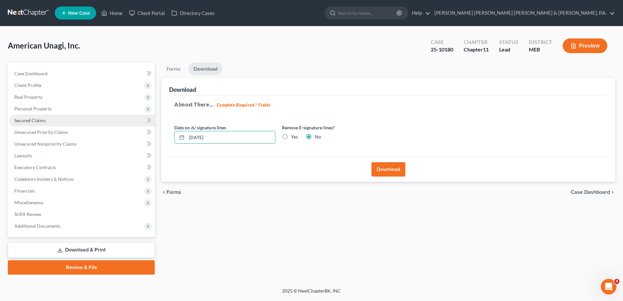
drag, startPoint x: 266, startPoint y: 135, endPoint x: 59, endPoint y: 121, distance: 208.2
click at [59, 122] on div "Petition Navigation Case Dashboard Payments Invoices Payments Payments Credit R…" at bounding box center [311, 169] width 613 height 212
click at [291, 137] on label "Yes" at bounding box center [294, 136] width 7 height 7
click at [293, 137] on input "Yes" at bounding box center [295, 135] width 4 height 4
click at [359, 173] on div "Download" at bounding box center [388, 169] width 438 height 25
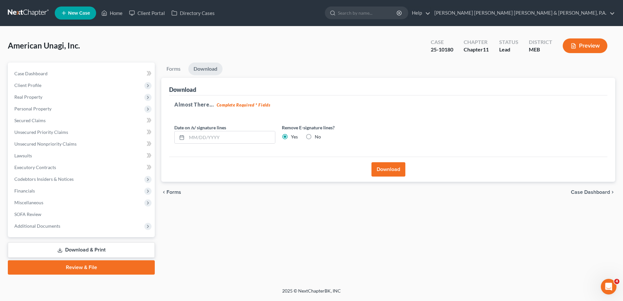
click at [359, 169] on button "Download" at bounding box center [388, 169] width 34 height 14
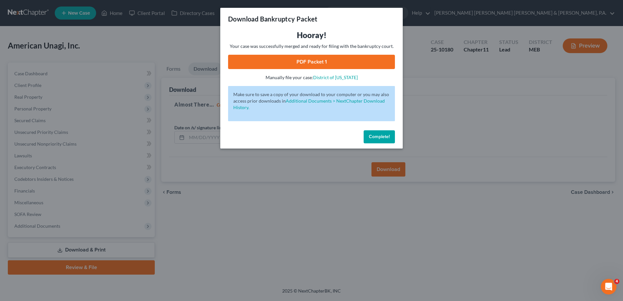
click at [269, 59] on link "PDF Packet 1" at bounding box center [311, 62] width 167 height 14
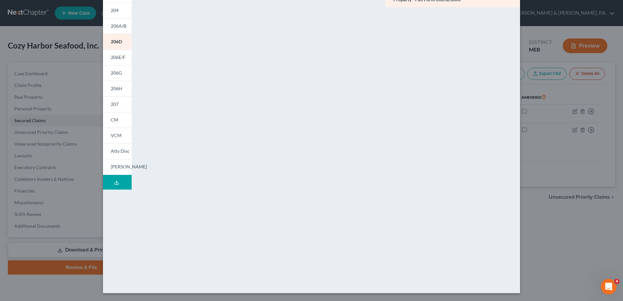
click at [290, 85] on div "Petition Preview Schedule D: Creditors Who Have Claims Secured by Property × 20…" at bounding box center [311, 150] width 623 height 301
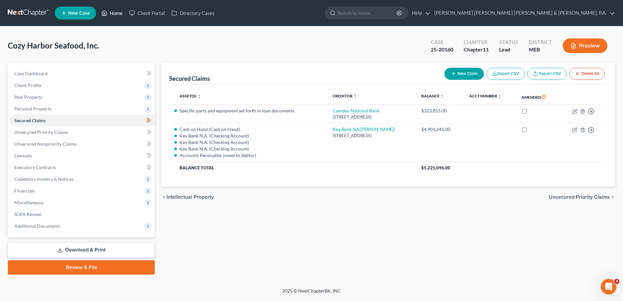
click at [123, 14] on link "Home" at bounding box center [112, 13] width 28 height 12
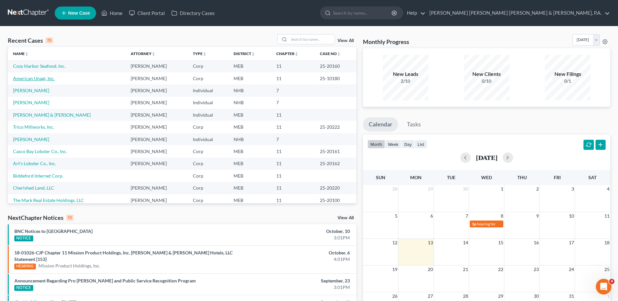
click at [19, 79] on link "American Unagi, Inc." at bounding box center [34, 79] width 42 height 6
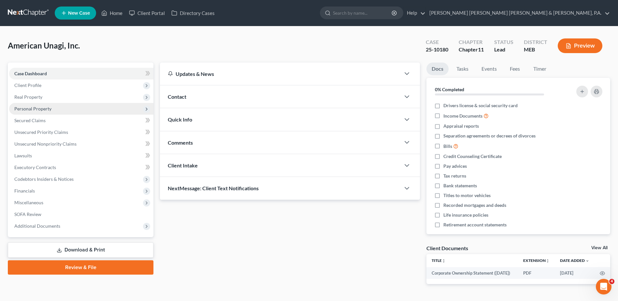
click at [55, 106] on span "Personal Property" at bounding box center [81, 109] width 144 height 12
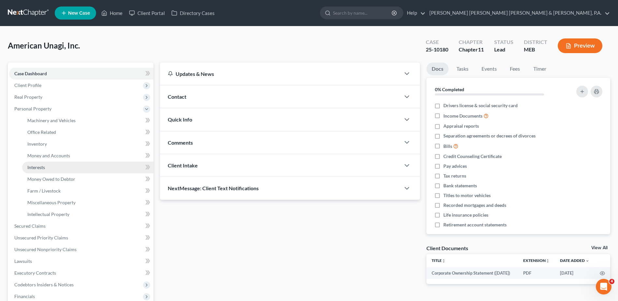
click at [68, 167] on link "Interests" at bounding box center [87, 167] width 131 height 12
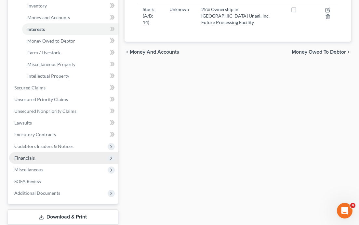
scroll to position [163, 0]
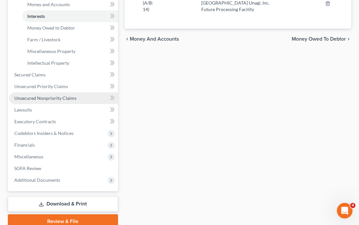
click at [45, 96] on span "Unsecured Nonpriority Claims" at bounding box center [45, 98] width 62 height 6
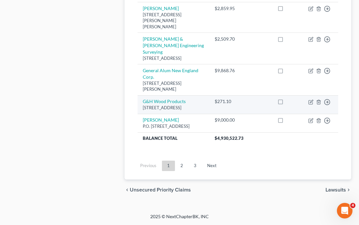
scroll to position [790, 0]
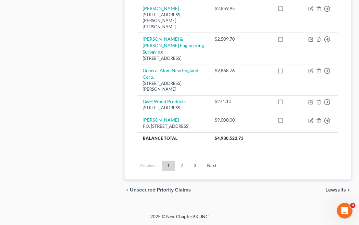
click at [184, 171] on link "2" at bounding box center [181, 166] width 13 height 10
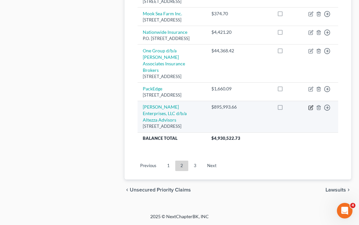
click at [314, 110] on icon "button" at bounding box center [311, 107] width 5 height 5
select select "20"
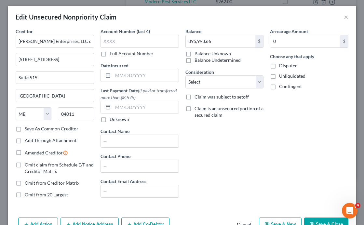
scroll to position [0, 0]
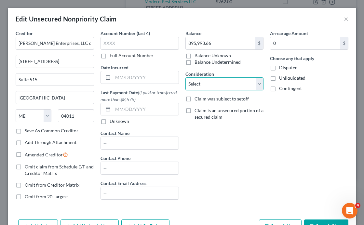
click at [213, 84] on select "Select Cable / Satellite Services Collection Agency Credit Card Debt Debt Couns…" at bounding box center [225, 83] width 78 height 13
select select "11"
click at [186, 77] on select "Select Cable / Satellite Services Collection Agency Credit Card Debt Debt Couns…" at bounding box center [225, 83] width 78 height 13
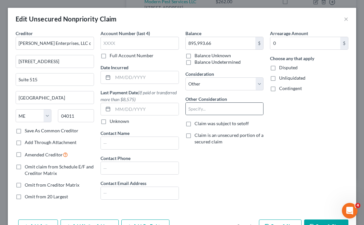
click at [213, 103] on div at bounding box center [225, 109] width 78 height 13
click at [214, 106] on input "text" at bounding box center [225, 109] width 78 height 12
type input "Convertible Note"
click at [238, 182] on div "Balance 895,993.66 $ Balance Unknown Balance Undetermined 895,993.66 $ Balance …" at bounding box center [224, 117] width 85 height 175
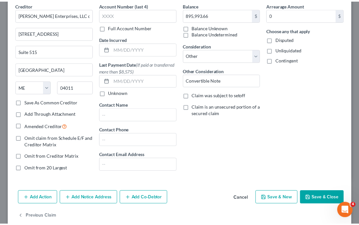
scroll to position [33, 0]
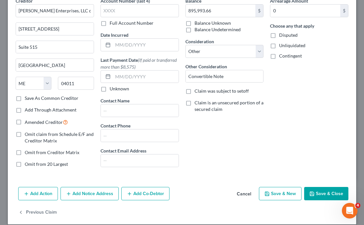
click at [322, 190] on button "Save & Close" at bounding box center [326, 194] width 44 height 14
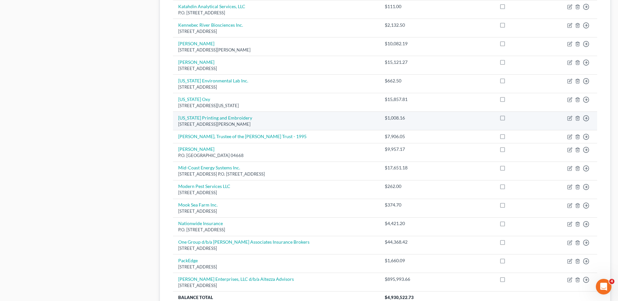
scroll to position [423, 0]
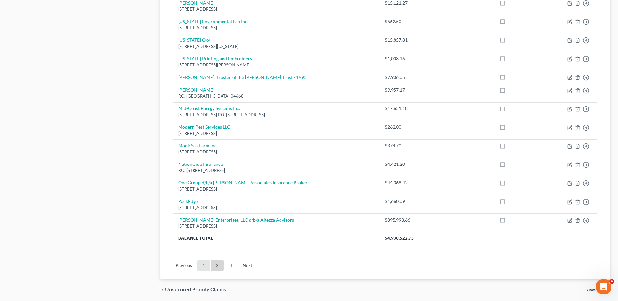
click at [205, 225] on link "1" at bounding box center [203, 265] width 13 height 10
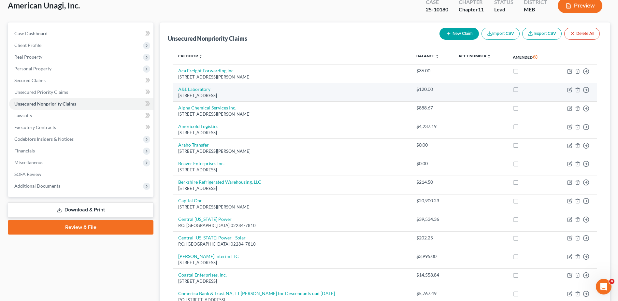
scroll to position [65, 0]
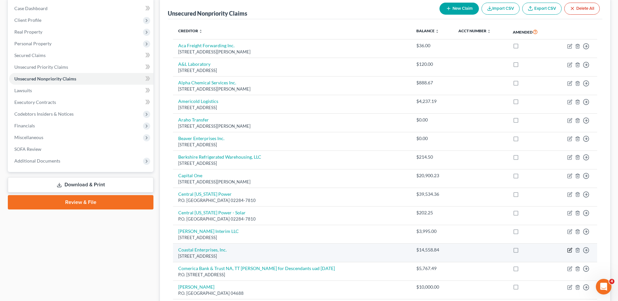
click at [359, 225] on icon "button" at bounding box center [569, 250] width 4 height 4
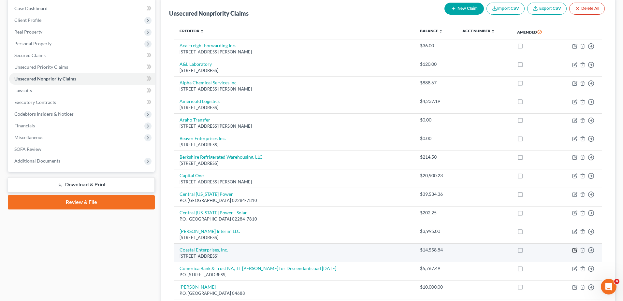
select select "20"
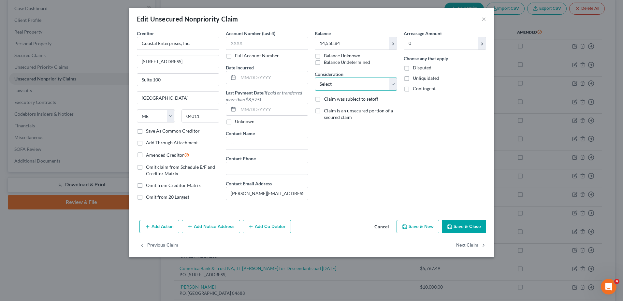
click at [357, 83] on select "Select Cable / Satellite Services Collection Agency Credit Card Debt Debt Couns…" at bounding box center [356, 83] width 82 height 13
select select "11"
click at [315, 77] on select "Select Cable / Satellite Services Collection Agency Credit Card Debt Debt Couns…" at bounding box center [356, 83] width 82 height 13
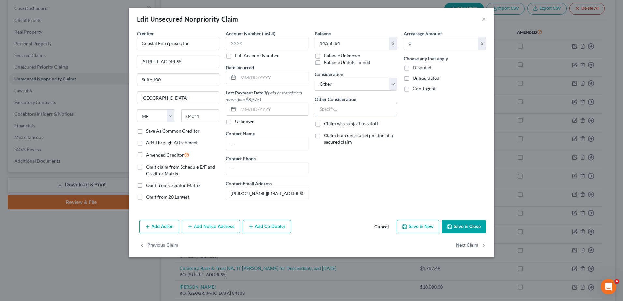
click at [349, 108] on input "text" at bounding box center [356, 109] width 82 height 12
type input "Convertible Note"
click at [359, 224] on button "Save & Close" at bounding box center [463, 227] width 44 height 14
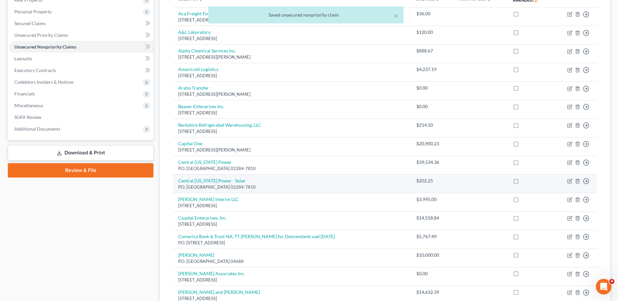
scroll to position [98, 0]
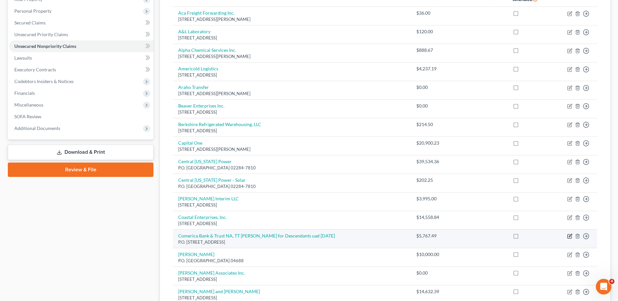
click at [359, 225] on icon "button" at bounding box center [569, 235] width 5 height 5
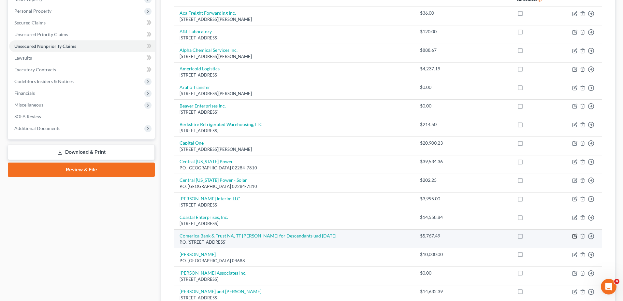
select select "20"
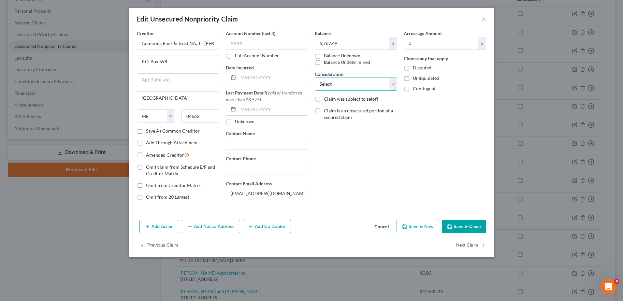
click at [348, 86] on select "Select Cable / Satellite Services Collection Agency Credit Card Debt Debt Couns…" at bounding box center [356, 83] width 82 height 13
select select "11"
click at [315, 77] on select "Select Cable / Satellite Services Collection Agency Credit Card Debt Debt Couns…" at bounding box center [356, 83] width 82 height 13
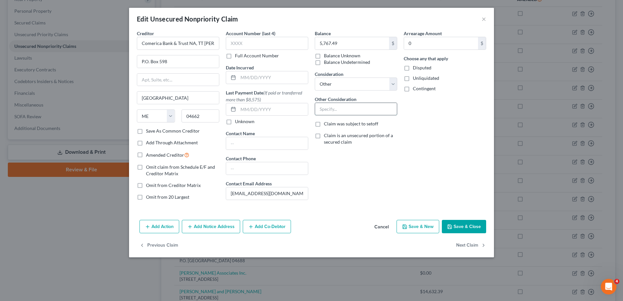
click at [341, 109] on input "text" at bounding box center [356, 109] width 82 height 12
type input "Convertible Note"
click at [359, 225] on button "Save & Close" at bounding box center [463, 227] width 44 height 14
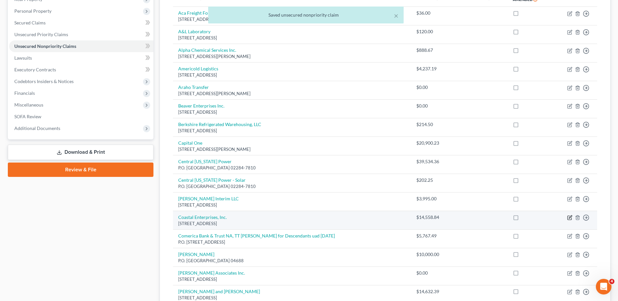
click at [359, 216] on icon "button" at bounding box center [569, 217] width 5 height 5
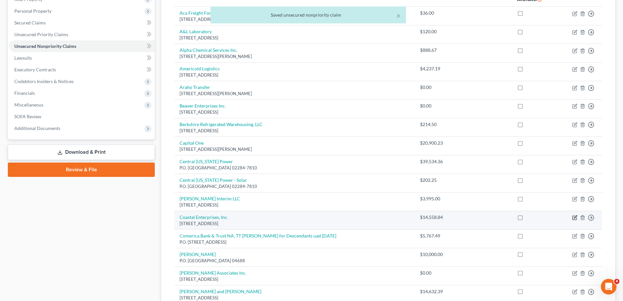
select select "20"
select select "11"
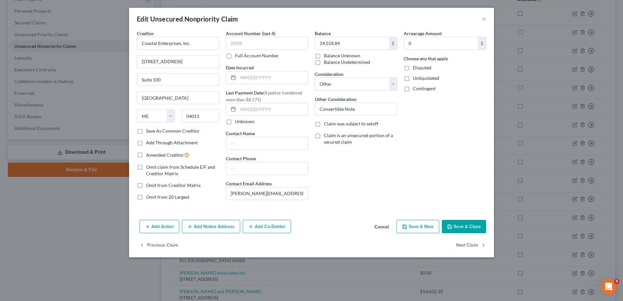
click at [359, 19] on div "Edit Unsecured Nonpriority Claim ×" at bounding box center [311, 19] width 365 height 22
click at [359, 20] on button "×" at bounding box center [483, 19] width 5 height 8
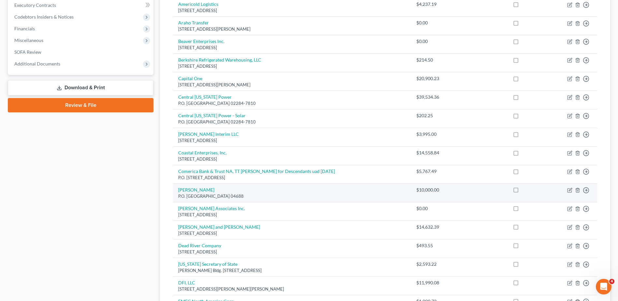
scroll to position [163, 0]
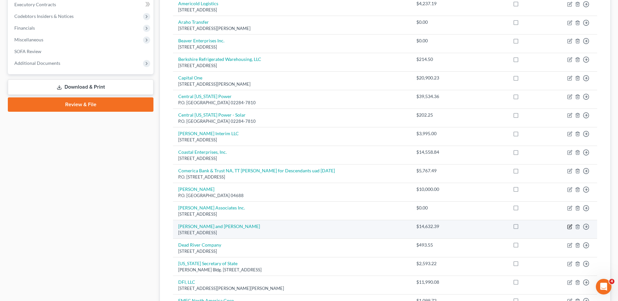
click at [359, 225] on icon "button" at bounding box center [569, 227] width 4 height 4
select select "22"
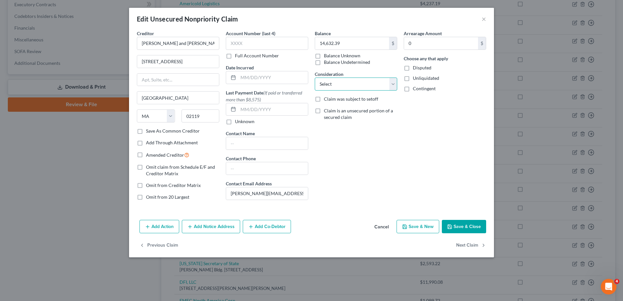
click at [339, 86] on select "Select Cable / Satellite Services Collection Agency Credit Card Debt Debt Couns…" at bounding box center [356, 83] width 82 height 13
select select "11"
click at [315, 77] on select "Select Cable / Satellite Services Collection Agency Credit Card Debt Debt Couns…" at bounding box center [356, 83] width 82 height 13
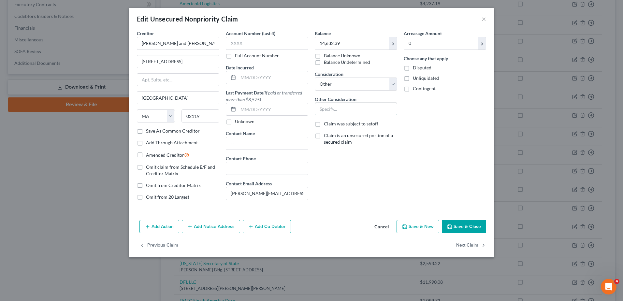
click at [331, 105] on input "text" at bounding box center [356, 109] width 82 height 12
type input "Convertible Note"
click at [359, 225] on button "Save & Close" at bounding box center [463, 227] width 44 height 14
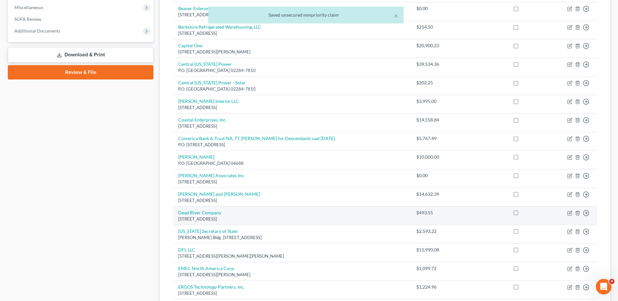
scroll to position [195, 0]
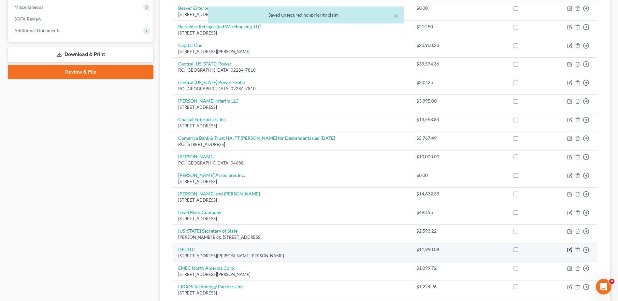
click at [359, 225] on icon "button" at bounding box center [569, 249] width 5 height 5
select select "22"
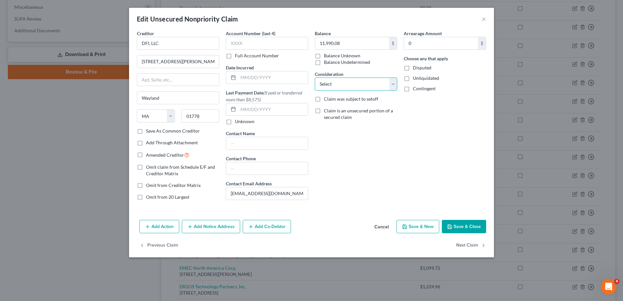
click at [334, 84] on select "Select Cable / Satellite Services Collection Agency Credit Card Debt Debt Couns…" at bounding box center [356, 83] width 82 height 13
select select "11"
click at [315, 77] on select "Select Cable / Satellite Services Collection Agency Credit Card Debt Debt Couns…" at bounding box center [356, 83] width 82 height 13
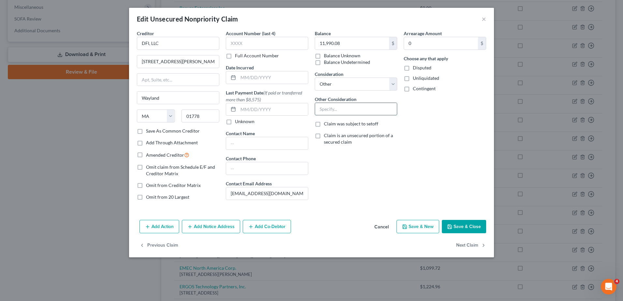
click at [347, 110] on input "text" at bounding box center [356, 109] width 82 height 12
type input "Convertible Note"
click at [359, 223] on button "Save & Close" at bounding box center [463, 227] width 44 height 14
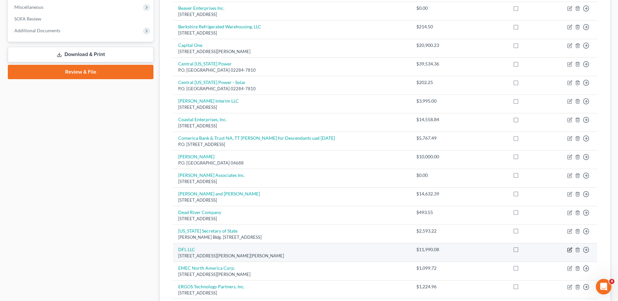
click at [359, 225] on icon "button" at bounding box center [569, 248] width 3 height 3
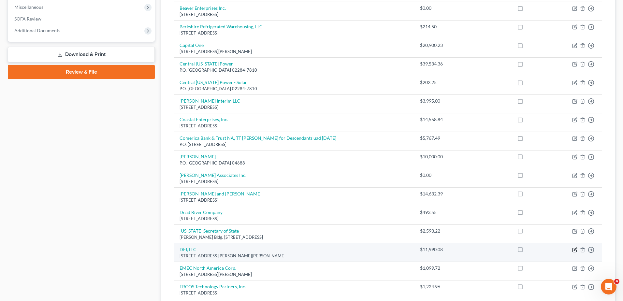
select select "22"
select select "11"
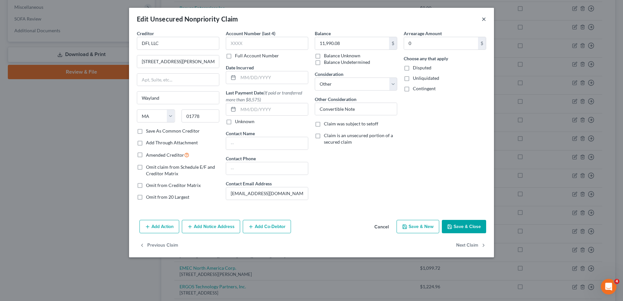
click at [359, 21] on button "×" at bounding box center [483, 19] width 5 height 8
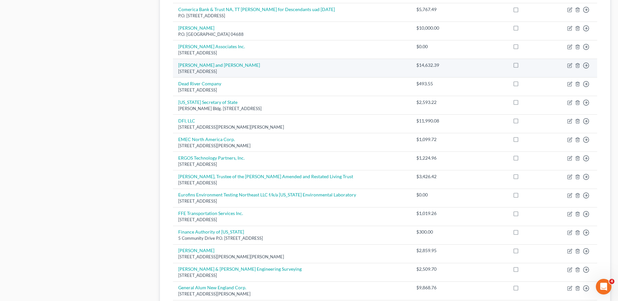
scroll to position [326, 0]
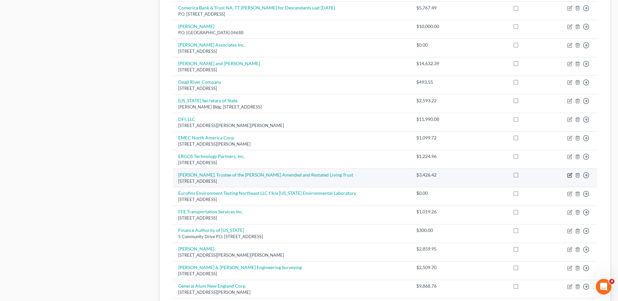
click at [359, 174] on icon "button" at bounding box center [569, 176] width 4 height 4
select select "20"
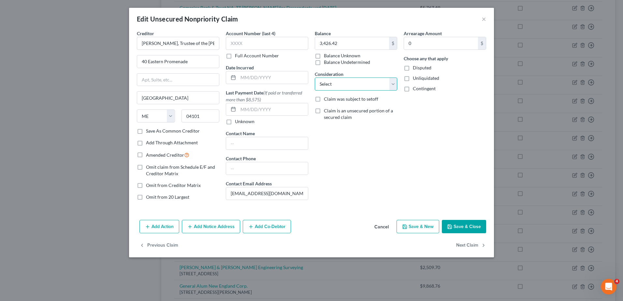
click at [347, 87] on select "Select Cable / Satellite Services Collection Agency Credit Card Debt Debt Couns…" at bounding box center [356, 83] width 82 height 13
select select "11"
click at [315, 77] on select "Select Cable / Satellite Services Collection Agency Credit Card Debt Debt Couns…" at bounding box center [356, 83] width 82 height 13
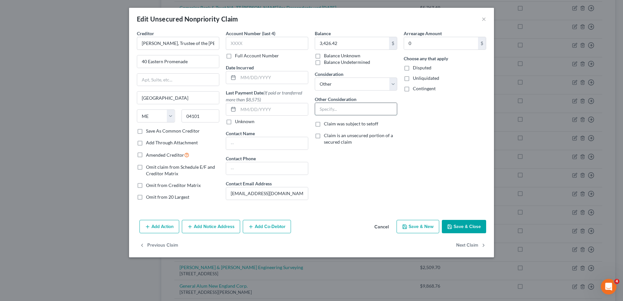
click at [333, 112] on input "text" at bounding box center [356, 109] width 82 height 12
type input "Convertible Note"
click at [359, 220] on button "Save & Close" at bounding box center [463, 227] width 44 height 14
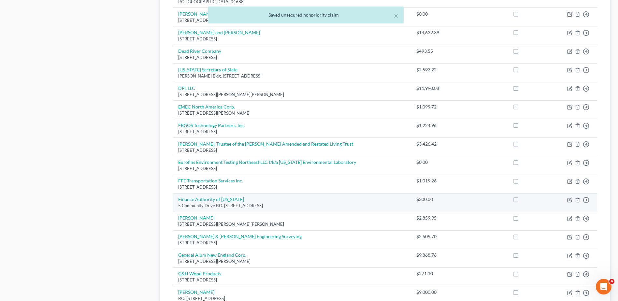
scroll to position [358, 0]
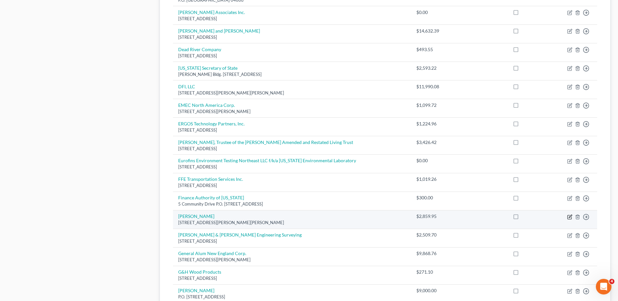
click at [359, 216] on icon "button" at bounding box center [569, 216] width 5 height 5
select select "20"
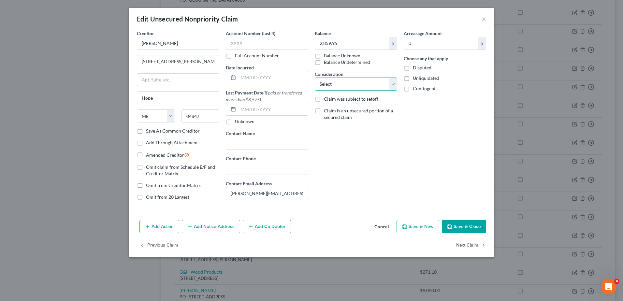
click at [345, 84] on select "Select Cable / Satellite Services Collection Agency Credit Card Debt Debt Couns…" at bounding box center [356, 83] width 82 height 13
select select "11"
click at [315, 77] on select "Select Cable / Satellite Services Collection Agency Credit Card Debt Debt Couns…" at bounding box center [356, 83] width 82 height 13
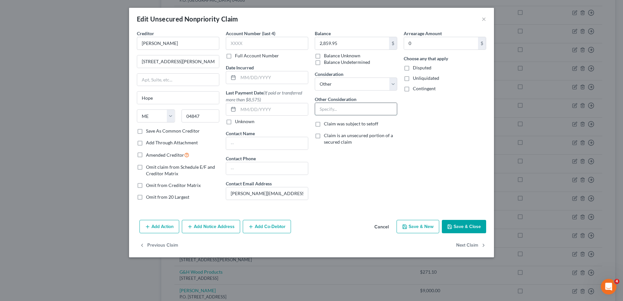
click at [343, 111] on input "text" at bounding box center [356, 109] width 82 height 12
type input "Convertible Note"
click at [359, 223] on button "Save & Close" at bounding box center [463, 227] width 44 height 14
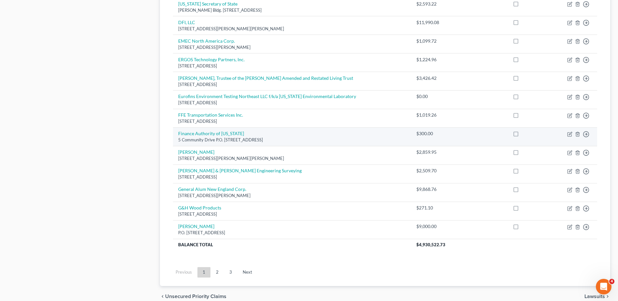
scroll to position [423, 0]
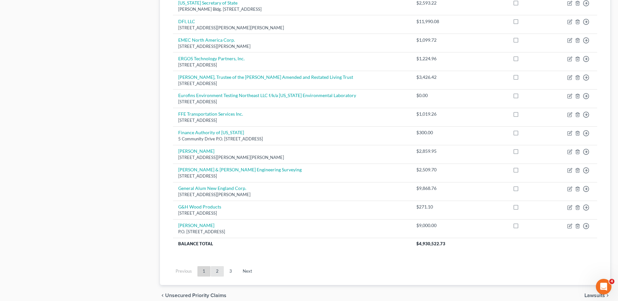
click at [220, 225] on link "2" at bounding box center [217, 271] width 13 height 10
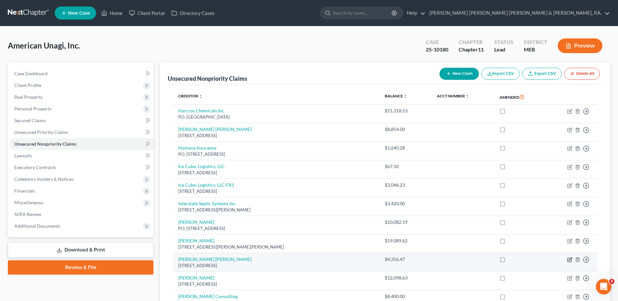
click at [359, 225] on icon "button" at bounding box center [569, 259] width 5 height 5
select select "6"
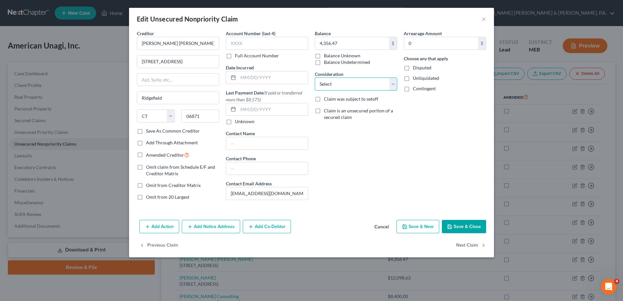
click at [356, 87] on select "Select Cable / Satellite Services Collection Agency Credit Card Debt Debt Couns…" at bounding box center [356, 83] width 82 height 13
select select "11"
click at [315, 77] on select "Select Cable / Satellite Services Collection Agency Credit Card Debt Debt Couns…" at bounding box center [356, 83] width 82 height 13
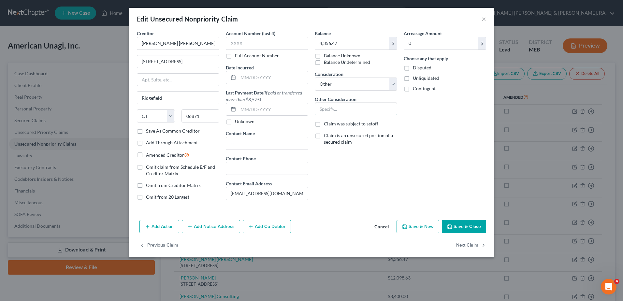
click at [337, 108] on input "text" at bounding box center [356, 109] width 82 height 12
type input "Convertible Note"
click at [359, 223] on button "Save & Close" at bounding box center [463, 227] width 44 height 14
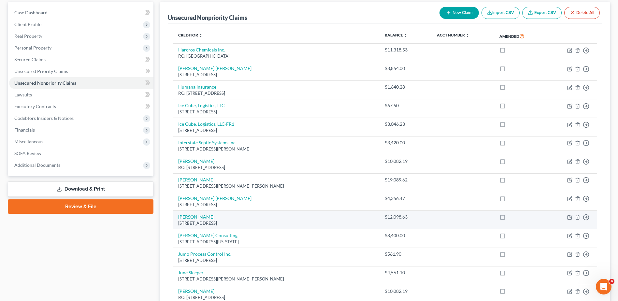
scroll to position [65, 0]
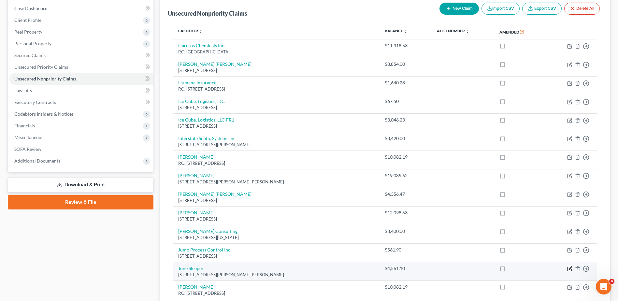
click at [359, 225] on icon "button" at bounding box center [569, 269] width 4 height 4
select select "20"
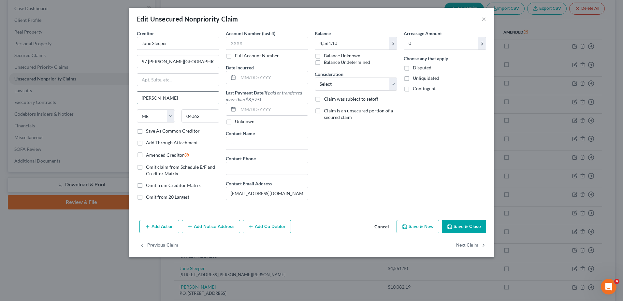
click at [155, 95] on input "[PERSON_NAME]" at bounding box center [178, 97] width 82 height 12
type input "Bridgton"
click at [324, 86] on select "Select Cable / Satellite Services Collection Agency Credit Card Debt Debt Couns…" at bounding box center [356, 83] width 82 height 13
select select "11"
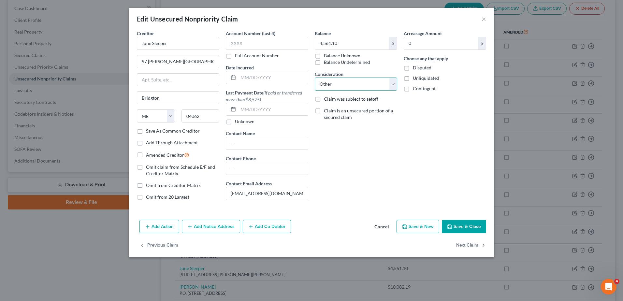
click at [315, 77] on select "Select Cable / Satellite Services Collection Agency Credit Card Debt Debt Couns…" at bounding box center [356, 83] width 82 height 13
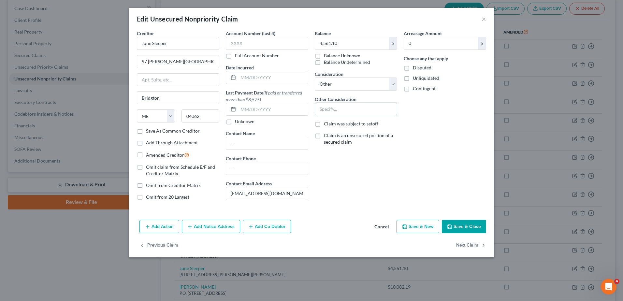
click at [351, 113] on input "text" at bounding box center [356, 109] width 82 height 12
type input "Convertible Note"
click at [359, 224] on button "Save & Close" at bounding box center [463, 227] width 44 height 14
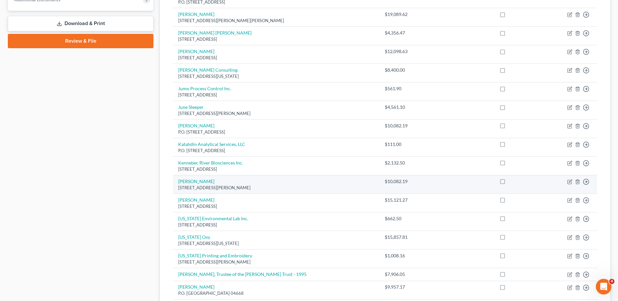
scroll to position [228, 0]
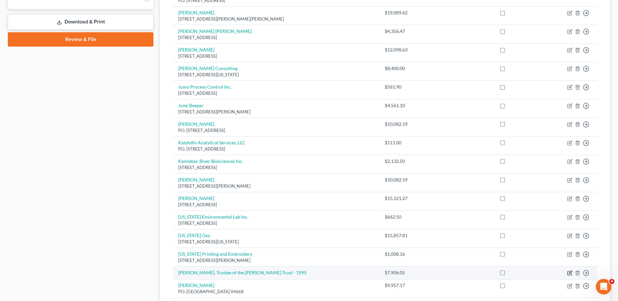
click at [359, 225] on icon "button" at bounding box center [569, 273] width 4 height 4
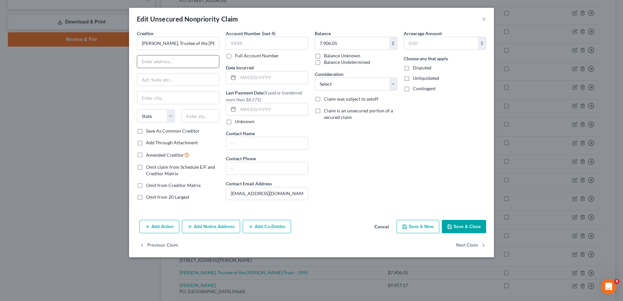
click at [146, 64] on input "text" at bounding box center [178, 61] width 82 height 12
type input "6 Webster Farm Rd"
type input "q"
type input "Cape Elizabeth"
select select "20"
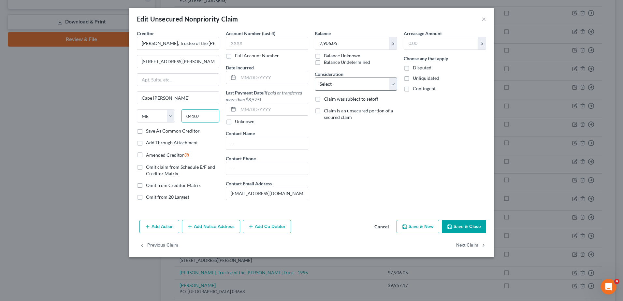
type input "04107"
click at [329, 81] on select "Select Cable / Satellite Services Collection Agency Credit Card Debt Debt Couns…" at bounding box center [356, 83] width 82 height 13
select select "11"
click at [315, 77] on select "Select Cable / Satellite Services Collection Agency Credit Card Debt Debt Couns…" at bounding box center [356, 83] width 82 height 13
click at [342, 111] on input "text" at bounding box center [356, 109] width 82 height 12
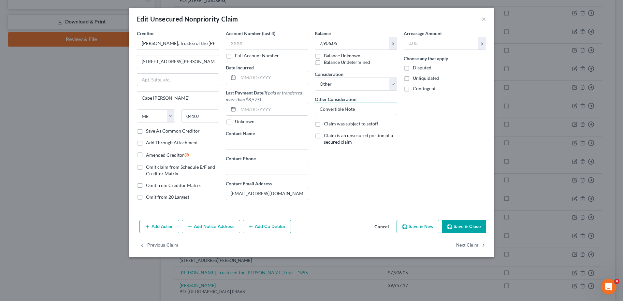
type input "Convertible Note"
click at [359, 220] on button "Save & Close" at bounding box center [463, 227] width 44 height 14
type input "0"
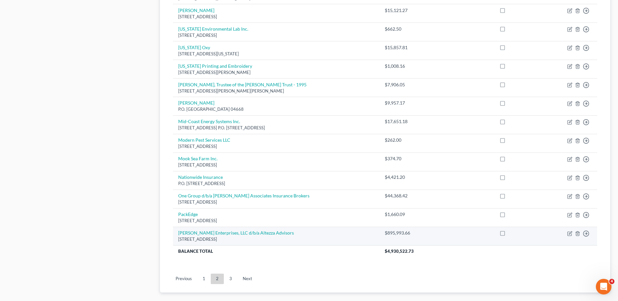
scroll to position [423, 0]
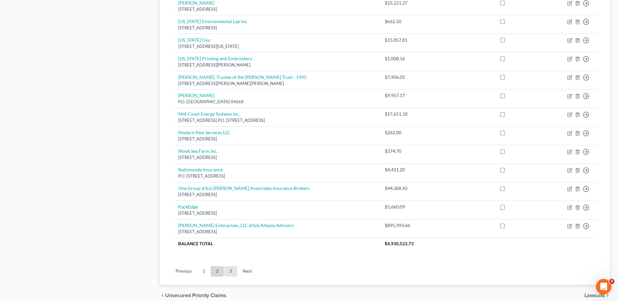
click at [231, 225] on link "3" at bounding box center [230, 271] width 13 height 10
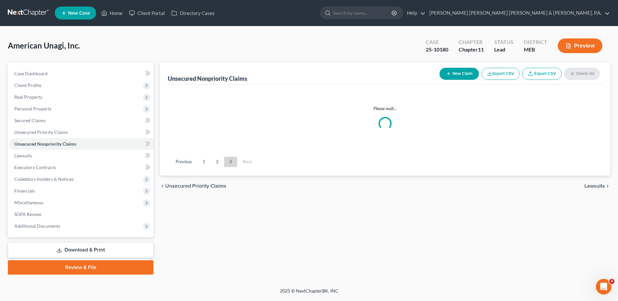
scroll to position [0, 0]
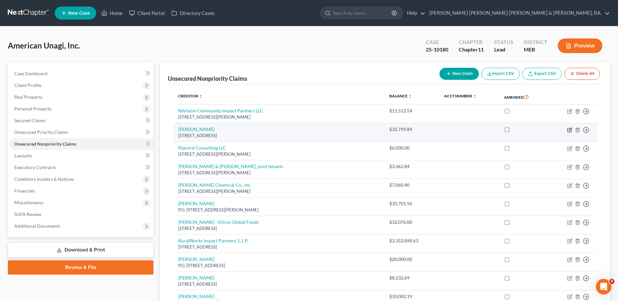
click at [359, 128] on icon "button" at bounding box center [569, 129] width 5 height 5
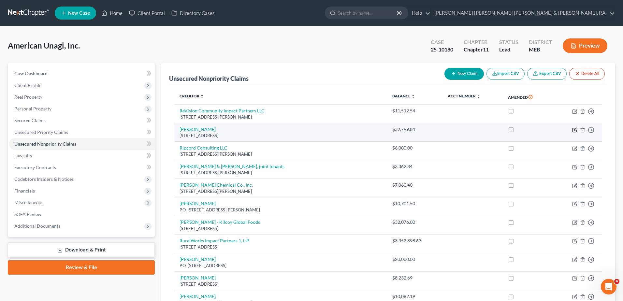
select select "20"
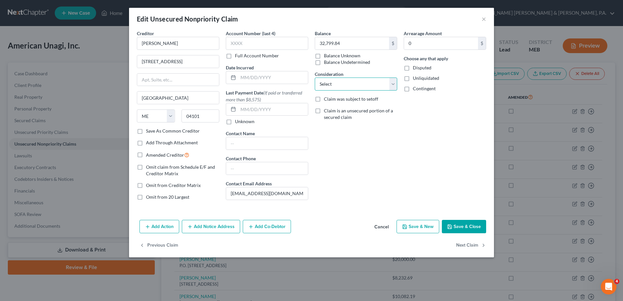
click at [325, 82] on select "Select Cable / Satellite Services Collection Agency Credit Card Debt Debt Couns…" at bounding box center [356, 83] width 82 height 13
select select "11"
click at [315, 77] on select "Select Cable / Satellite Services Collection Agency Credit Card Debt Debt Couns…" at bounding box center [356, 83] width 82 height 13
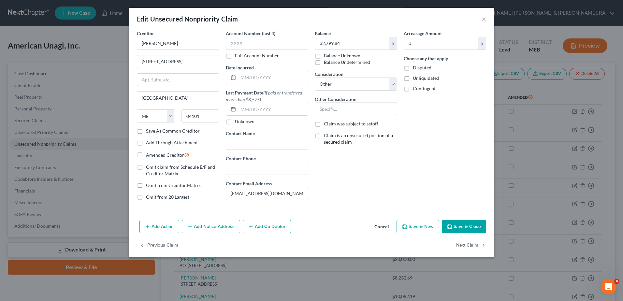
click at [331, 114] on input "text" at bounding box center [356, 109] width 82 height 12
type input "Convertible Note"
click at [359, 224] on button "Save & Close" at bounding box center [463, 227] width 44 height 14
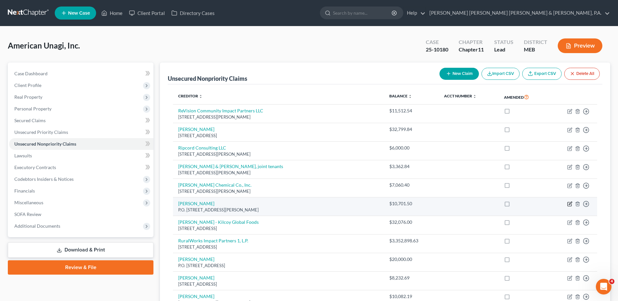
click at [359, 203] on icon "button" at bounding box center [569, 203] width 5 height 5
select select "20"
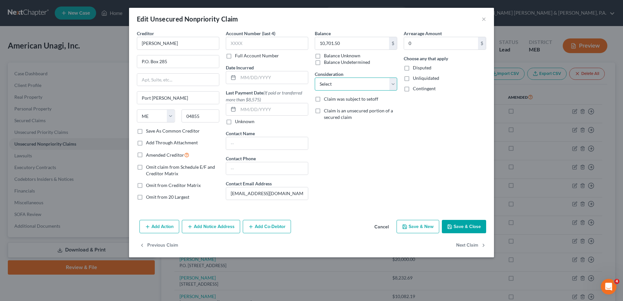
click at [345, 85] on select "Select Cable / Satellite Services Collection Agency Credit Card Debt Debt Couns…" at bounding box center [356, 83] width 82 height 13
select select "11"
click at [315, 77] on select "Select Cable / Satellite Services Collection Agency Credit Card Debt Debt Couns…" at bounding box center [356, 83] width 82 height 13
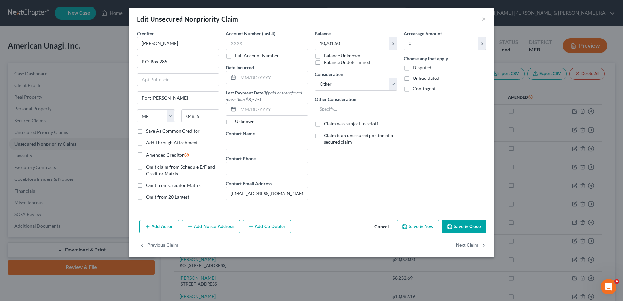
click at [329, 112] on input "text" at bounding box center [356, 109] width 82 height 12
type input "Convertible Note"
click at [359, 225] on button "Save & Close" at bounding box center [463, 227] width 44 height 14
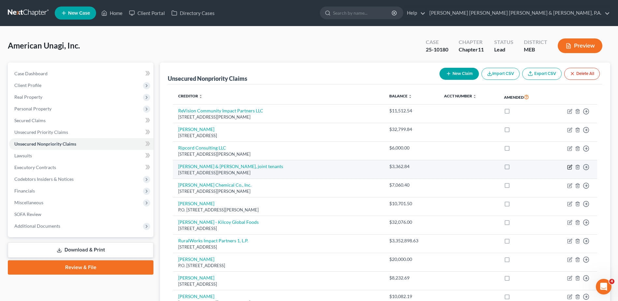
click at [359, 167] on icon "button" at bounding box center [569, 166] width 5 height 5
select select "20"
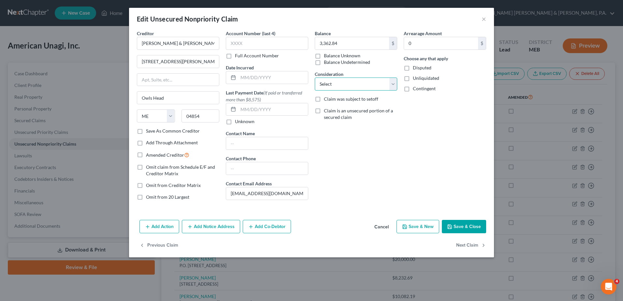
click at [350, 88] on select "Select Cable / Satellite Services Collection Agency Credit Card Debt Debt Couns…" at bounding box center [356, 83] width 82 height 13
select select "11"
click at [315, 77] on select "Select Cable / Satellite Services Collection Agency Credit Card Debt Debt Couns…" at bounding box center [356, 83] width 82 height 13
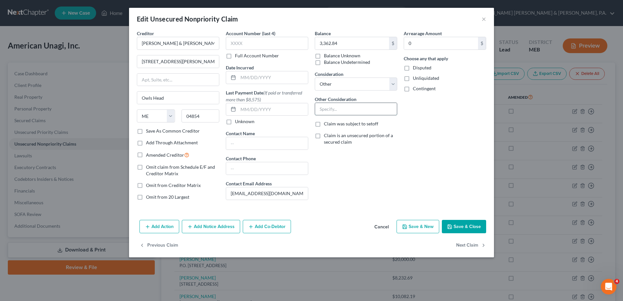
click at [336, 109] on input "text" at bounding box center [356, 109] width 82 height 12
type input "Convertible Note"
click at [359, 221] on button "Save & Close" at bounding box center [463, 227] width 44 height 14
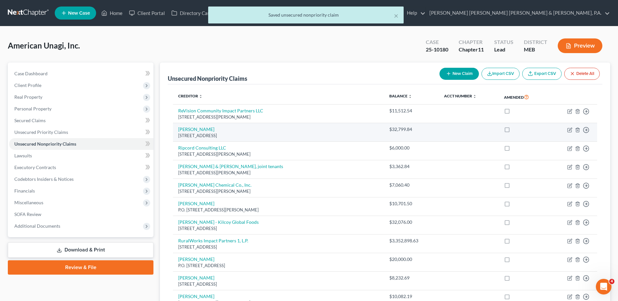
click at [359, 142] on tr "Ripcord Consulting LLC 8 Fredric Way, Hinesburg, VT 05461 $6,000.00 Move to D M…" at bounding box center [385, 151] width 424 height 19
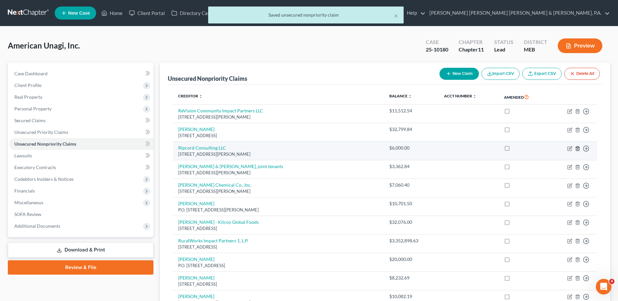
drag, startPoint x: 533, startPoint y: 141, endPoint x: 577, endPoint y: 147, distance: 45.1
click at [359, 147] on icon "button" at bounding box center [577, 148] width 5 height 5
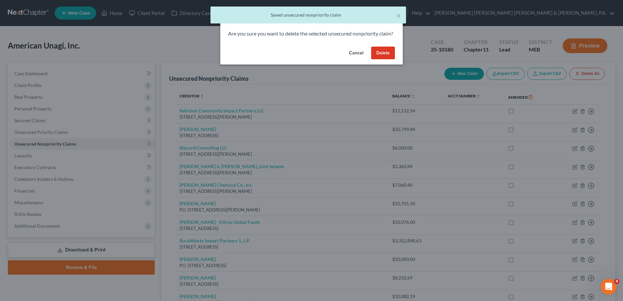
click at [359, 60] on button "Delete" at bounding box center [383, 53] width 24 height 13
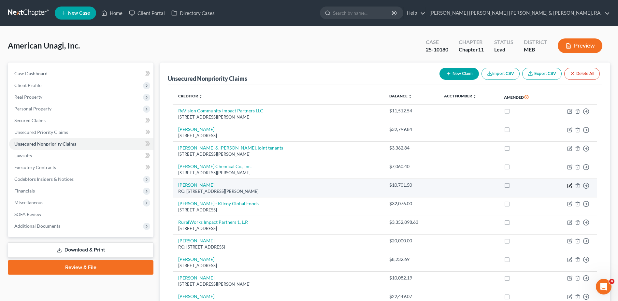
click at [359, 186] on icon "button" at bounding box center [569, 184] width 3 height 3
select select "20"
select select "11"
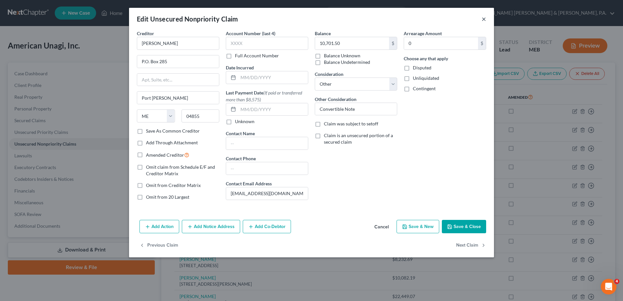
click at [359, 20] on button "×" at bounding box center [483, 19] width 5 height 8
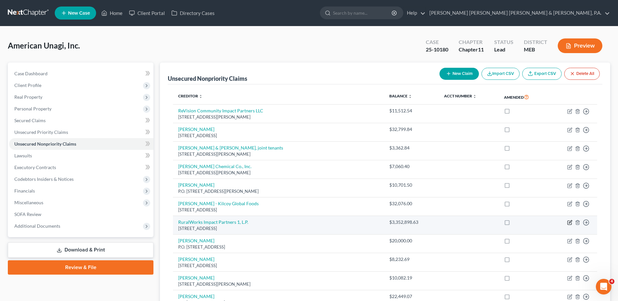
click at [359, 222] on icon "button" at bounding box center [569, 222] width 5 height 5
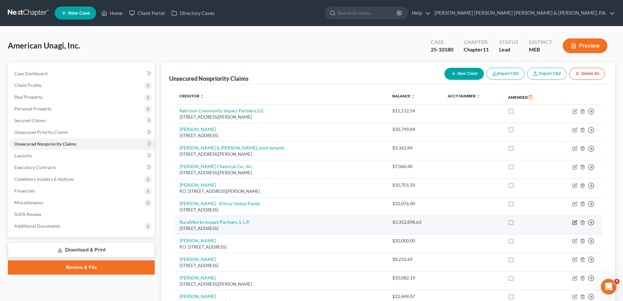
select select "49"
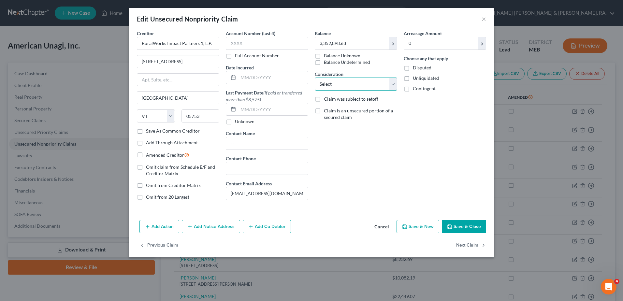
click at [332, 86] on select "Select Cable / Satellite Services Collection Agency Credit Card Debt Debt Couns…" at bounding box center [356, 83] width 82 height 13
select select "11"
click at [315, 77] on select "Select Cable / Satellite Services Collection Agency Credit Card Debt Debt Couns…" at bounding box center [356, 83] width 82 height 13
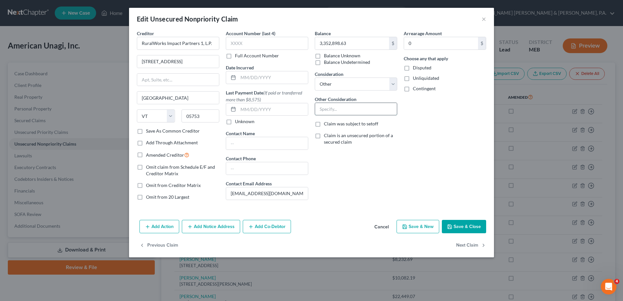
click at [333, 107] on input "text" at bounding box center [356, 109] width 82 height 12
type input "Convertible Note"
click at [359, 223] on button "Save & Close" at bounding box center [463, 227] width 44 height 14
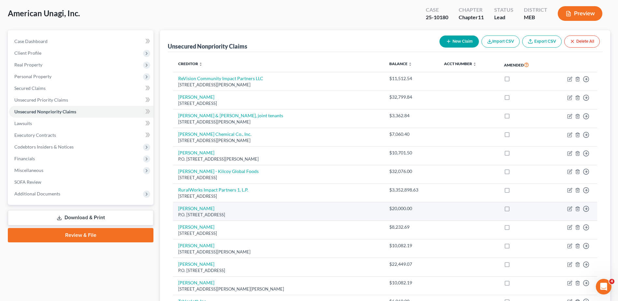
scroll to position [33, 0]
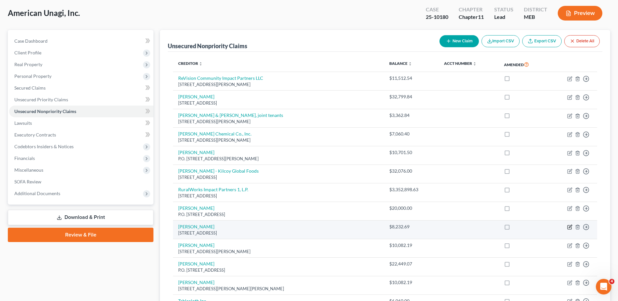
click at [359, 225] on icon "button" at bounding box center [569, 226] width 5 height 5
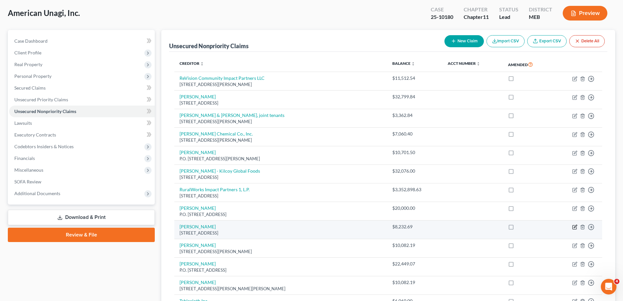
select select "20"
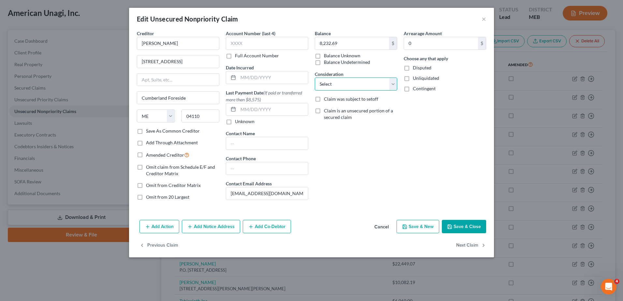
click at [339, 86] on select "Select Cable / Satellite Services Collection Agency Credit Card Debt Debt Couns…" at bounding box center [356, 83] width 82 height 13
select select "11"
click at [315, 77] on select "Select Cable / Satellite Services Collection Agency Credit Card Debt Debt Couns…" at bounding box center [356, 83] width 82 height 13
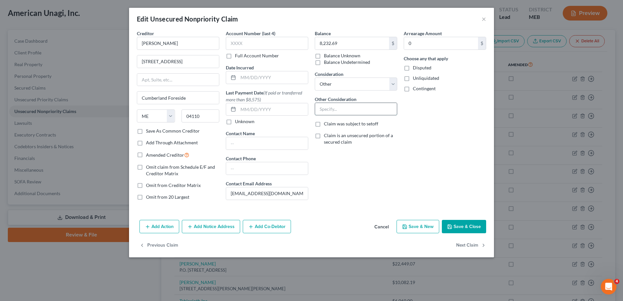
click at [347, 112] on input "text" at bounding box center [356, 109] width 82 height 12
type input "Convertible Note"
click at [359, 225] on button "Save & Close" at bounding box center [463, 227] width 44 height 14
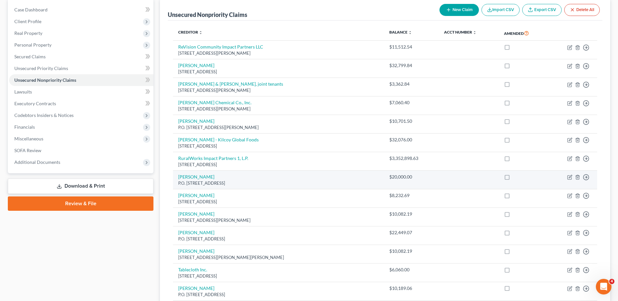
scroll to position [65, 0]
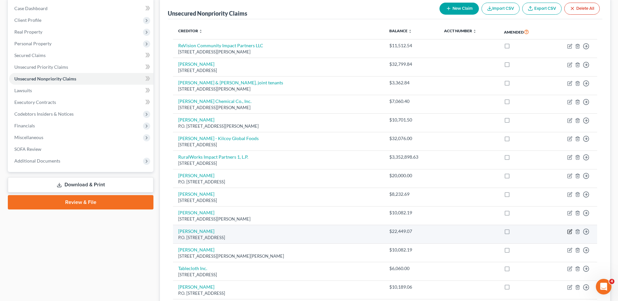
click at [359, 225] on icon "button" at bounding box center [569, 231] width 3 height 3
select select "20"
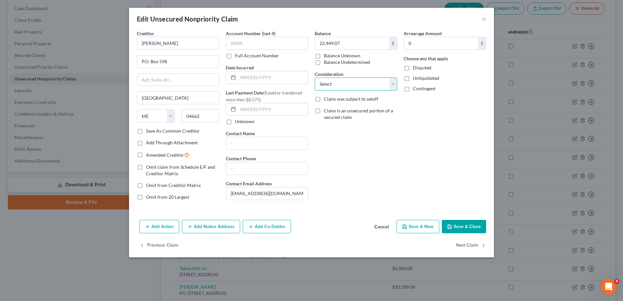
click at [357, 89] on select "Select Cable / Satellite Services Collection Agency Credit Card Debt Debt Couns…" at bounding box center [356, 83] width 82 height 13
select select "11"
click at [315, 77] on select "Select Cable / Satellite Services Collection Agency Credit Card Debt Debt Couns…" at bounding box center [356, 83] width 82 height 13
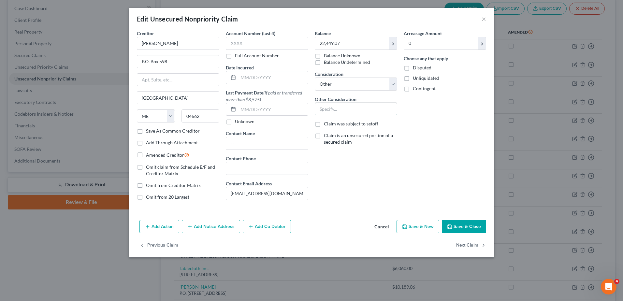
click at [338, 109] on input "text" at bounding box center [356, 109] width 82 height 12
type input "Convertible Note"
click at [359, 224] on button "Save & Close" at bounding box center [463, 227] width 44 height 14
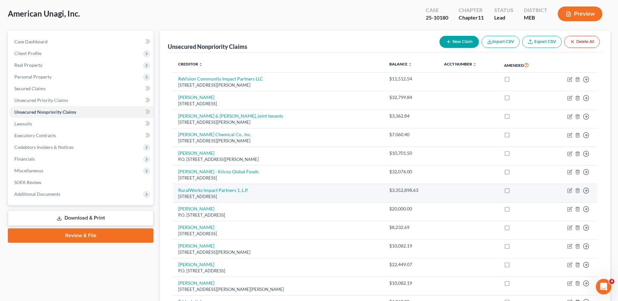
scroll to position [33, 0]
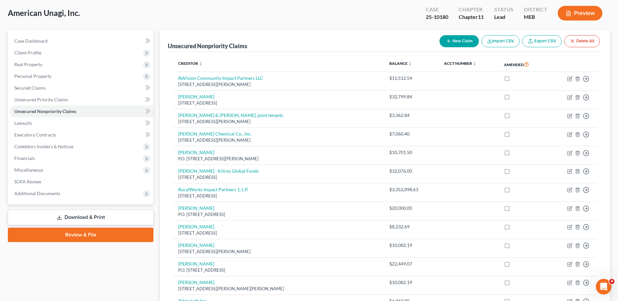
click at [131, 215] on link "Download & Print" at bounding box center [81, 217] width 146 height 15
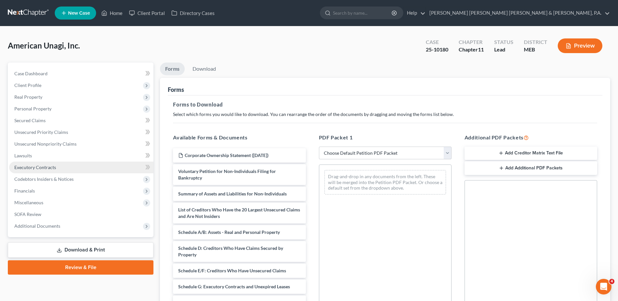
click at [47, 169] on span "Executory Contracts" at bounding box center [35, 167] width 42 height 6
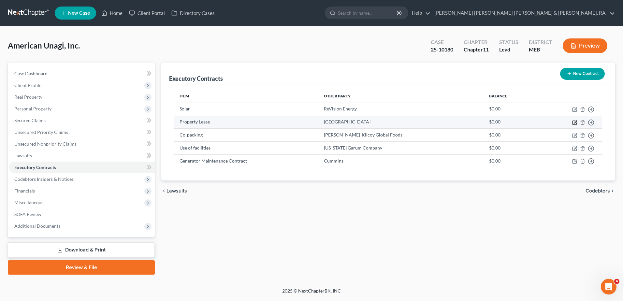
click at [359, 122] on icon "button" at bounding box center [574, 122] width 5 height 5
select select "3"
select select "20"
select select "0"
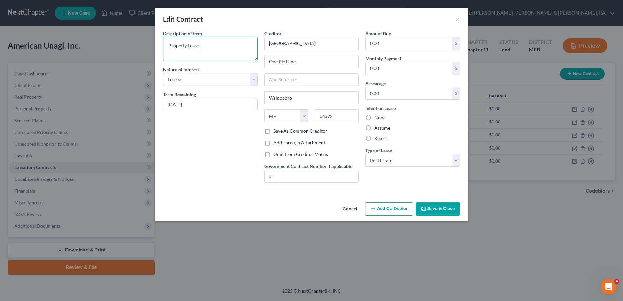
click at [189, 43] on textarea "Property Lease" at bounding box center [210, 49] width 95 height 24
click at [175, 42] on textarea "Property Lease" at bounding box center [210, 49] width 95 height 24
type textarea "Land Lease"
click at [359, 205] on button "Save & Close" at bounding box center [437, 209] width 44 height 14
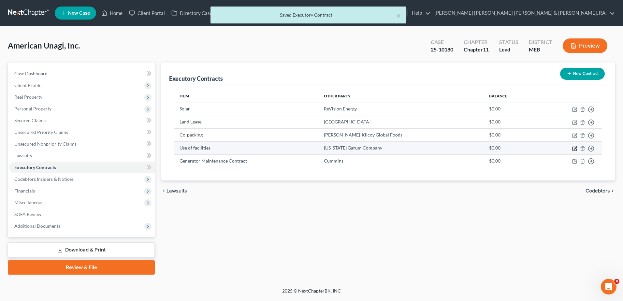
click at [359, 148] on icon "button" at bounding box center [574, 147] width 3 height 3
select select "3"
select select "2"
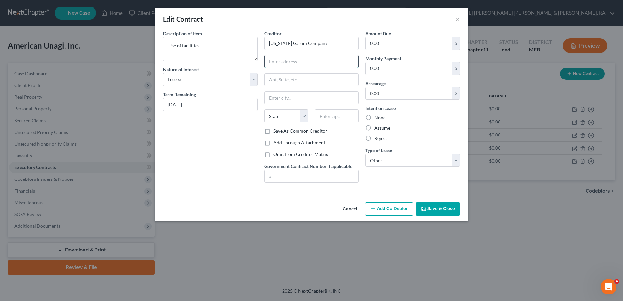
drag, startPoint x: 287, startPoint y: 61, endPoint x: 287, endPoint y: 55, distance: 5.5
click at [287, 61] on input "text" at bounding box center [311, 61] width 94 height 12
type input "79 Bassick Rd"
type input "T"
type input "South Thomaston Rd"
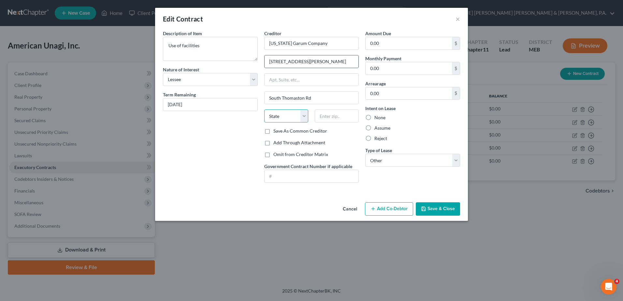
select select "20"
type input "04858-3306"
click at [359, 159] on select "Select Real Estate Car Other" at bounding box center [412, 160] width 95 height 13
click at [359, 158] on select "Select Real Estate Car Other" at bounding box center [412, 160] width 95 height 13
click at [359, 211] on button "Save & Close" at bounding box center [437, 209] width 44 height 14
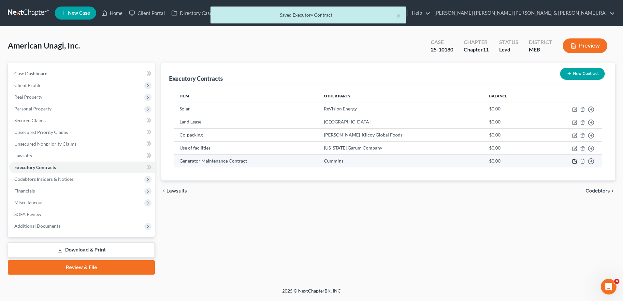
click at [359, 160] on icon "button" at bounding box center [574, 162] width 4 height 4
select select "3"
select select "2"
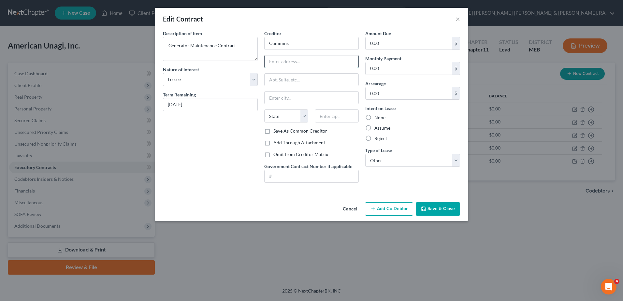
click at [296, 58] on input "text" at bounding box center [311, 61] width 94 height 12
click at [297, 45] on input "Cummins" at bounding box center [311, 43] width 95 height 13
type input "Cummins Sales and Service"
type input "10 Gibson Rd"
type input "Scarborough"
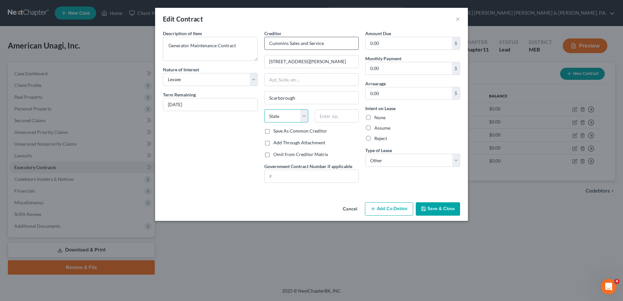
select select "20"
type input "04074"
click at [359, 205] on button "Save & Close" at bounding box center [437, 209] width 44 height 14
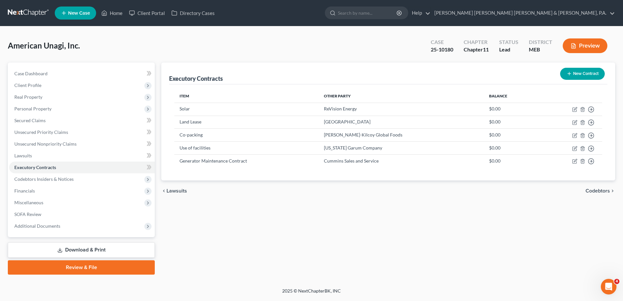
click at [64, 225] on link "Download & Print" at bounding box center [81, 249] width 147 height 15
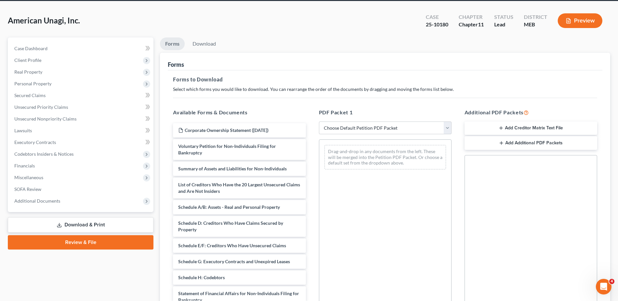
scroll to position [33, 0]
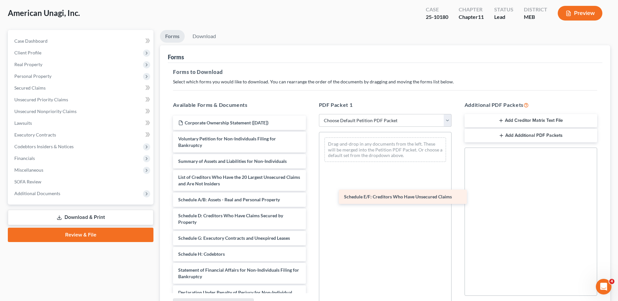
drag, startPoint x: 216, startPoint y: 237, endPoint x: 399, endPoint y: 180, distance: 191.7
click at [311, 180] on div "Schedule E/F: Creditors Who Have Unsecured Claims Corporate Ownership Statement…" at bounding box center [239, 243] width 143 height 254
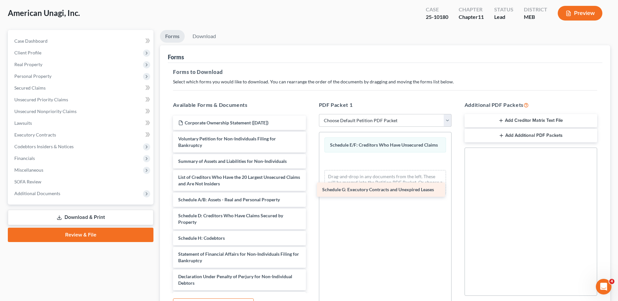
drag, startPoint x: 246, startPoint y: 236, endPoint x: 391, endPoint y: 187, distance: 152.9
click at [311, 187] on div "Schedule G: Executory Contracts and Unexpired Leases Corporate Ownership Statem…" at bounding box center [239, 235] width 143 height 238
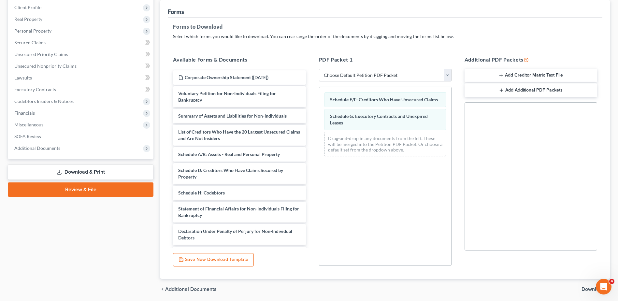
scroll to position [101, 0]
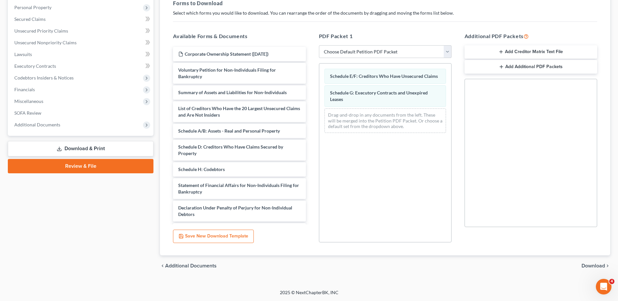
click at [359, 225] on div "chevron_left Additional Documents Download chevron_right" at bounding box center [385, 265] width 450 height 21
click at [359, 225] on span "Download" at bounding box center [592, 265] width 23 height 5
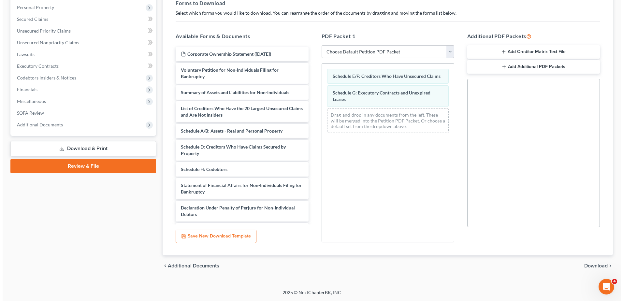
scroll to position [0, 0]
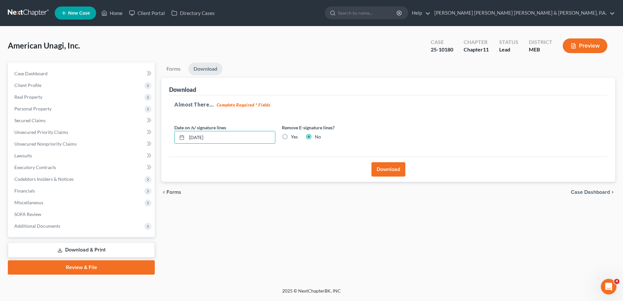
drag, startPoint x: 256, startPoint y: 139, endPoint x: 0, endPoint y: 106, distance: 258.0
click at [0, 109] on html "Home New Case Client Portal Directory Cases Bernstein Shur Sawyer & Nelson, P.A…" at bounding box center [311, 150] width 623 height 301
click at [291, 134] on label "Yes" at bounding box center [294, 136] width 7 height 7
click at [293, 134] on input "Yes" at bounding box center [295, 135] width 4 height 4
radio input "true"
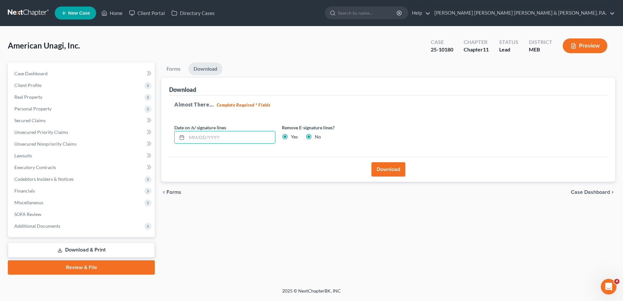
radio input "false"
click at [359, 165] on button "Download" at bounding box center [388, 169] width 34 height 14
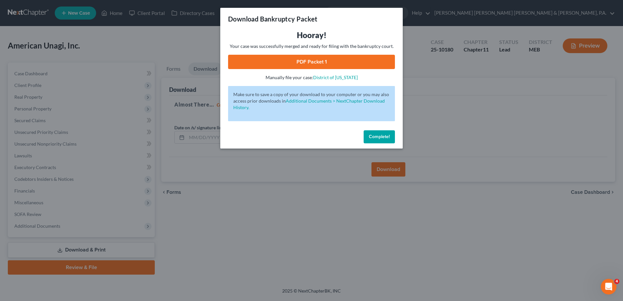
click at [303, 60] on link "PDF Packet 1" at bounding box center [311, 62] width 167 height 14
